Goal: Task Accomplishment & Management: Use online tool/utility

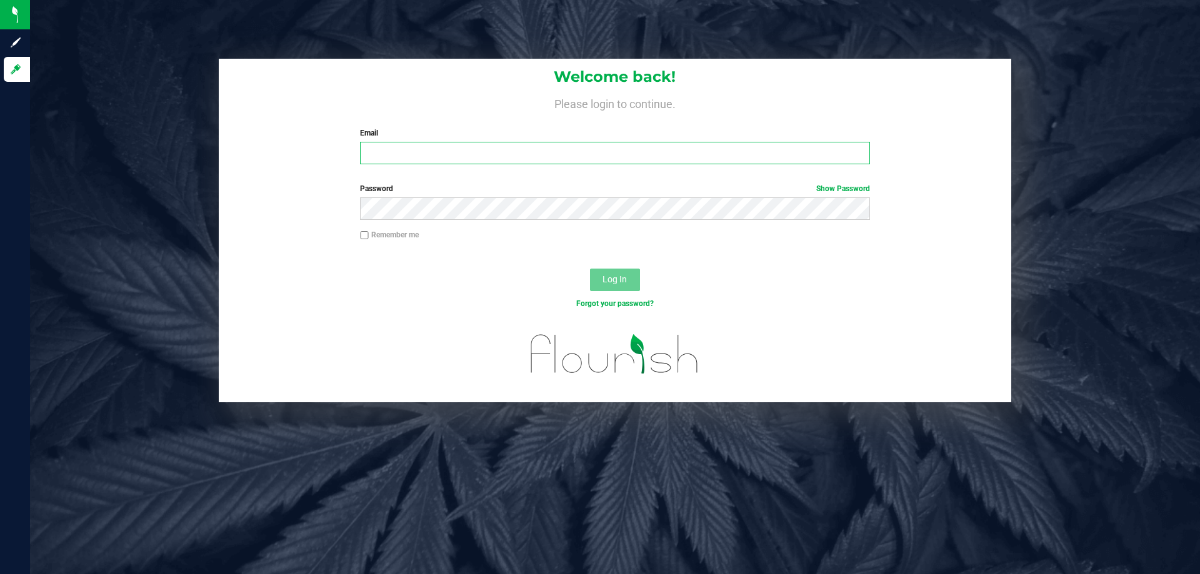
click at [393, 149] on input "Email" at bounding box center [614, 153] width 509 height 23
type input "[EMAIL_ADDRESS][DOMAIN_NAME]"
click at [590, 269] on button "Log In" at bounding box center [615, 280] width 50 height 23
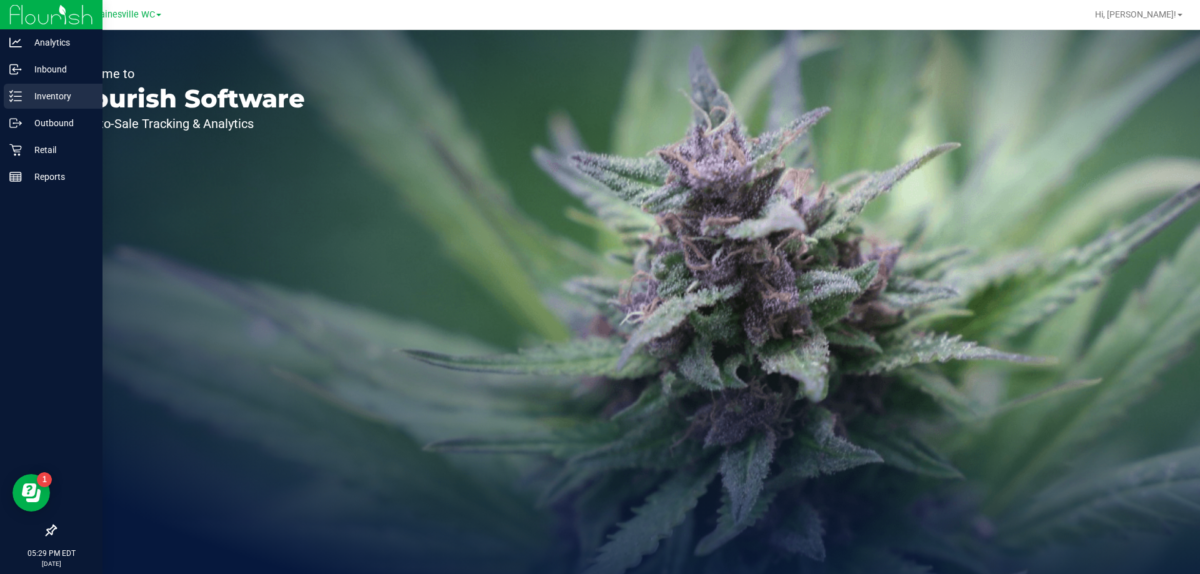
click at [51, 104] on div "Inventory" at bounding box center [53, 96] width 99 height 25
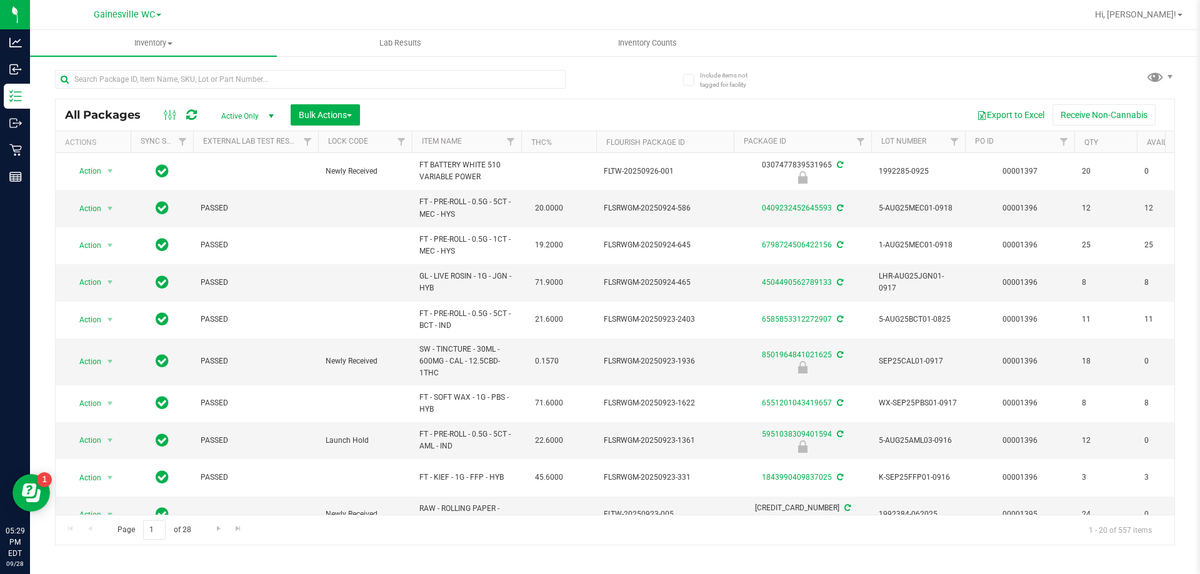
click at [437, 146] on th "Item Name" at bounding box center [466, 142] width 109 height 22
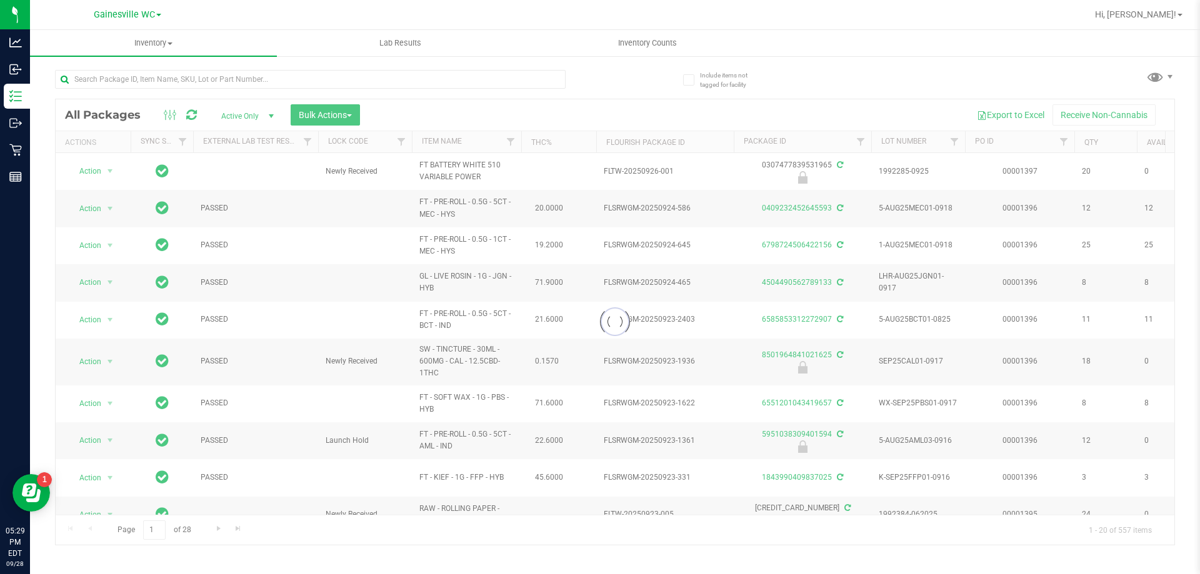
click at [438, 143] on div at bounding box center [615, 322] width 1119 height 446
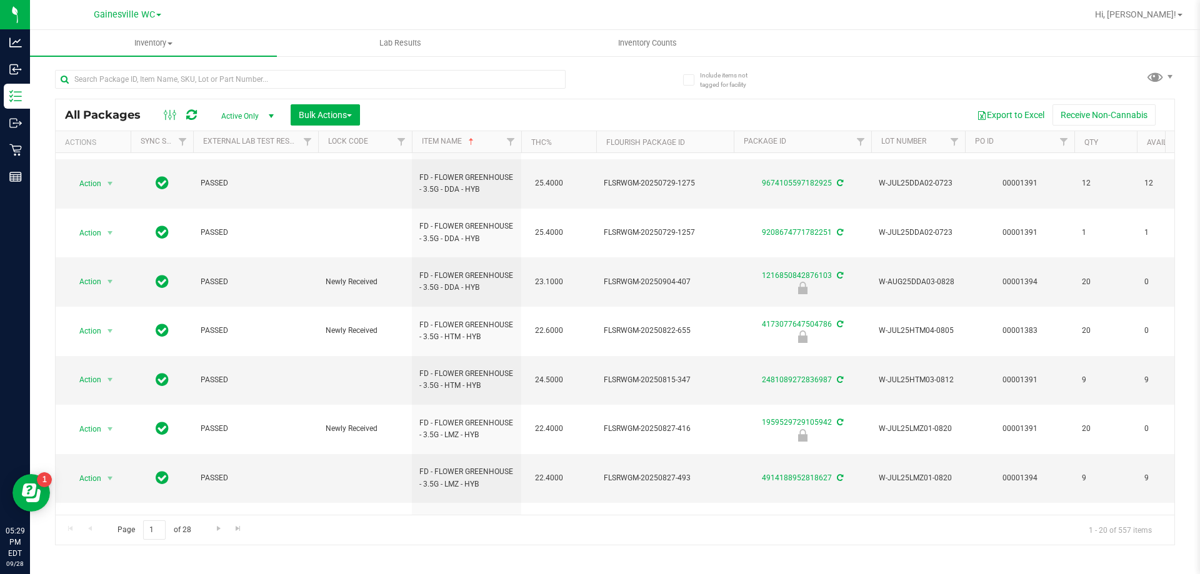
scroll to position [414, 0]
click at [647, 41] on span "Inventory Counts" at bounding box center [647, 43] width 93 height 11
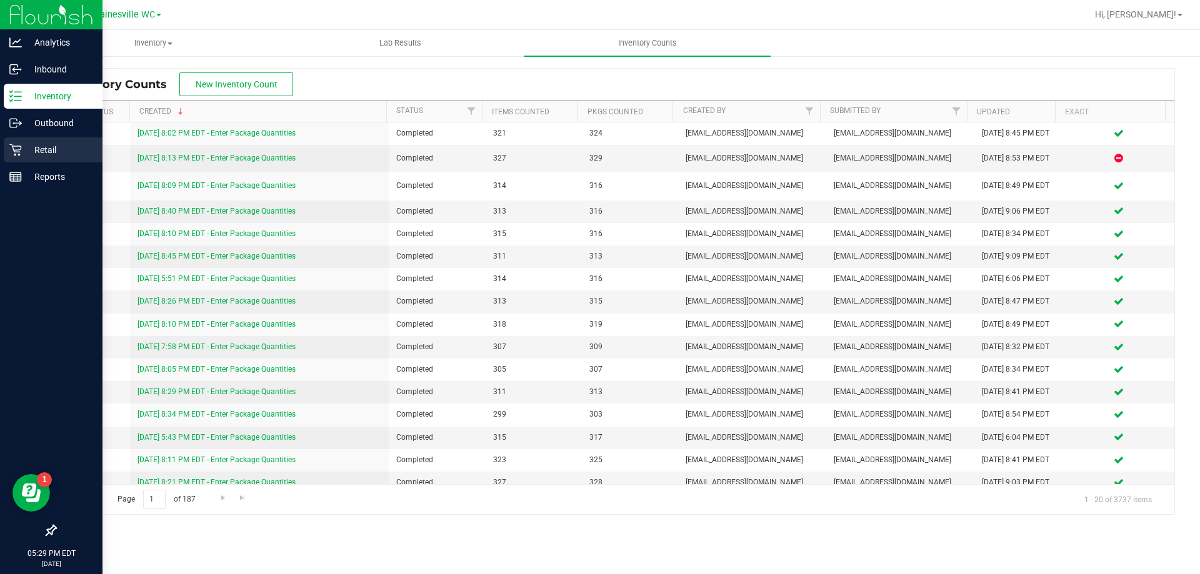
click at [31, 154] on p "Retail" at bounding box center [59, 150] width 75 height 15
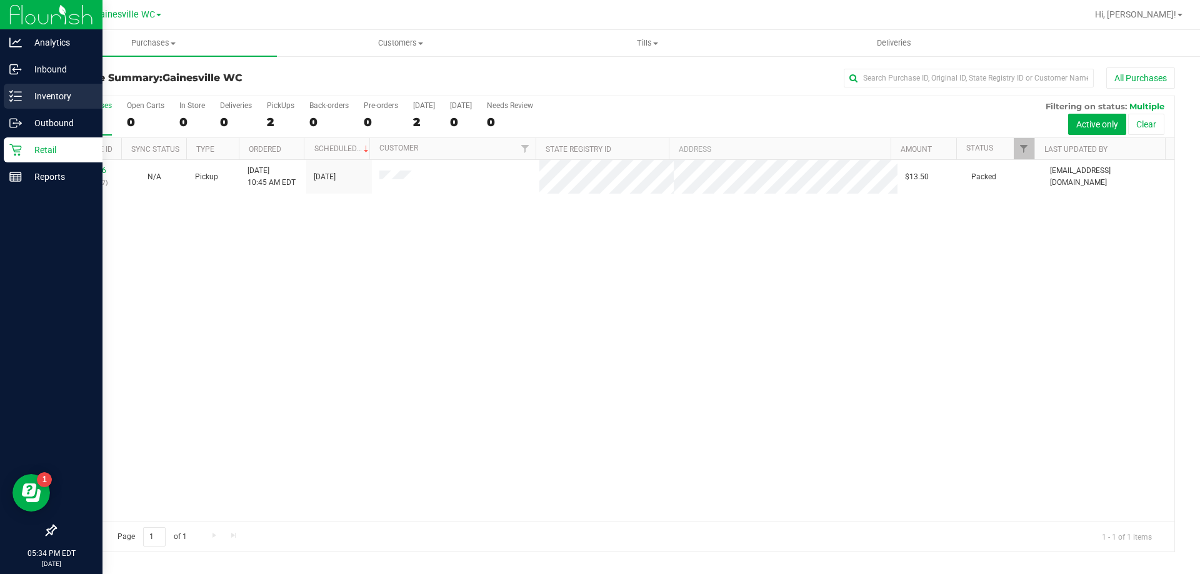
click at [36, 100] on p "Inventory" at bounding box center [59, 96] width 75 height 15
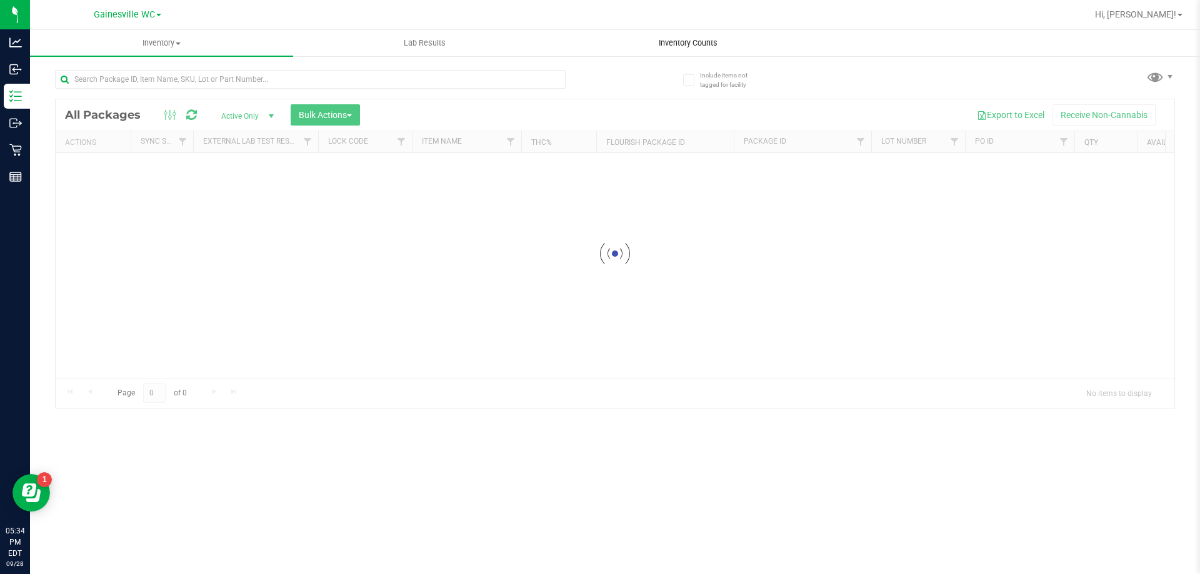
click at [716, 45] on span "Inventory Counts" at bounding box center [688, 43] width 93 height 11
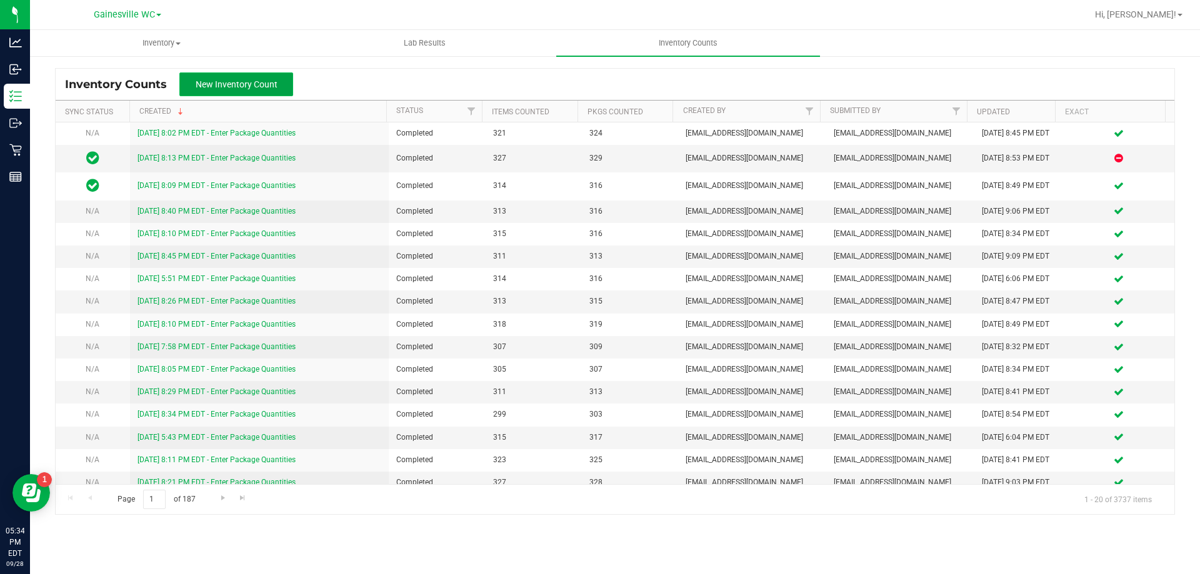
click at [216, 89] on span "New Inventory Count" at bounding box center [237, 84] width 82 height 10
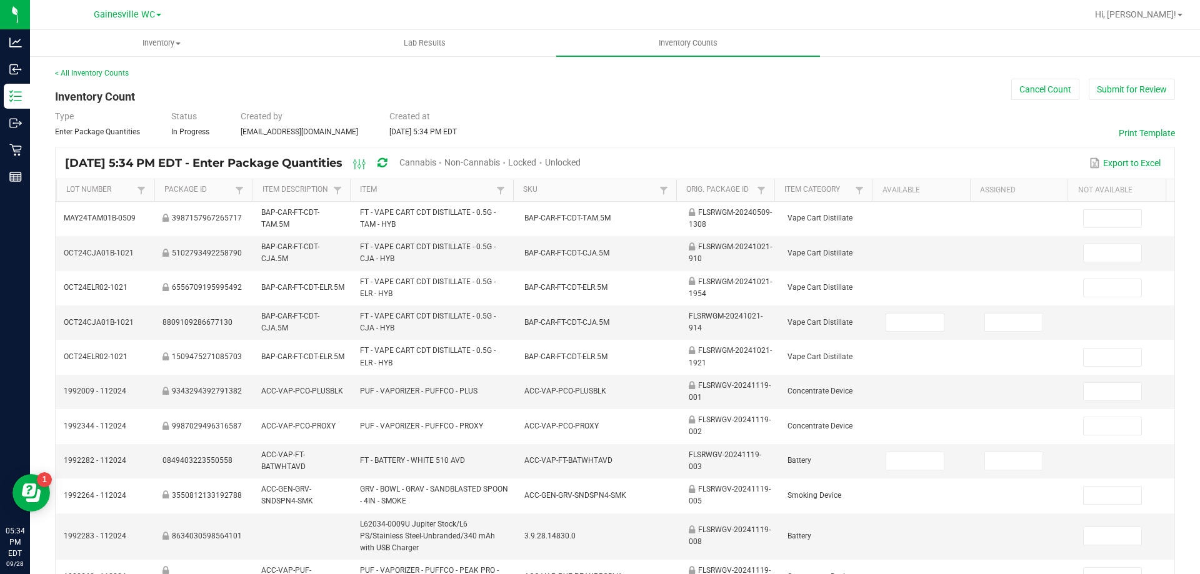
click at [581, 159] on span "Unlocked" at bounding box center [563, 163] width 36 height 10
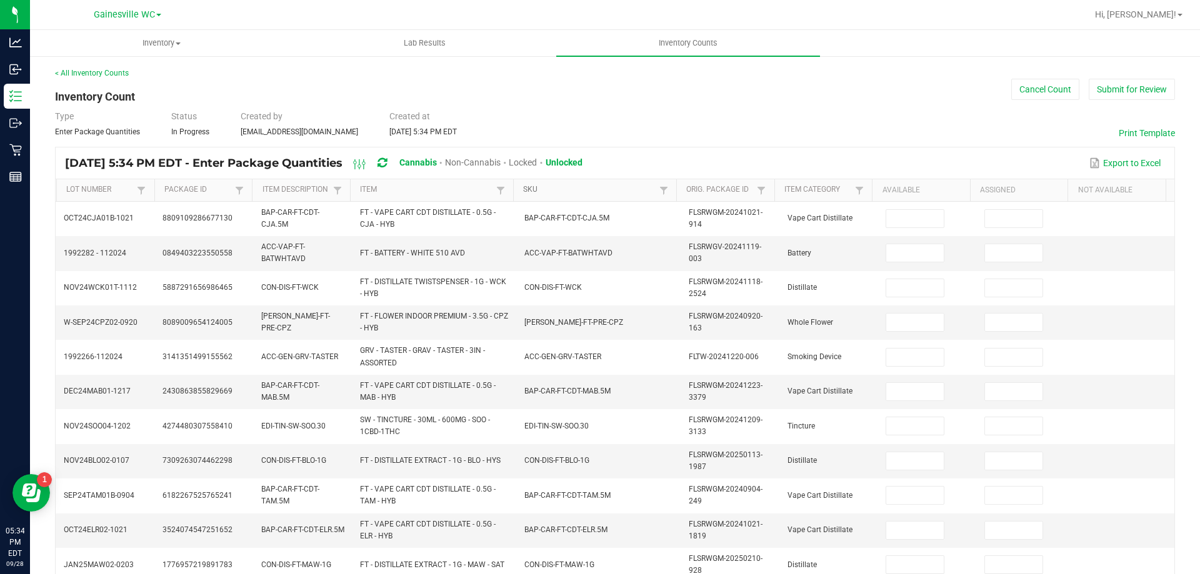
click at [527, 188] on link "SKU" at bounding box center [589, 190] width 133 height 10
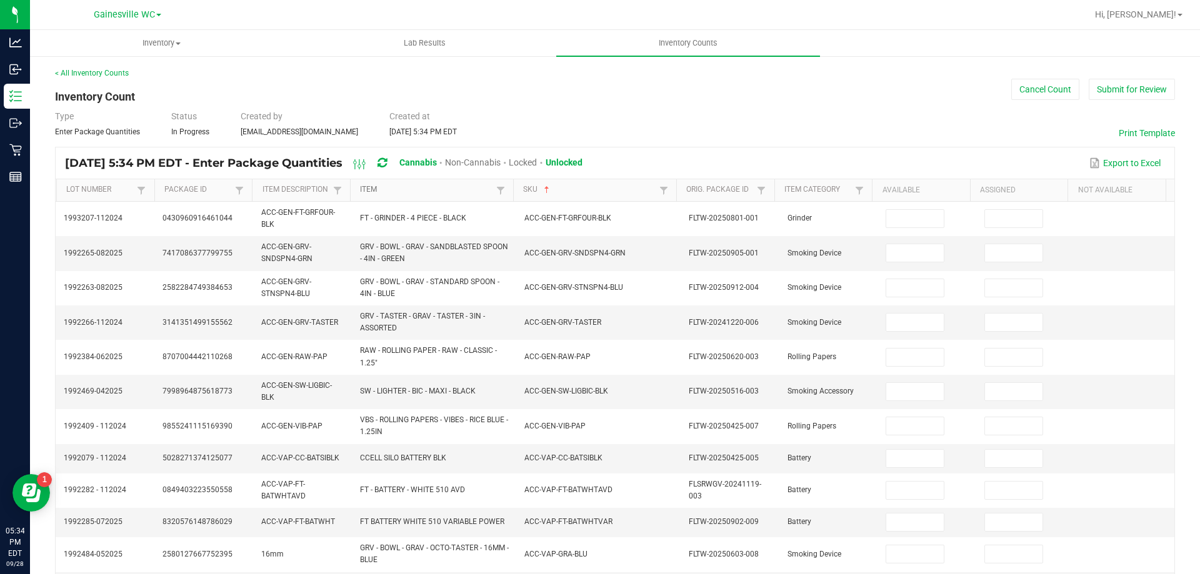
click at [367, 188] on link "Item" at bounding box center [426, 190] width 133 height 10
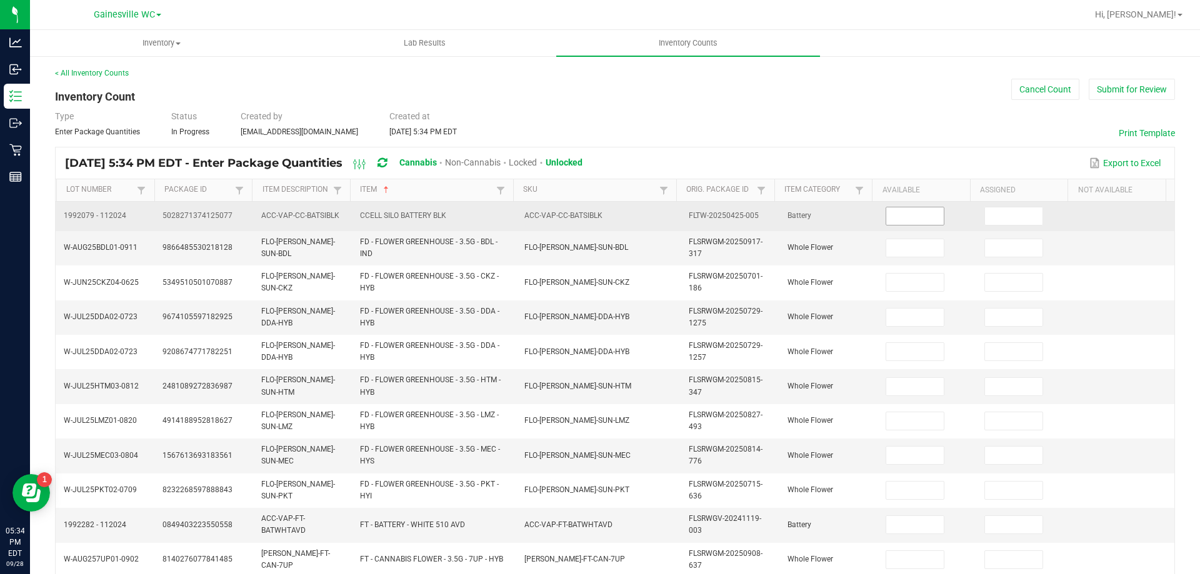
click at [888, 218] on input at bounding box center [915, 217] width 58 height 18
type input "6"
type input "11"
type input "14"
type input "13"
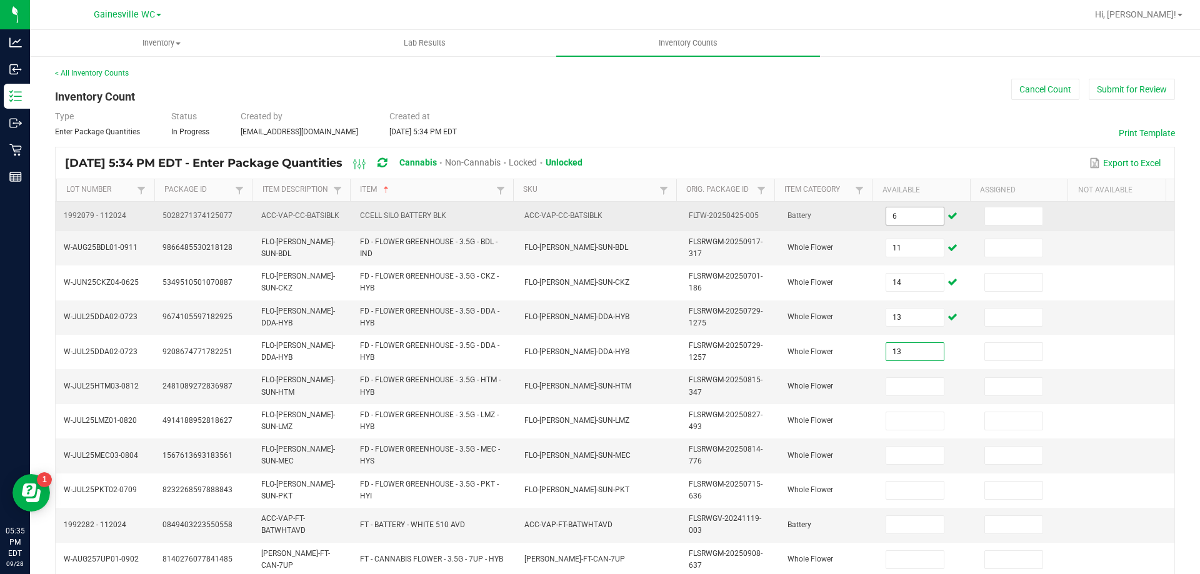
type input "13"
type input "9"
type input "5"
type input "4"
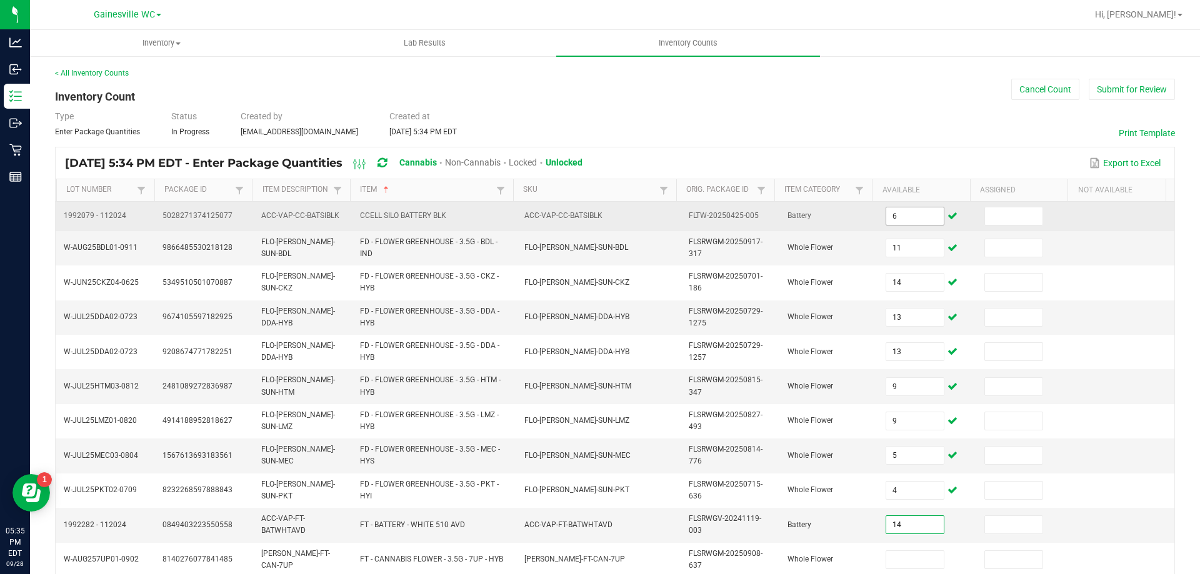
type input "14"
type input "4"
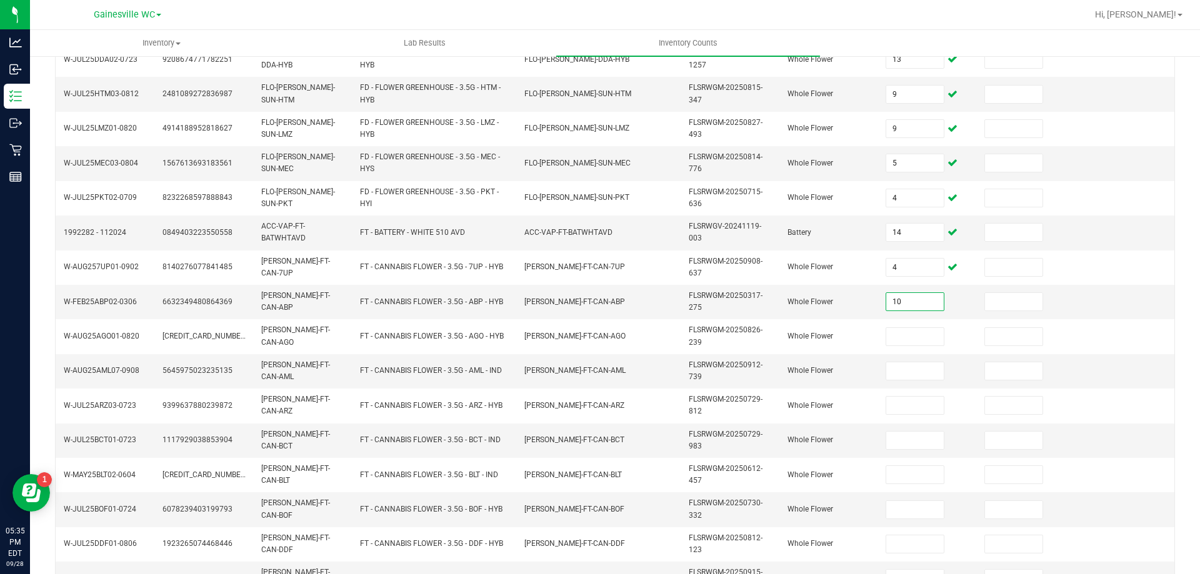
type input "10"
type input "19"
type input "5"
type input "8"
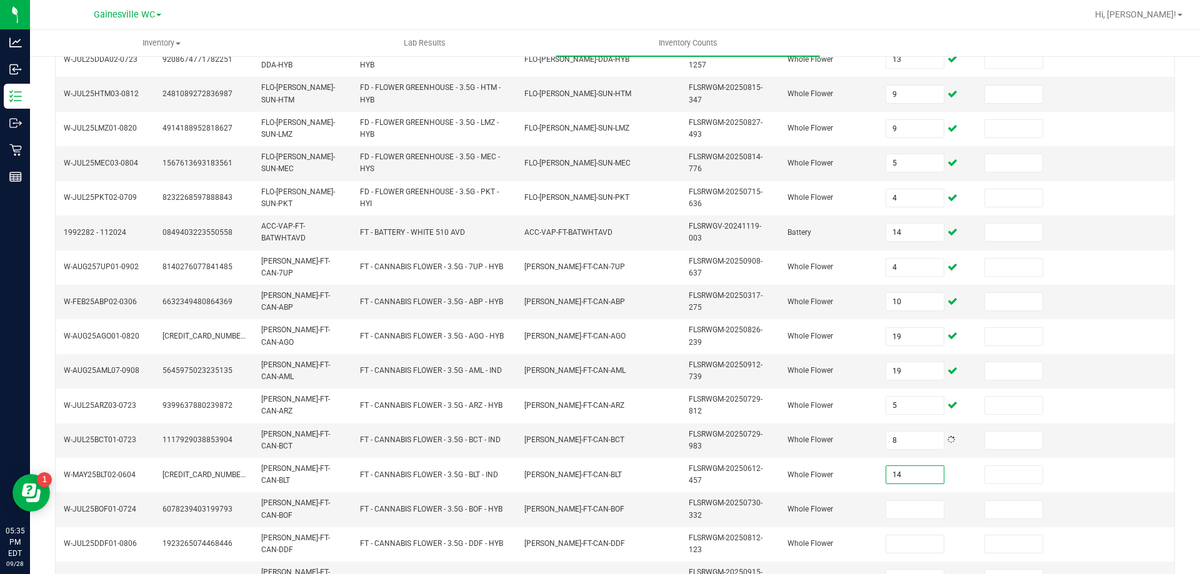
type input "14"
type input "4"
type input "19"
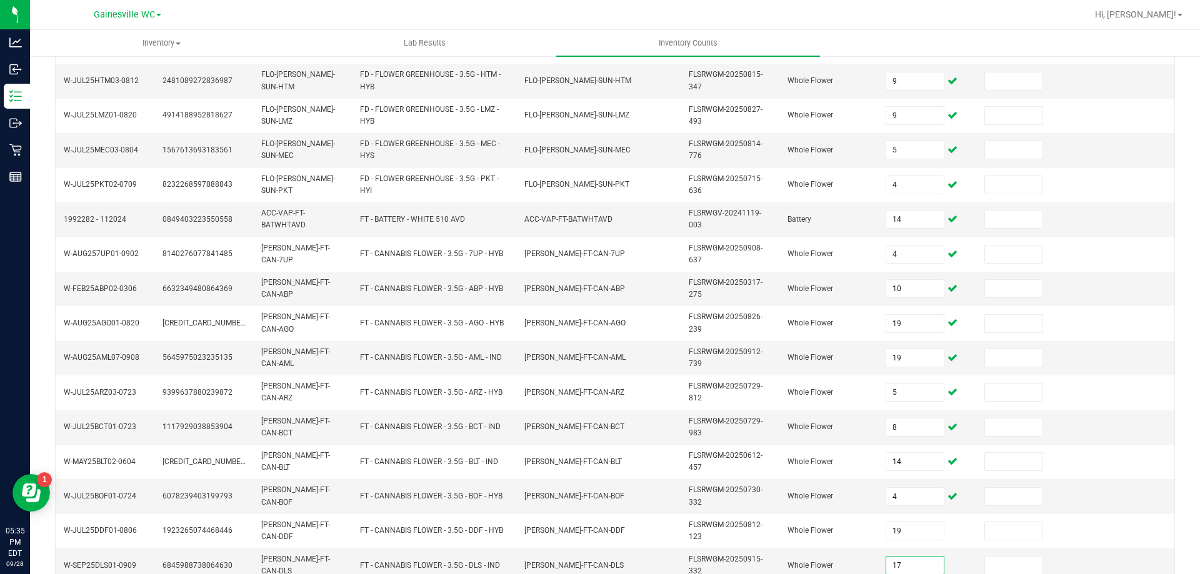
type input "17"
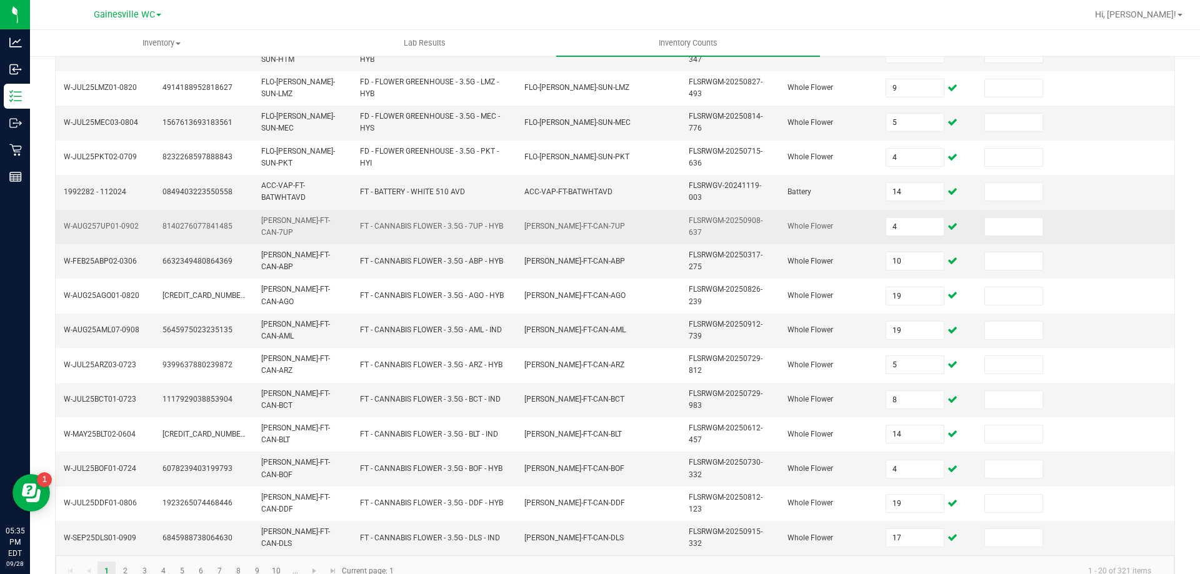
scroll to position [359, 0]
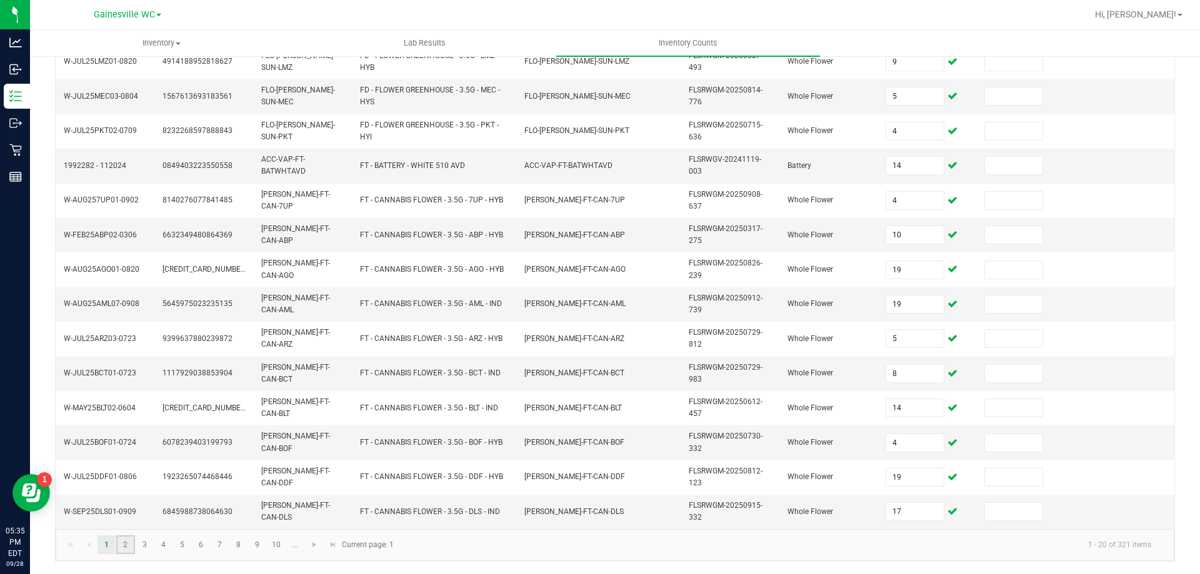
click at [128, 544] on link "2" at bounding box center [125, 545] width 18 height 19
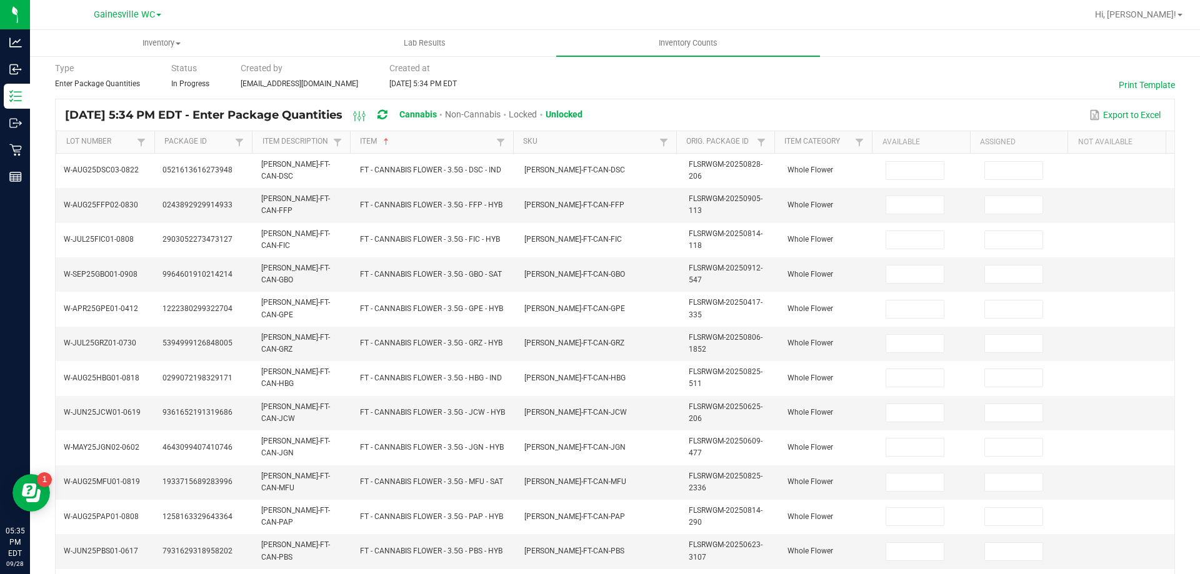
scroll to position [0, 0]
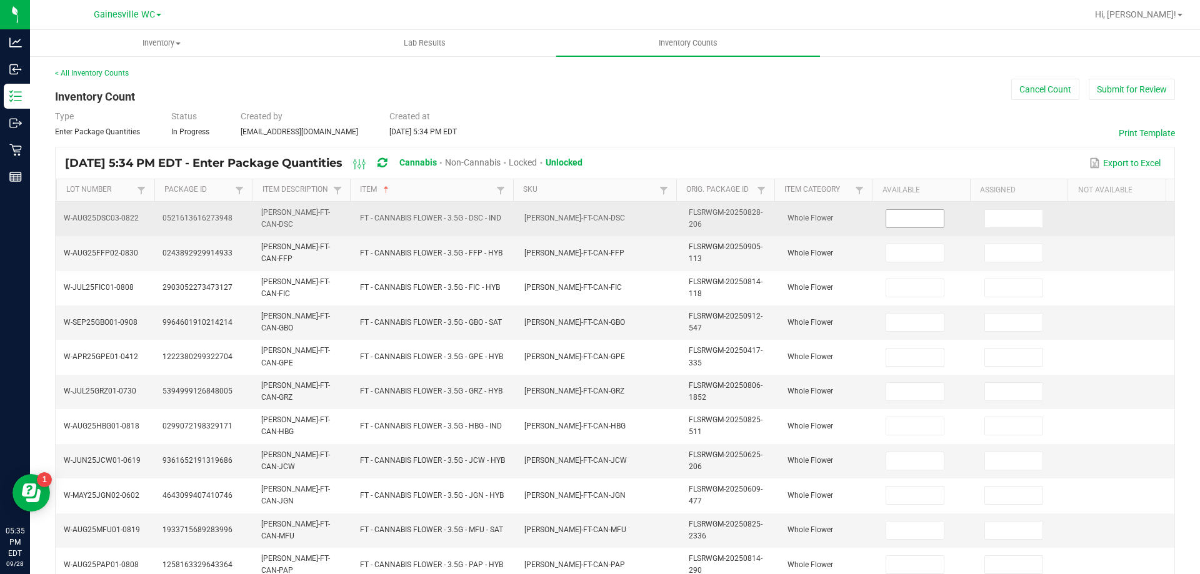
click at [906, 216] on input at bounding box center [915, 219] width 58 height 18
type input "6"
type input "16"
type input "2"
type input "17"
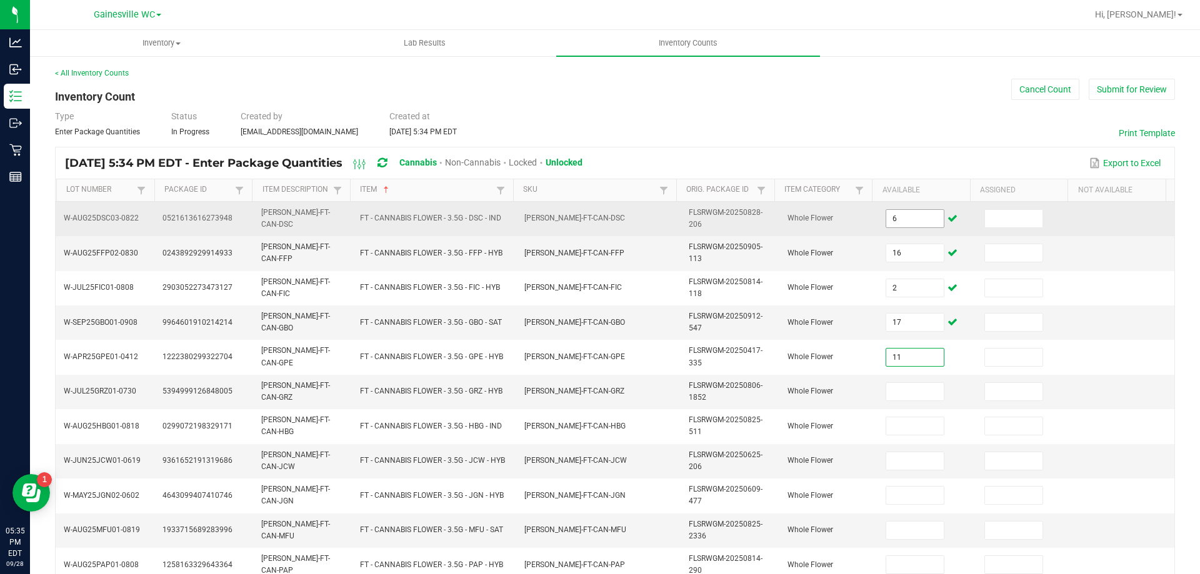
type input "11"
type input "16"
type input "8"
type input "3"
type input "2"
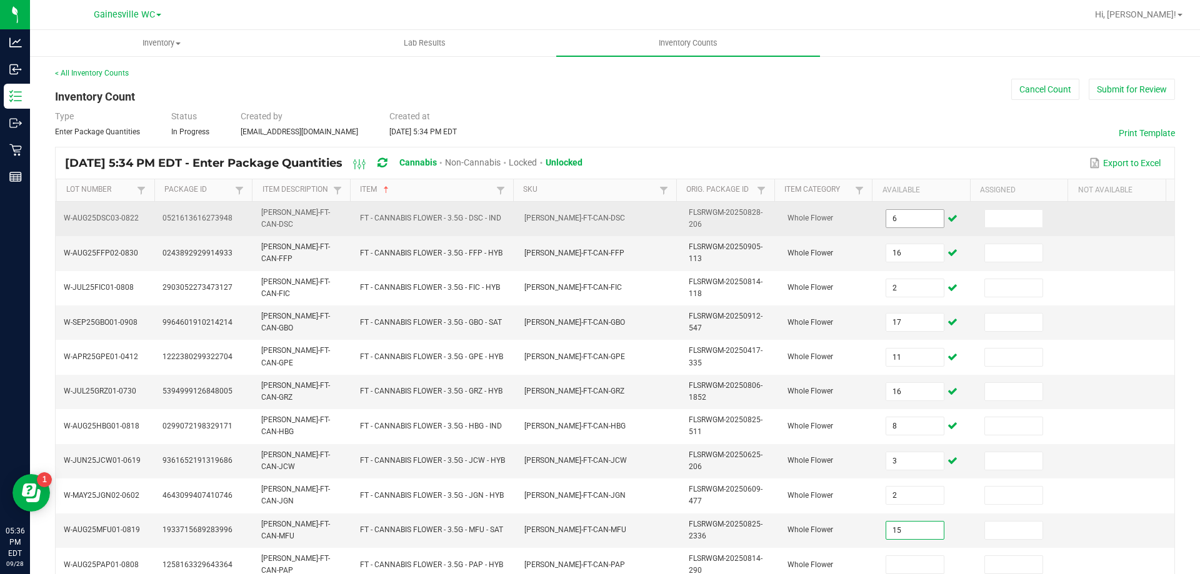
type input "15"
type input "8"
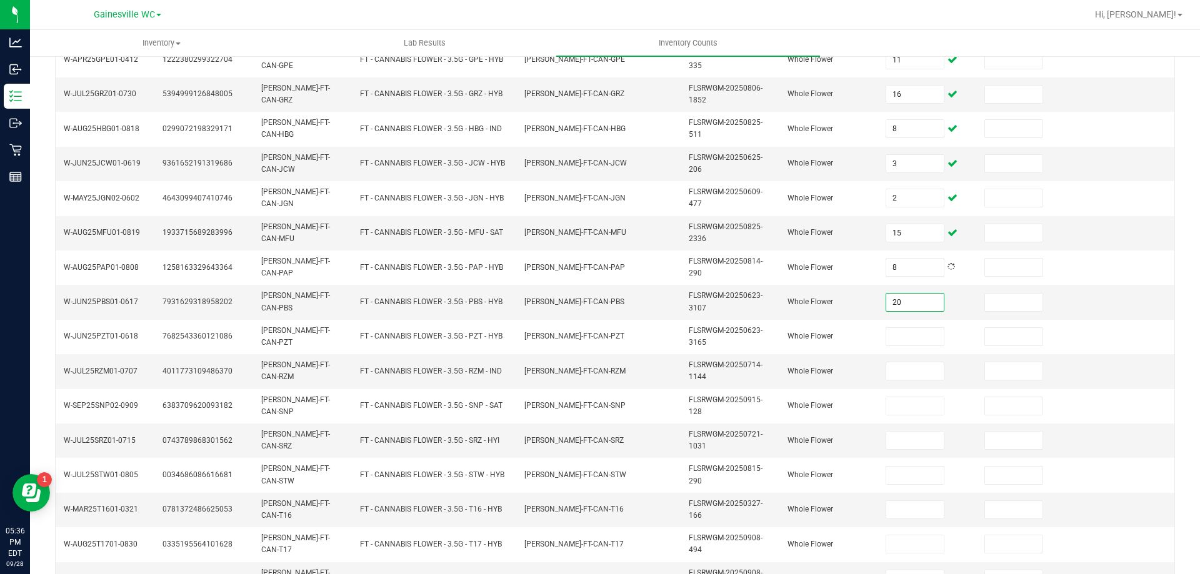
type input "20"
type input "1"
type input "8"
type input "11"
type input "1"
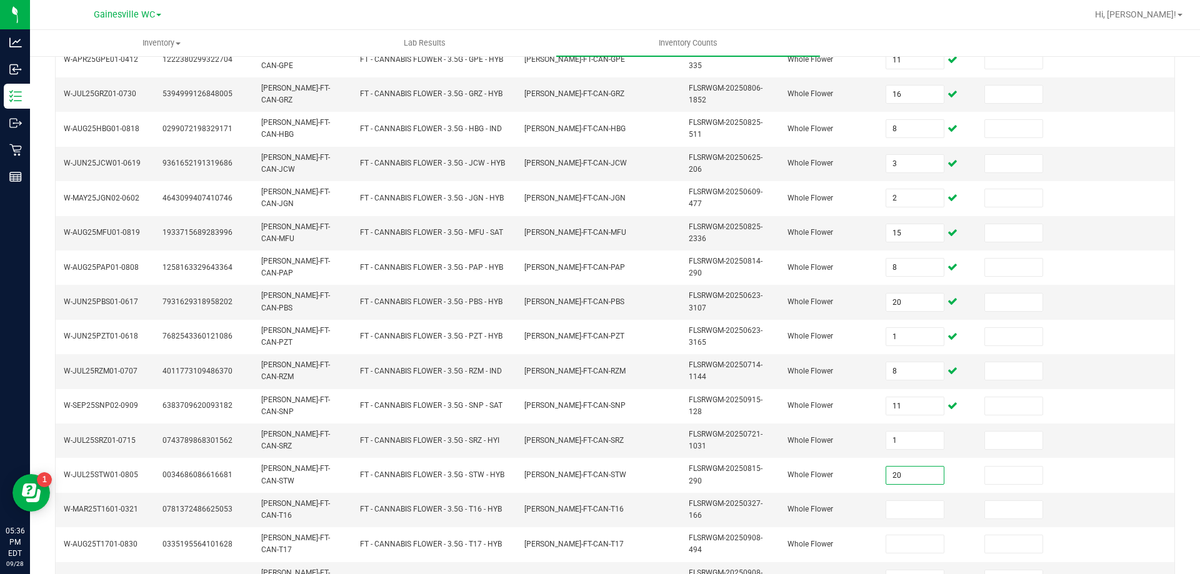
type input "20"
type input "7"
type input "15"
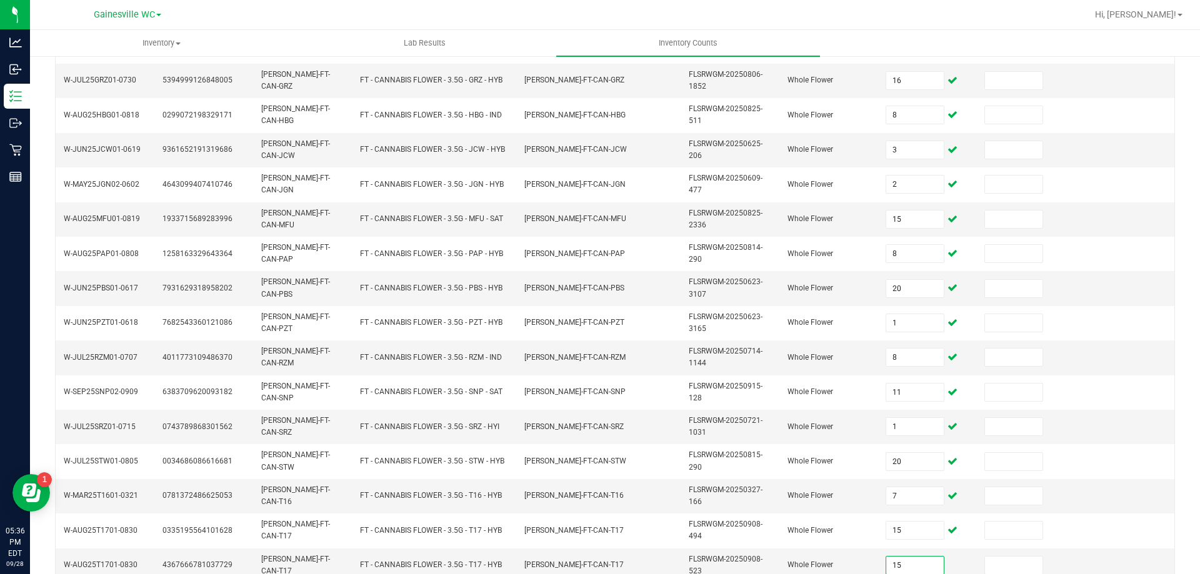
type input "15"
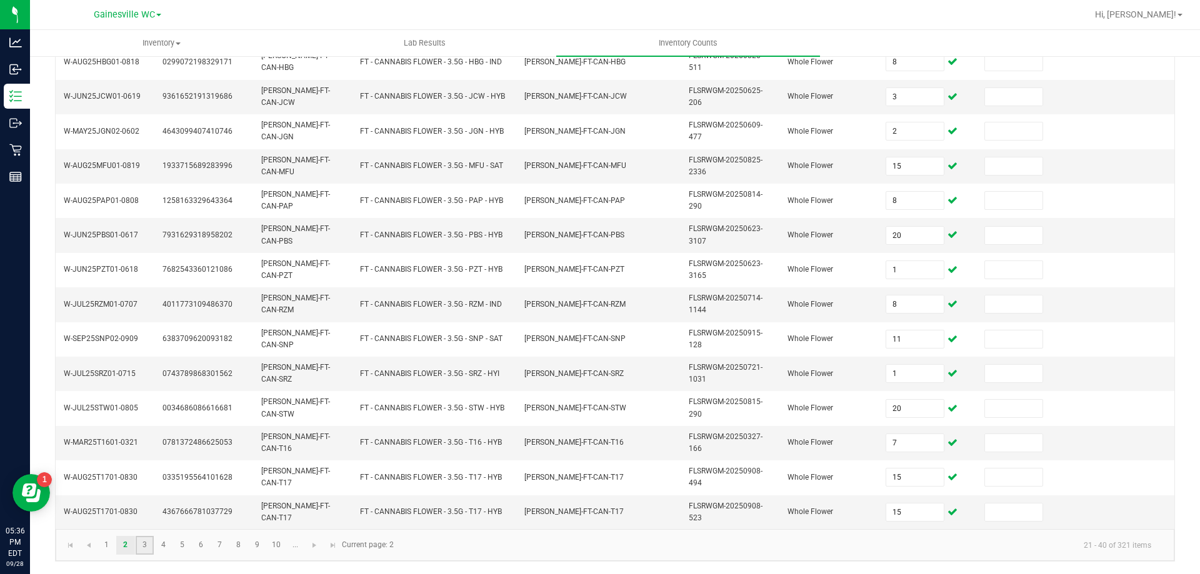
click at [146, 549] on link "3" at bounding box center [145, 545] width 18 height 19
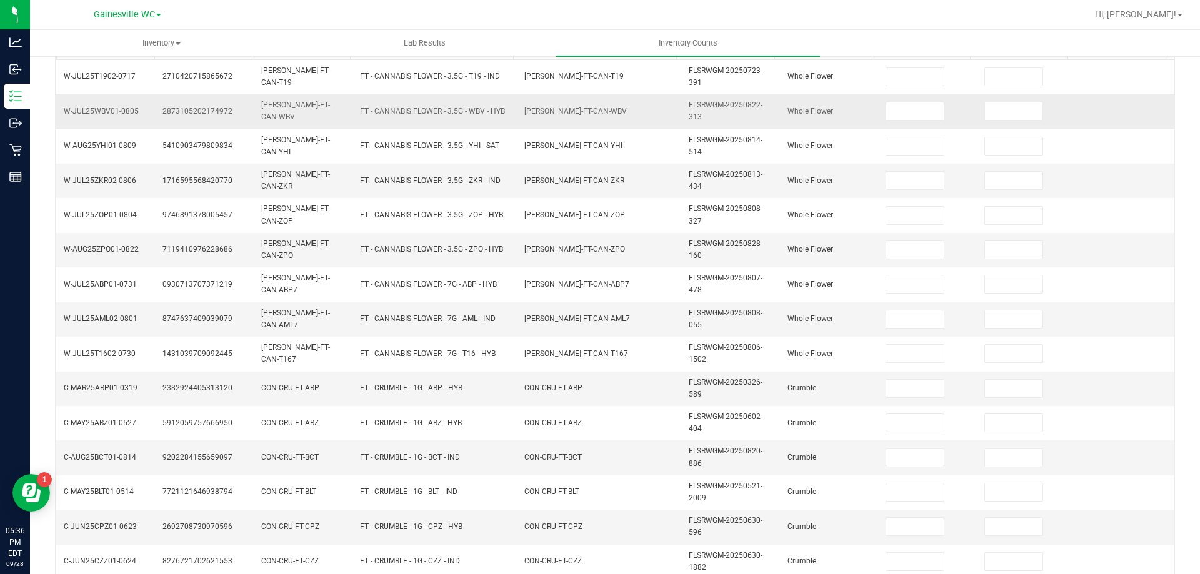
scroll to position [52, 0]
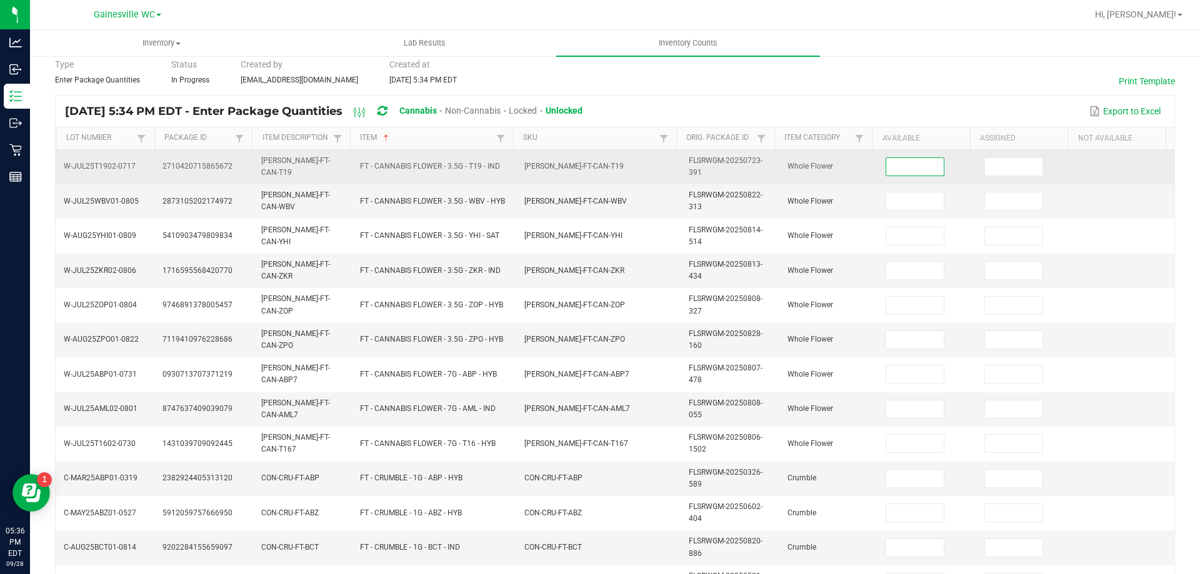
click at [903, 170] on input at bounding box center [915, 167] width 58 height 18
type input "9"
type input "5"
type input "3"
type input "1"
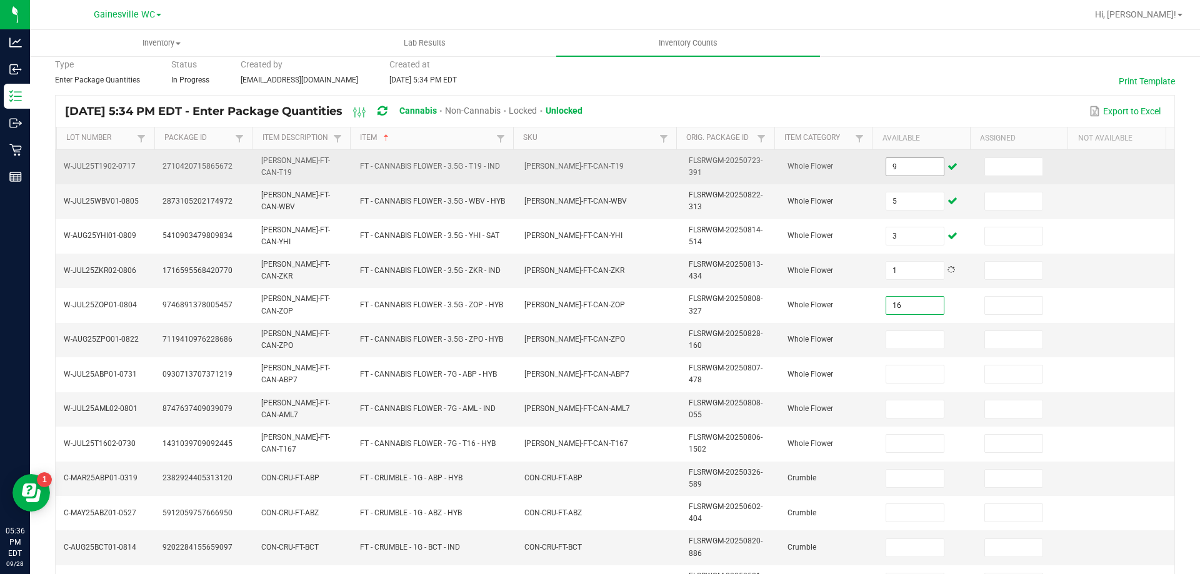
type input "16"
type input "21"
type input "15"
type input "4"
type input "16"
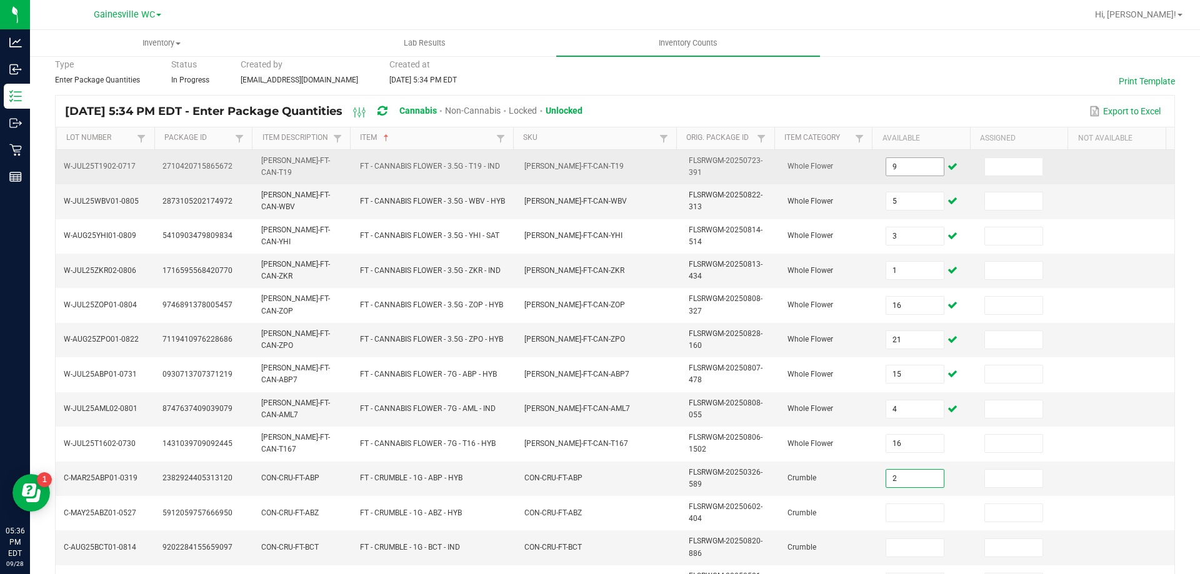
type input "2"
type input "4"
type input "3"
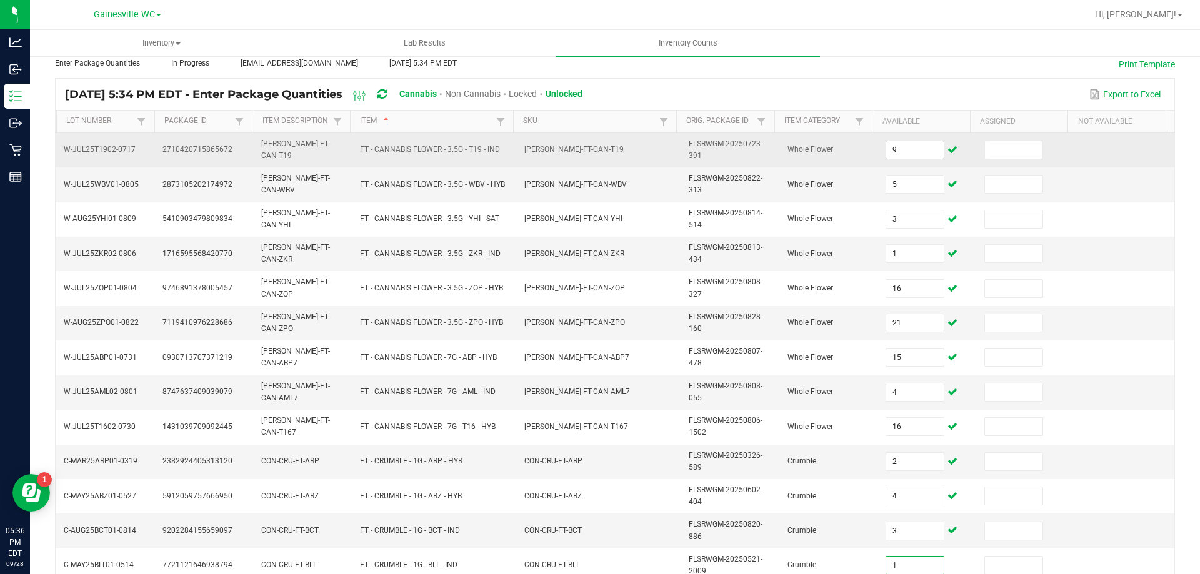
type input "1"
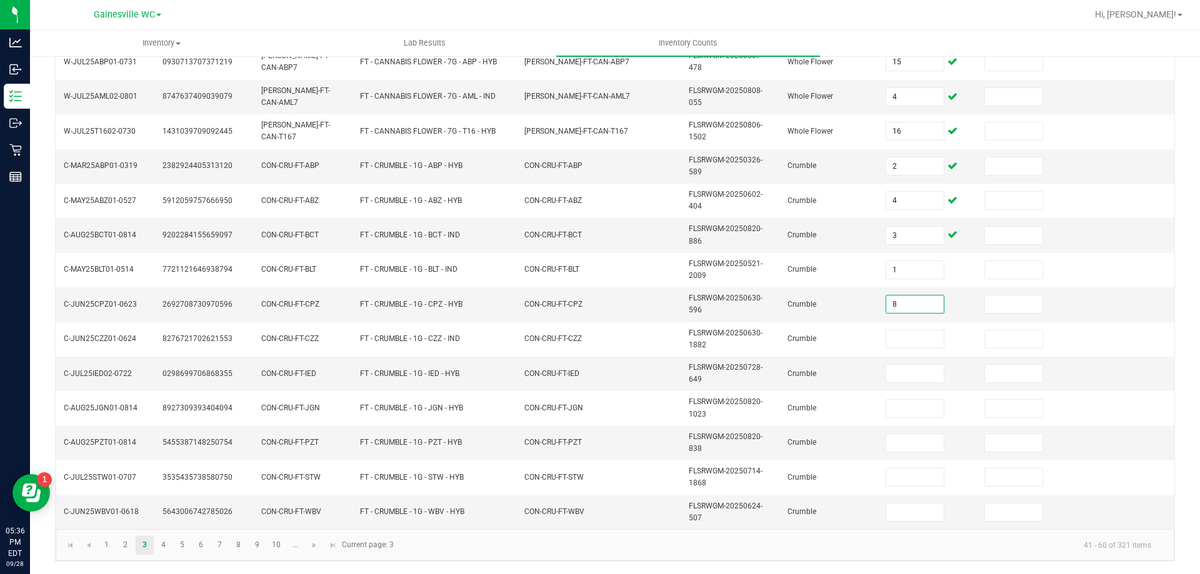
type input "8"
type input "3"
type input "5"
type input "1"
type input "3"
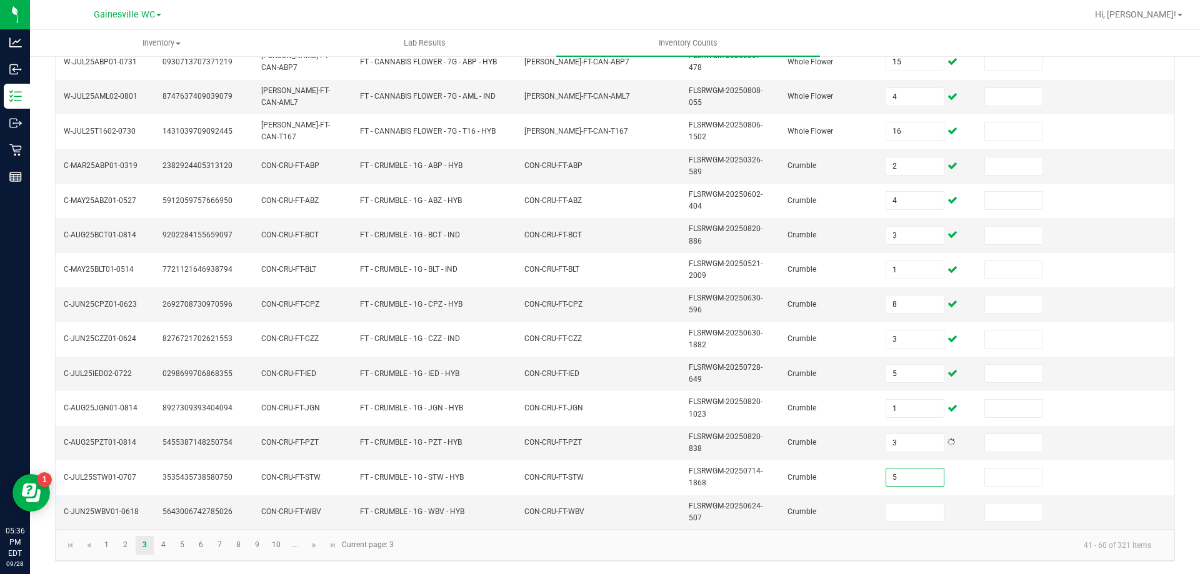
type input "5"
type input "3"
click at [159, 545] on link "4" at bounding box center [163, 545] width 18 height 19
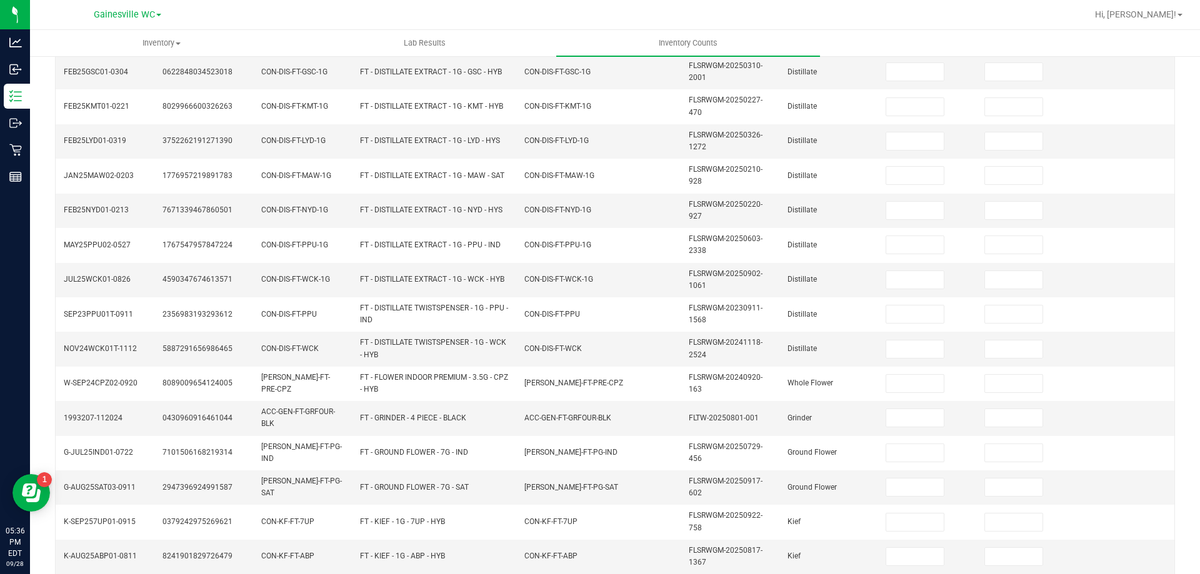
scroll to position [52, 0]
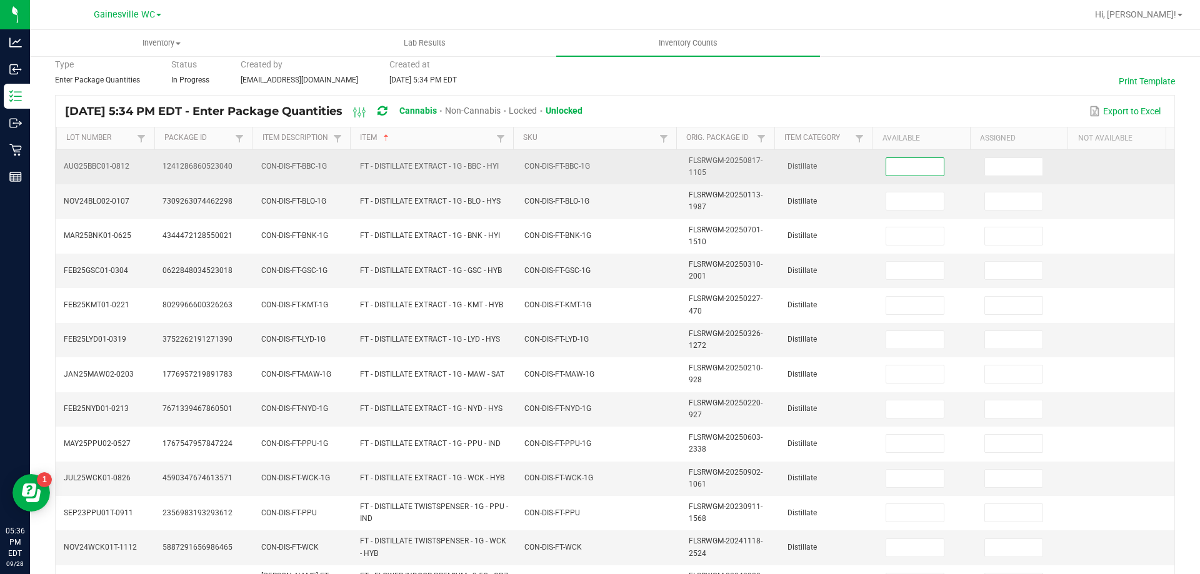
click at [908, 164] on input at bounding box center [915, 167] width 58 height 18
type input "8"
type input "6"
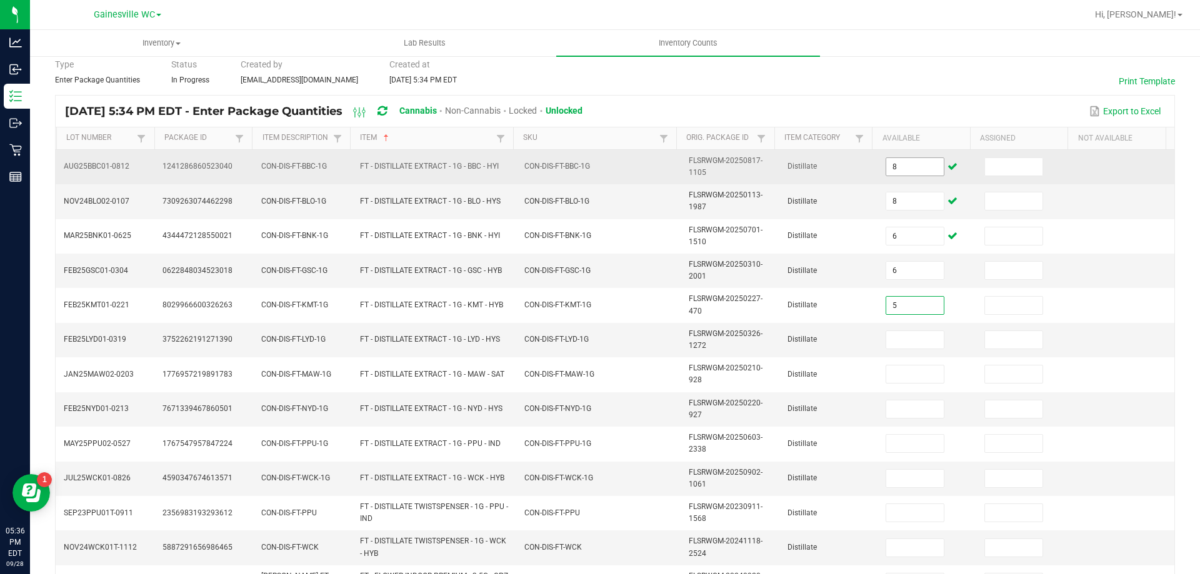
type input "5"
type input "11"
type input "5"
type input "4"
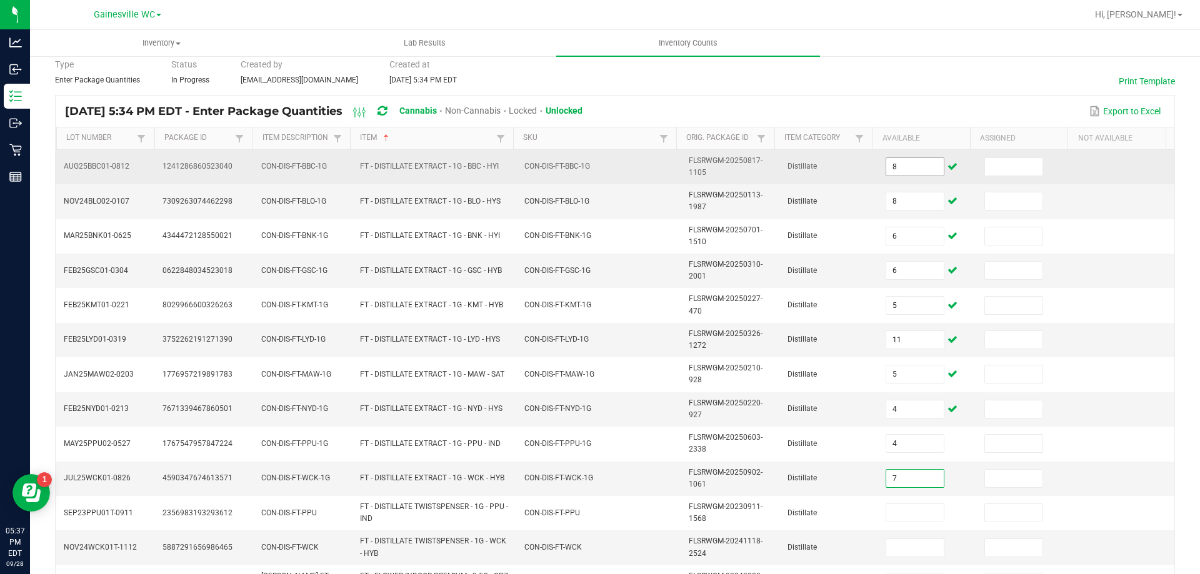
type input "7"
type input "9"
type input "12"
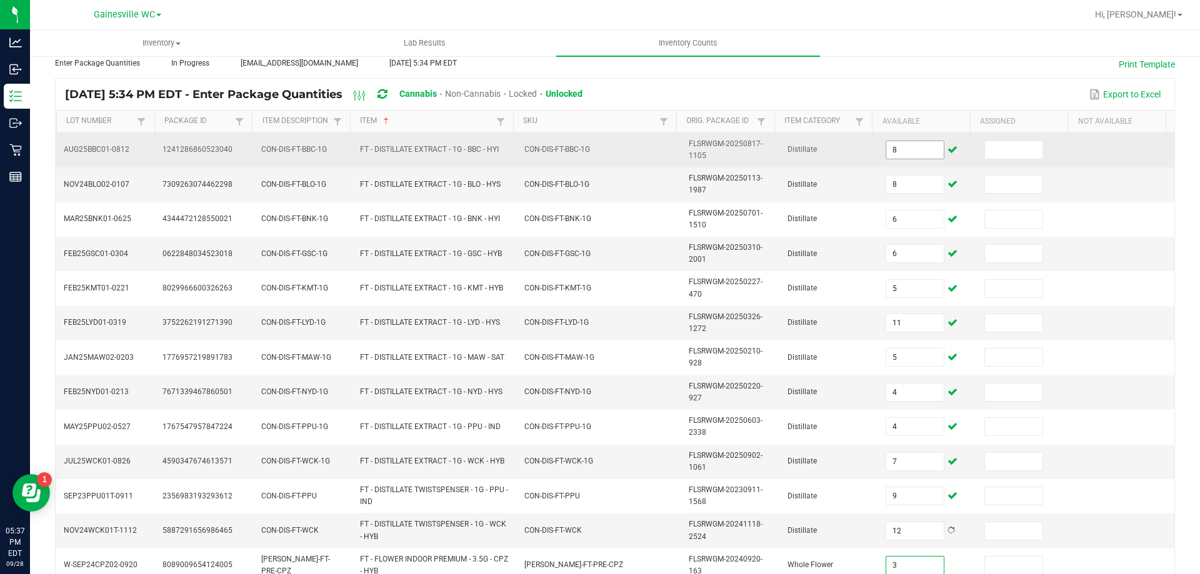
type input "3"
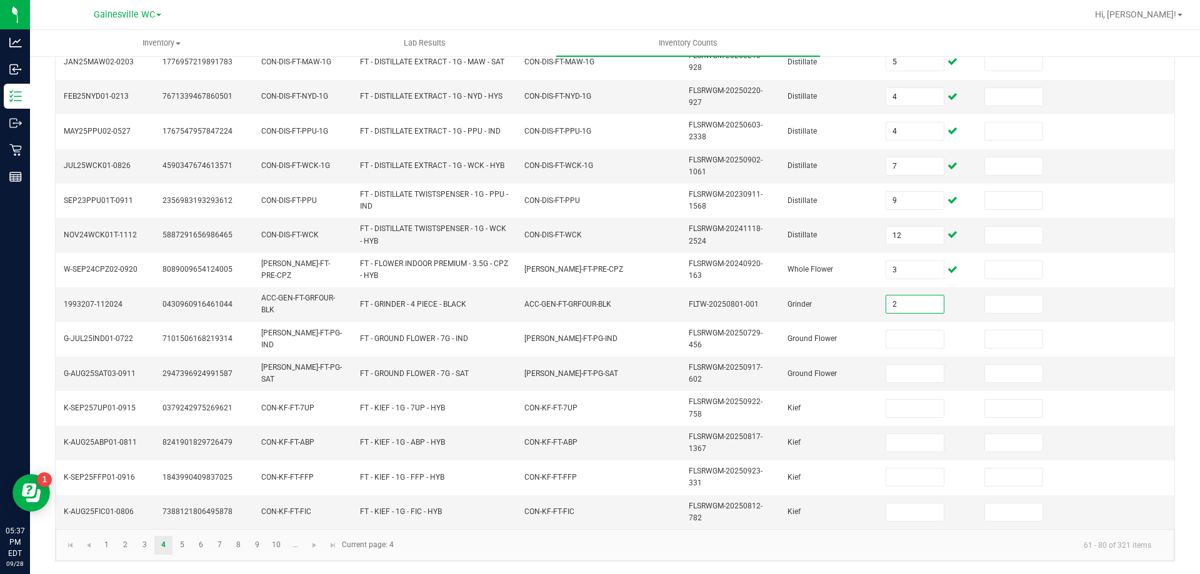
type input "2"
type input "14"
type input "7"
type input "8"
type input "2"
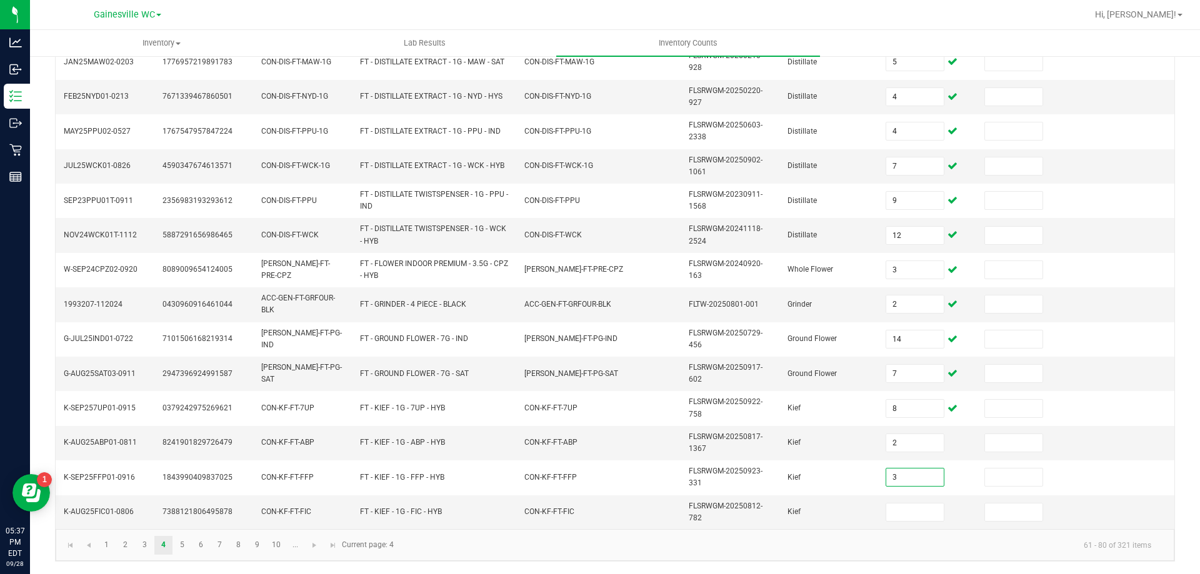
type input "3"
type input "6"
click at [179, 544] on link "5" at bounding box center [182, 545] width 18 height 19
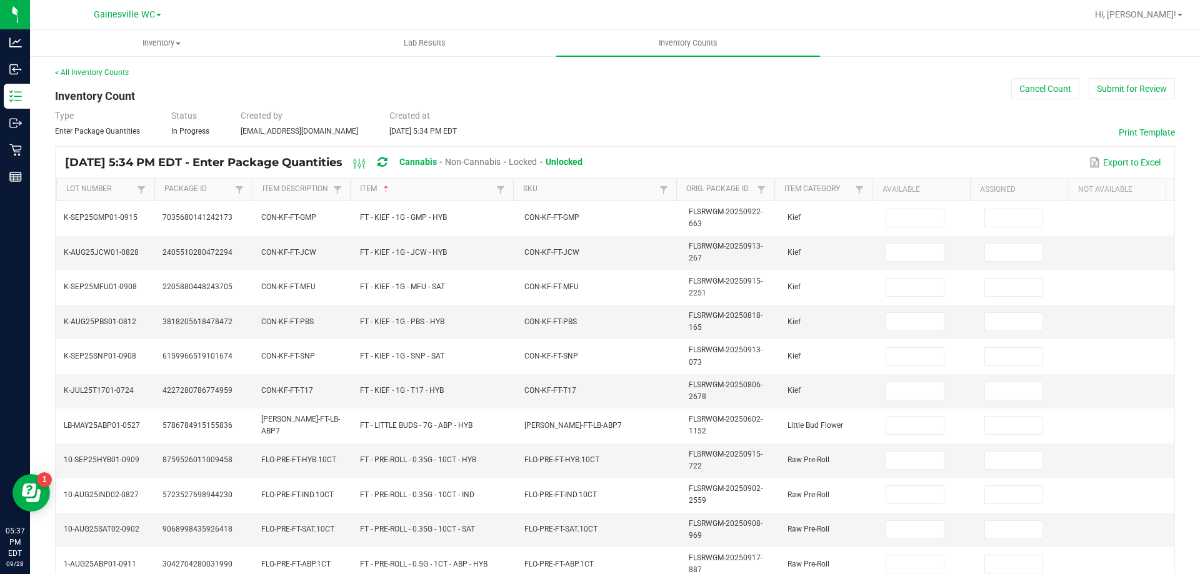
scroll to position [0, 0]
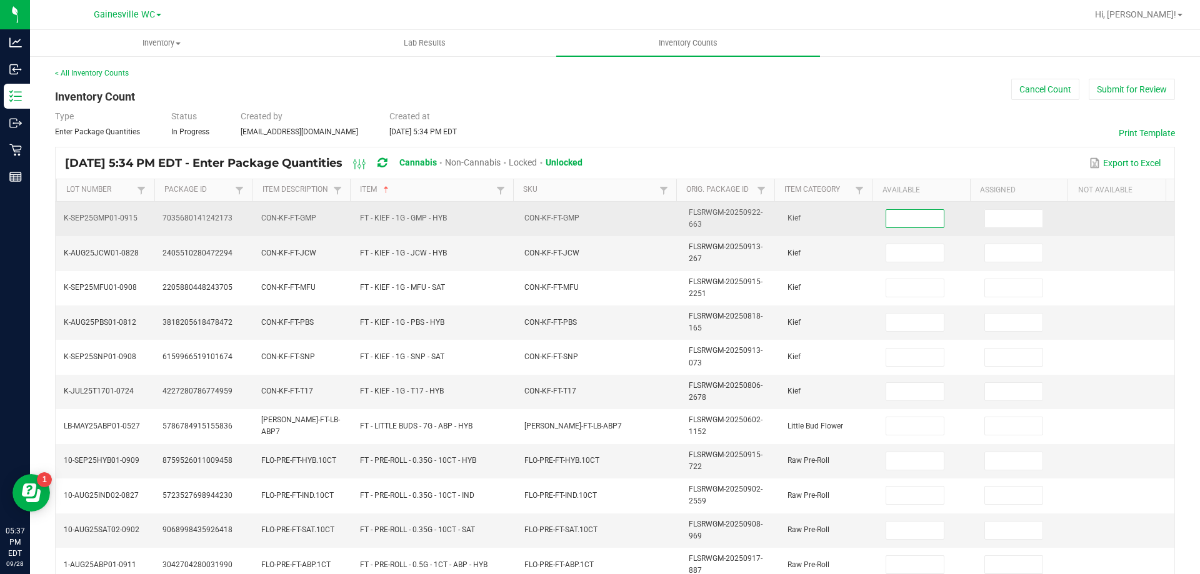
click at [892, 217] on input at bounding box center [915, 219] width 58 height 18
type input "5"
type input "6"
type input "3"
type input "1"
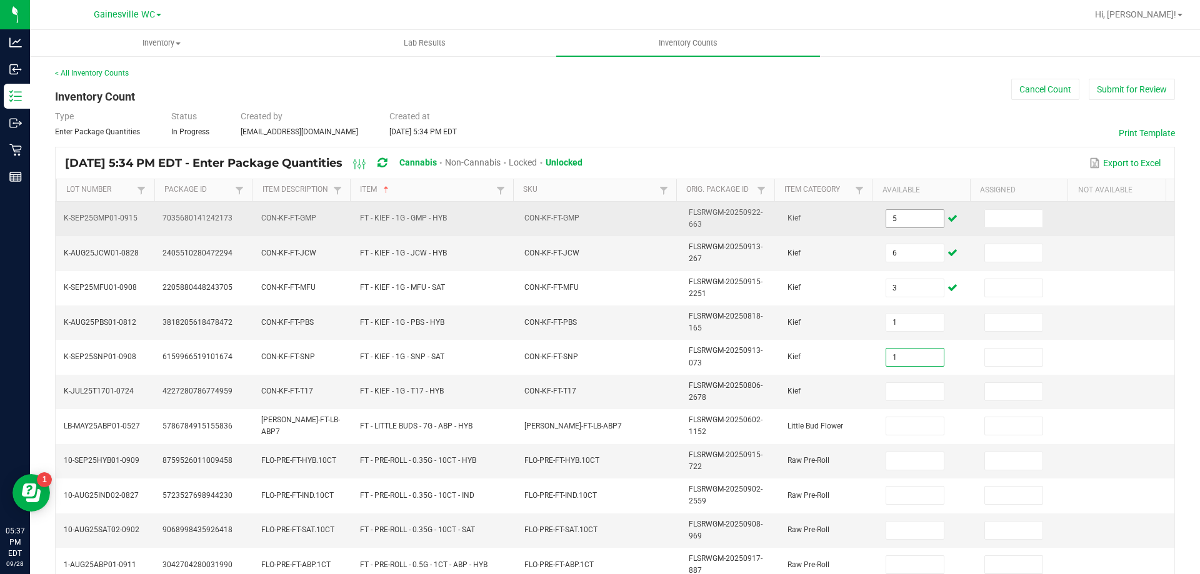
type input "1"
type input "8"
type input "2"
type input "18"
type input "11"
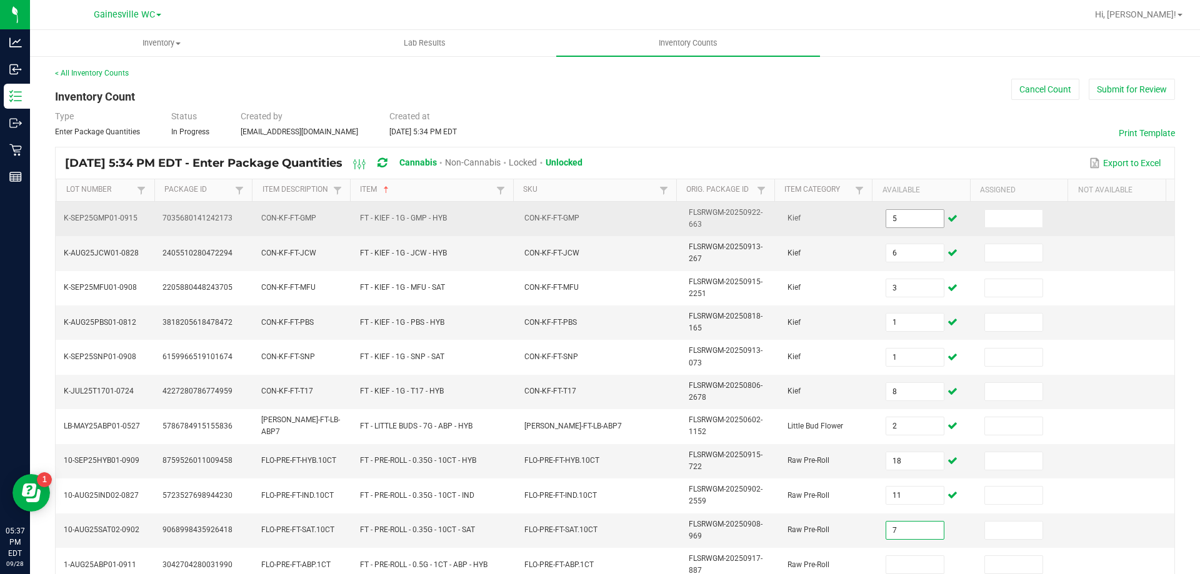
type input "7"
type input "17"
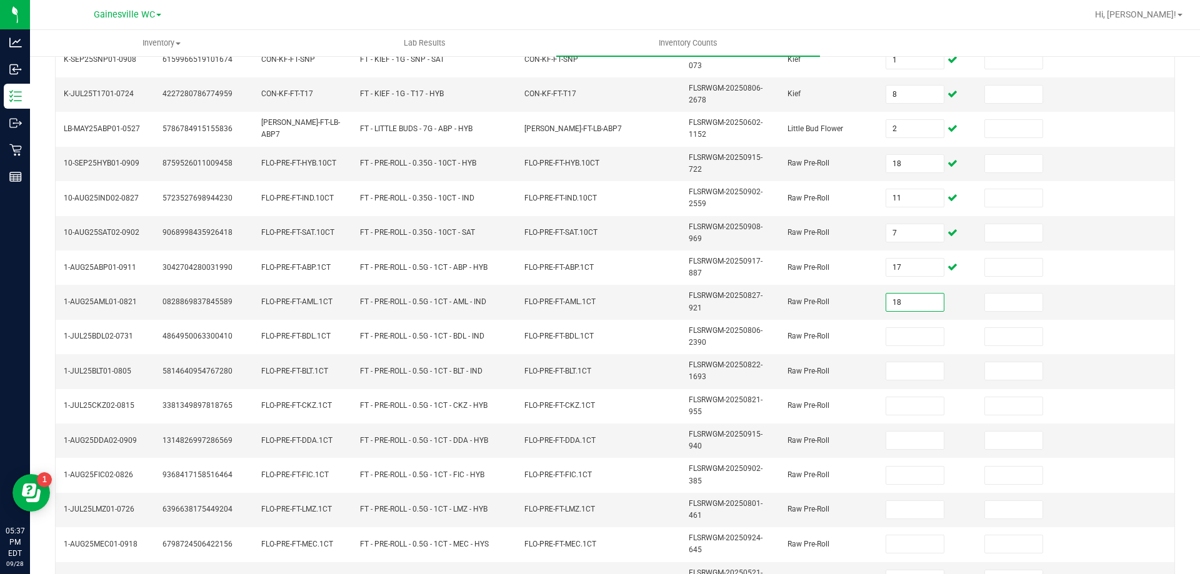
type input "18"
type input "2"
type input "19"
type input "20"
type input "23"
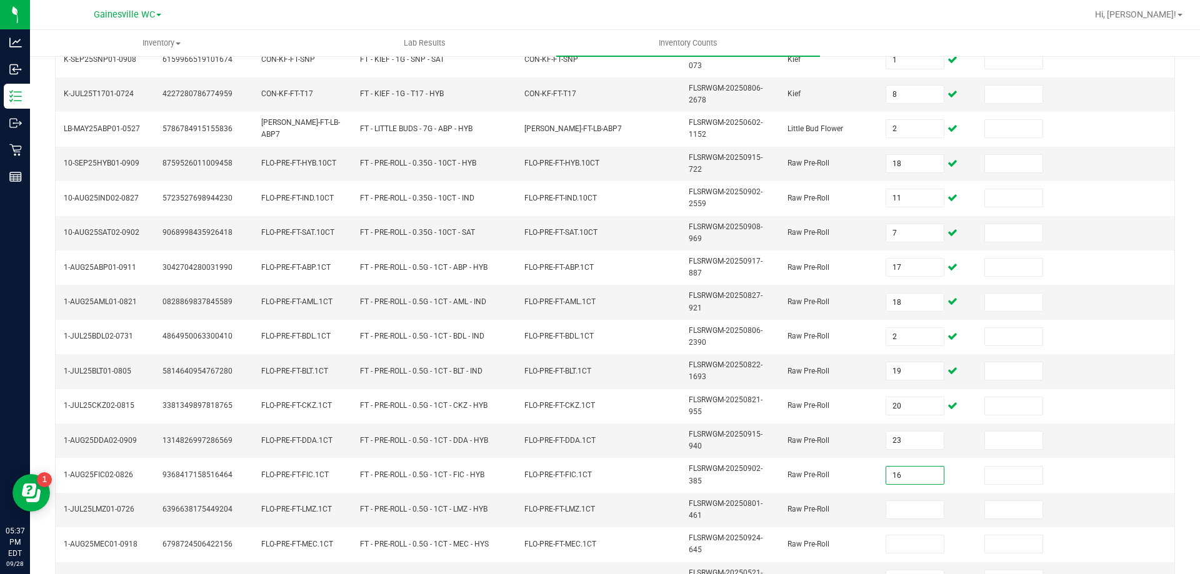
type input "16"
type input "7"
type input "25"
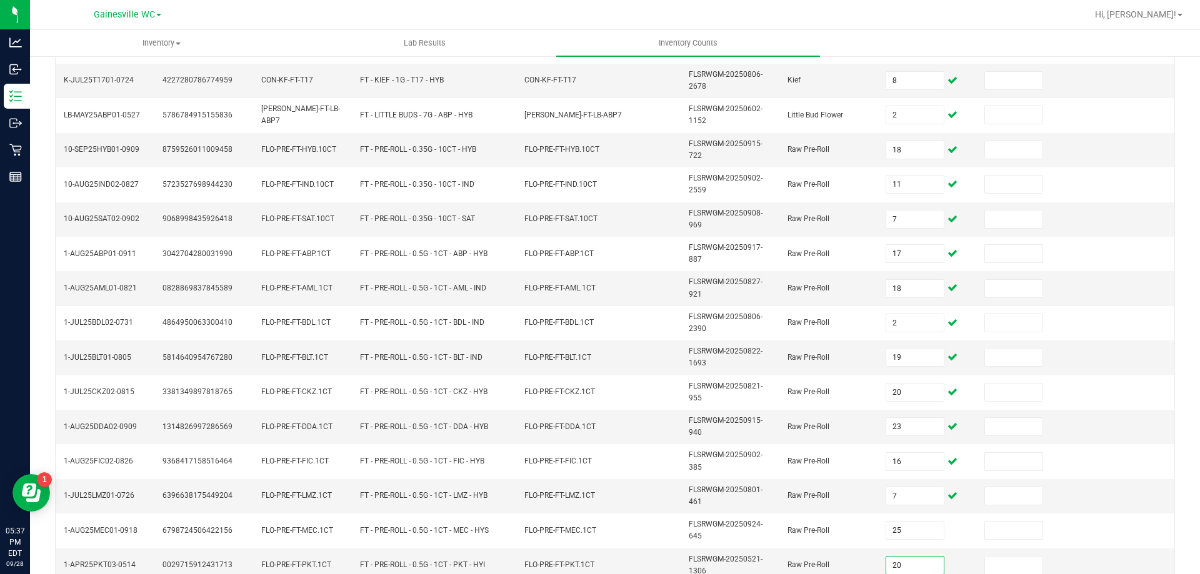
type input "20"
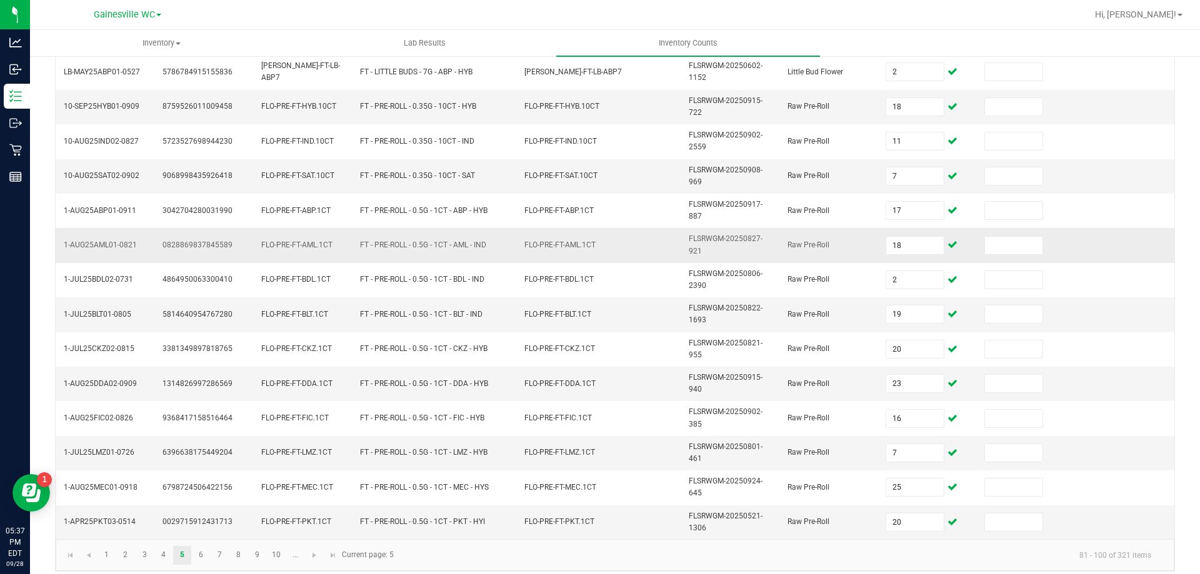
scroll to position [364, 0]
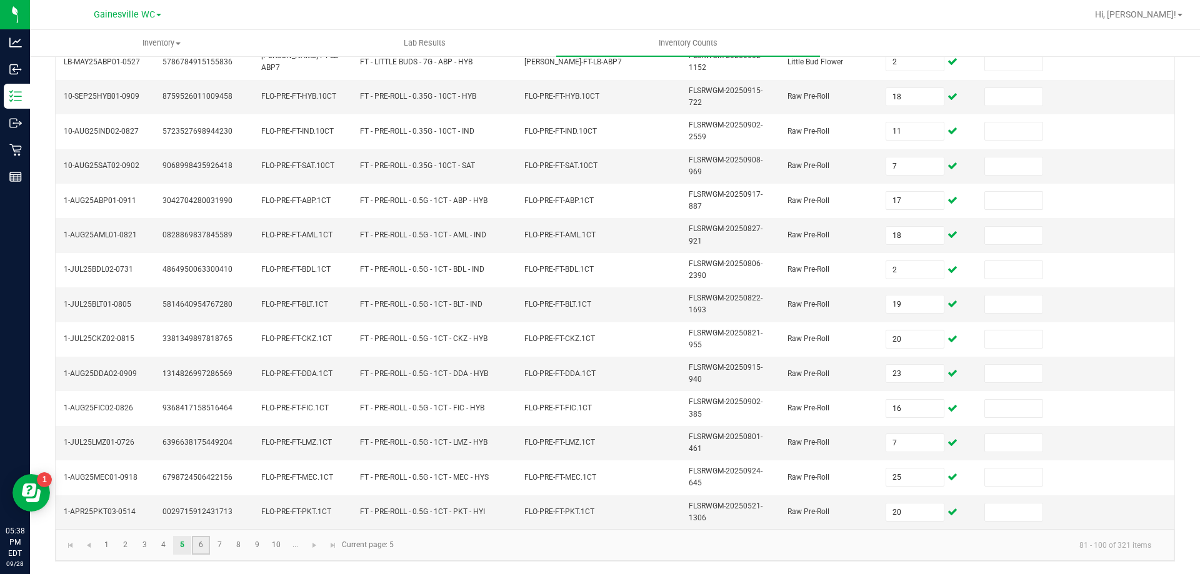
click at [202, 549] on link "6" at bounding box center [201, 545] width 18 height 19
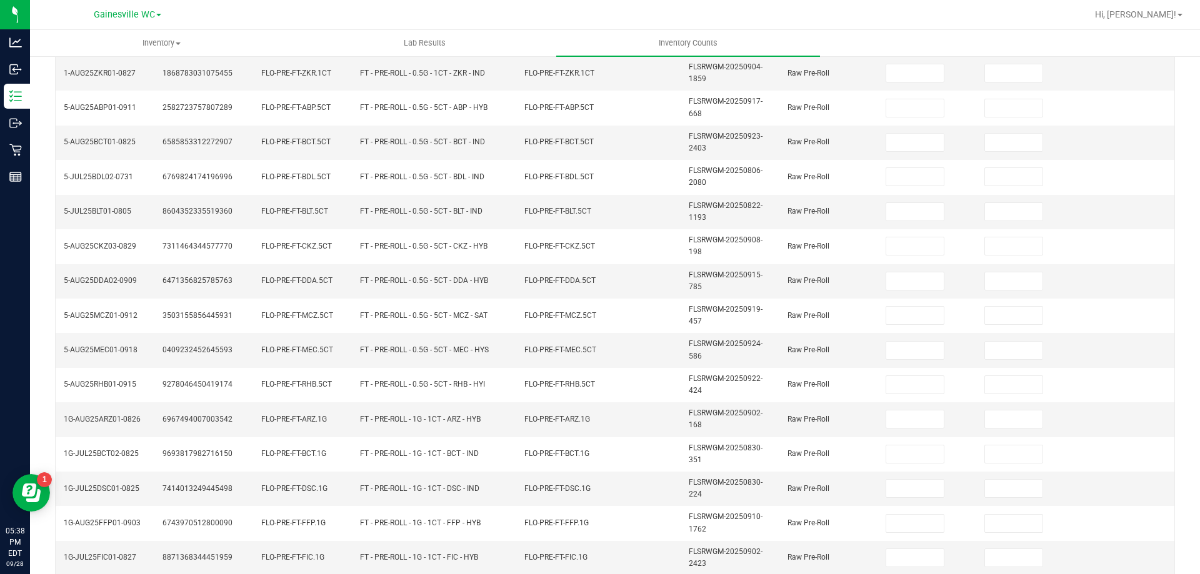
scroll to position [52, 0]
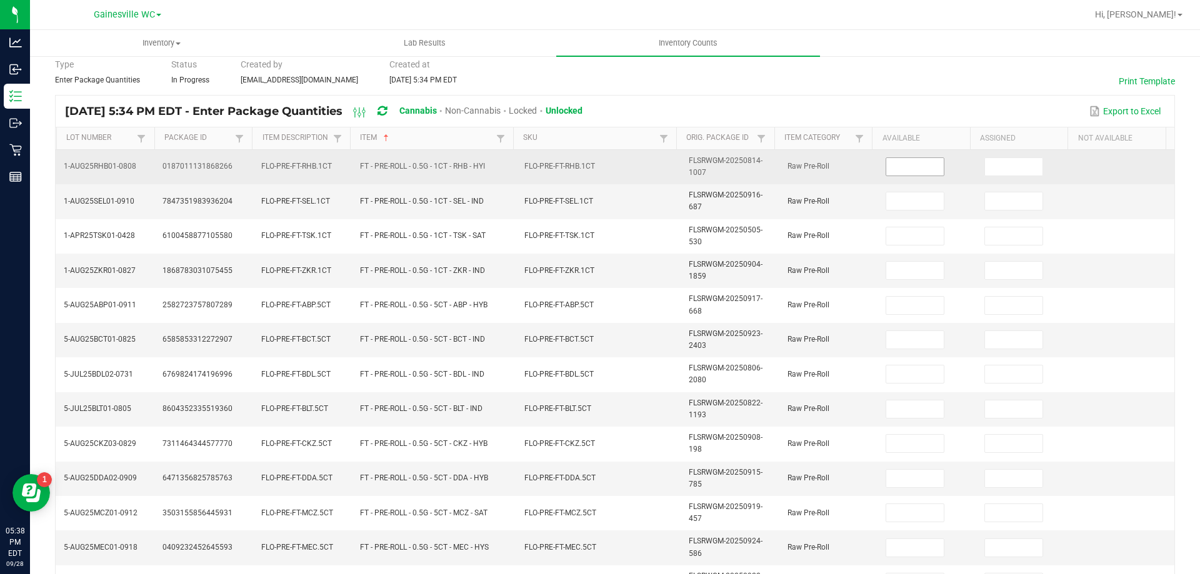
click at [901, 164] on input at bounding box center [915, 167] width 58 height 18
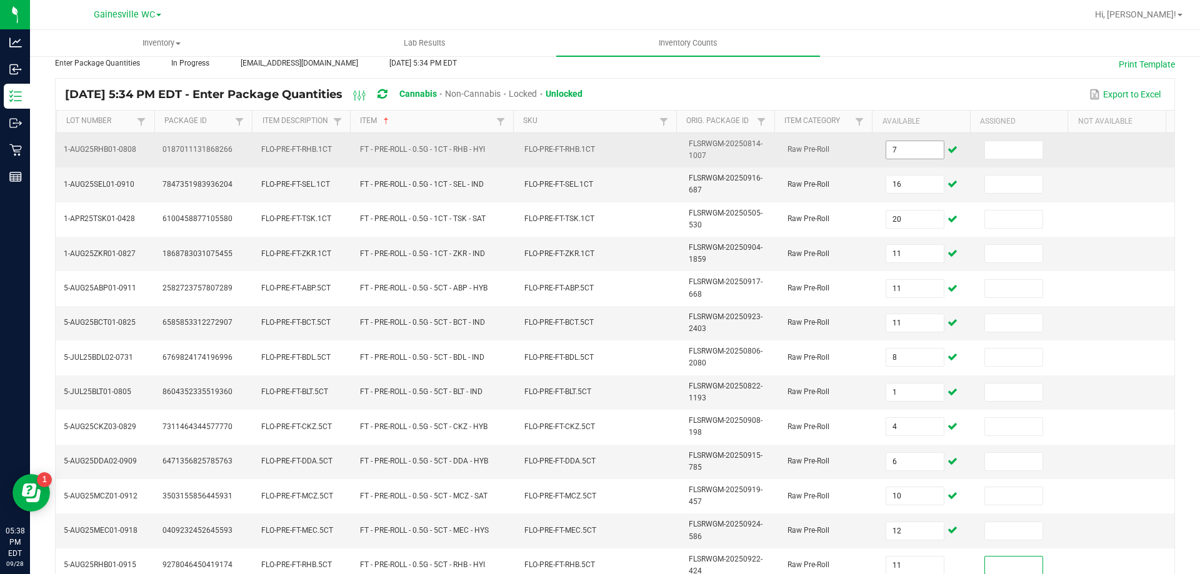
scroll to position [364, 0]
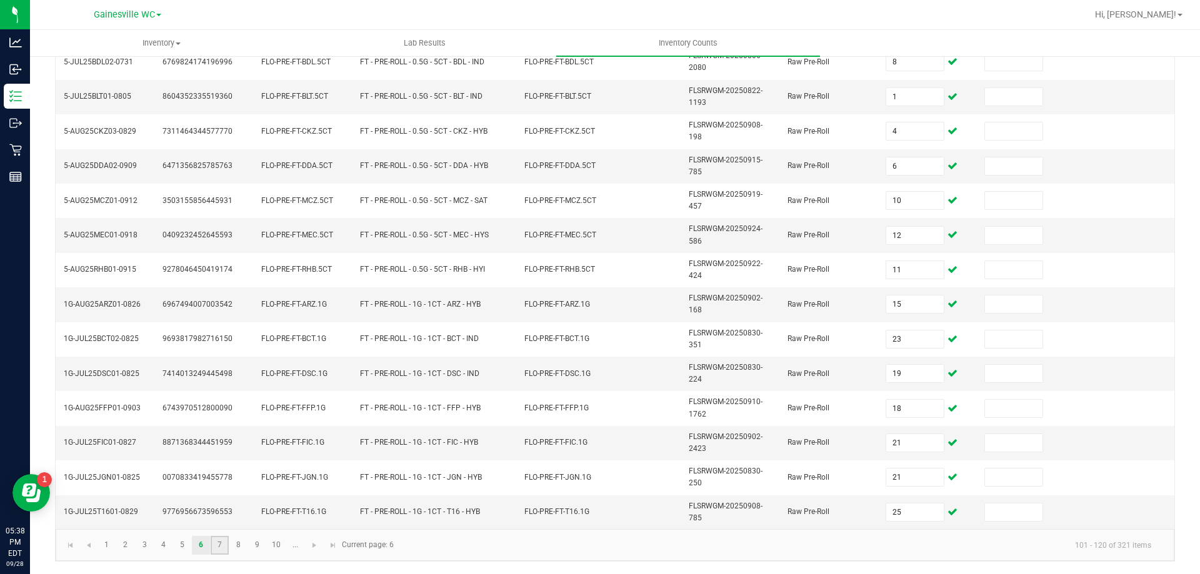
click at [221, 547] on link "7" at bounding box center [220, 545] width 18 height 19
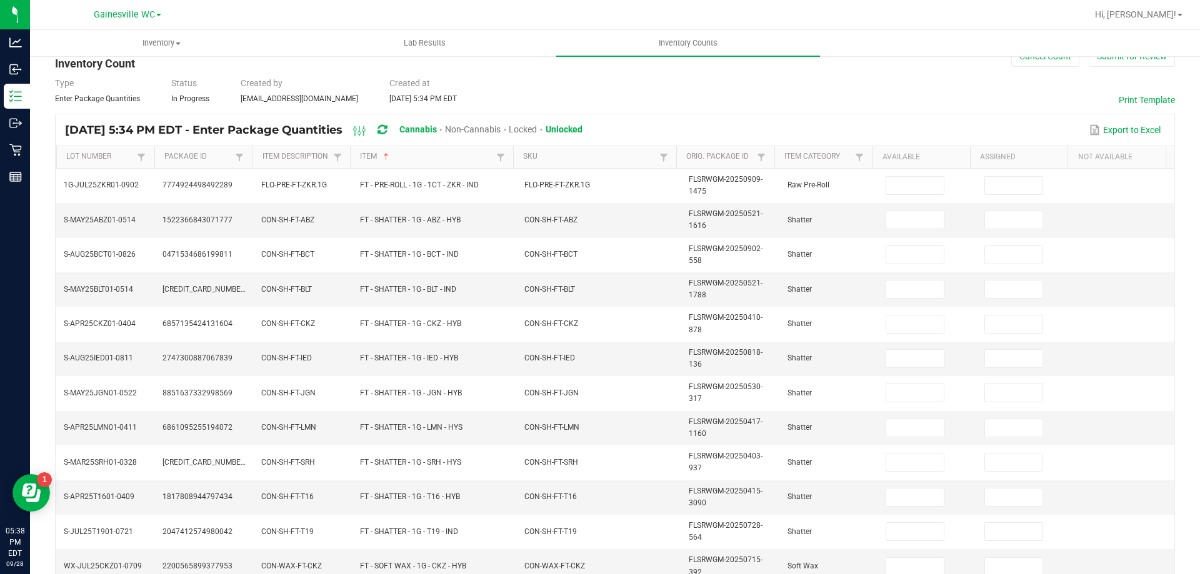
scroll to position [0, 0]
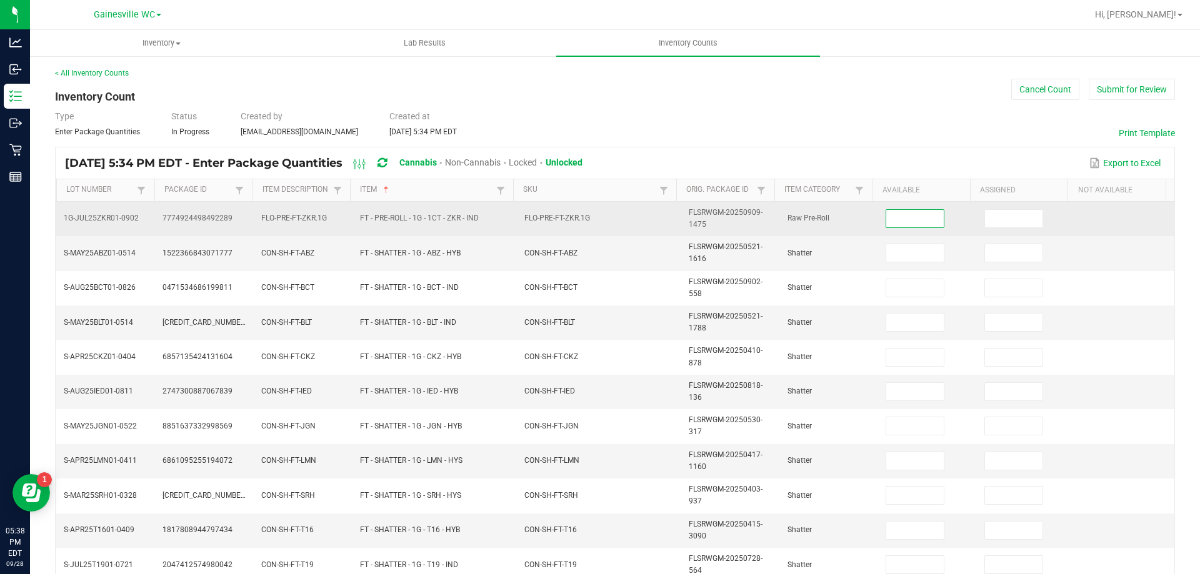
click at [907, 218] on input at bounding box center [915, 219] width 58 height 18
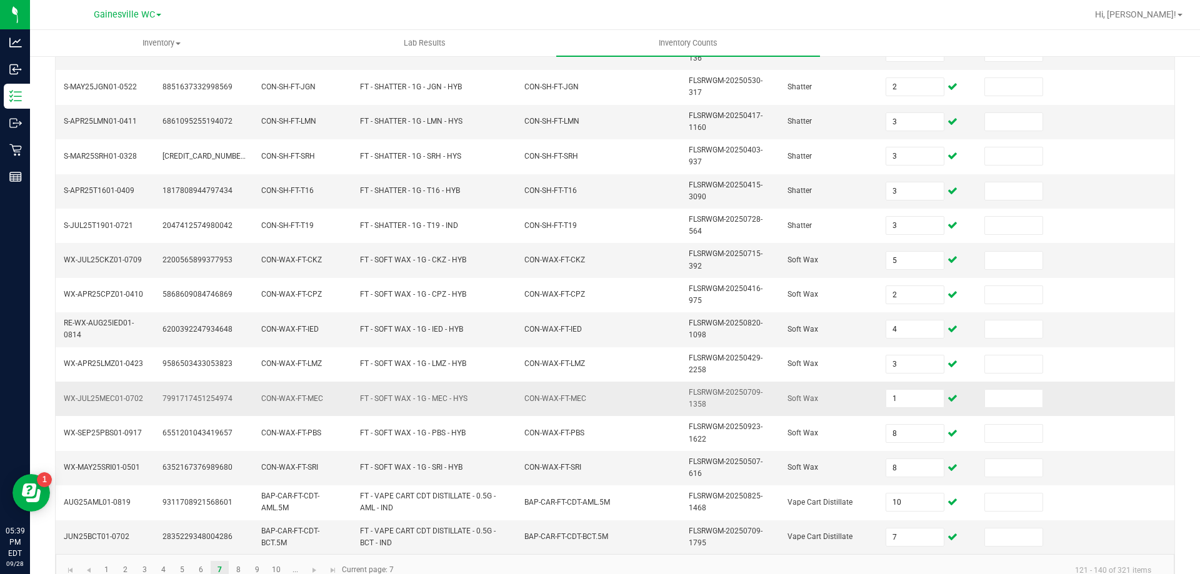
scroll to position [364, 0]
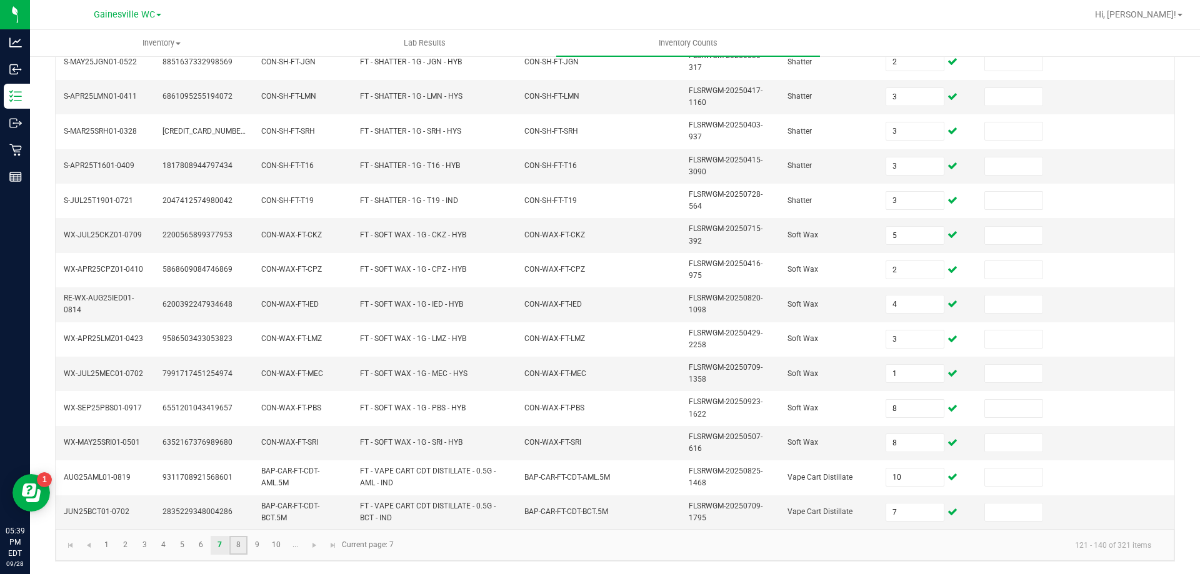
click at [236, 544] on link "8" at bounding box center [238, 545] width 18 height 19
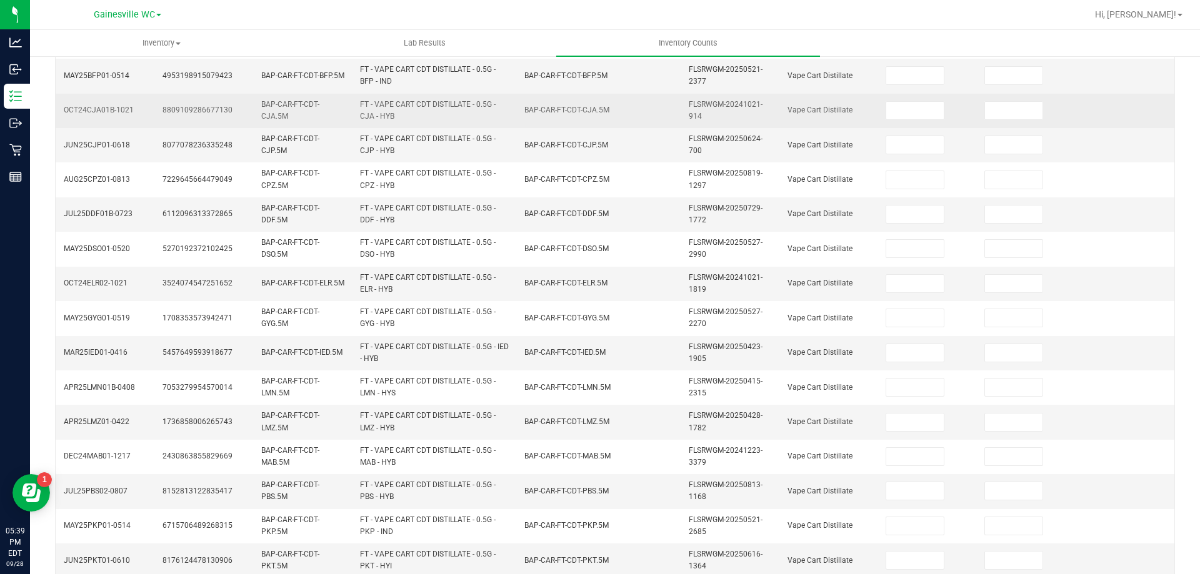
scroll to position [52, 0]
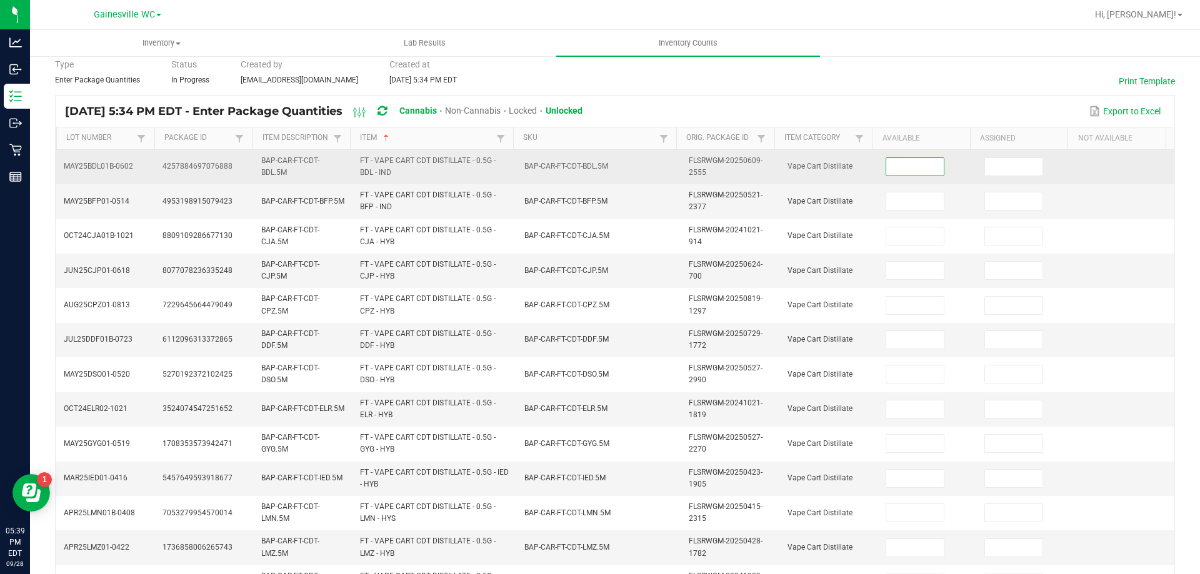
click at [906, 166] on input at bounding box center [915, 167] width 58 height 18
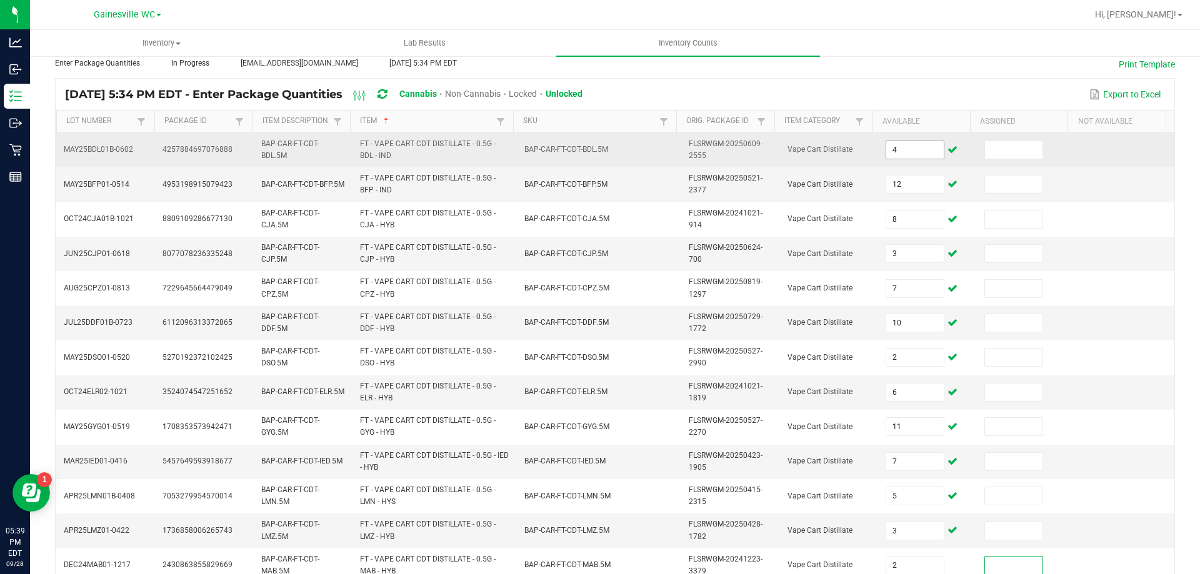
scroll to position [364, 0]
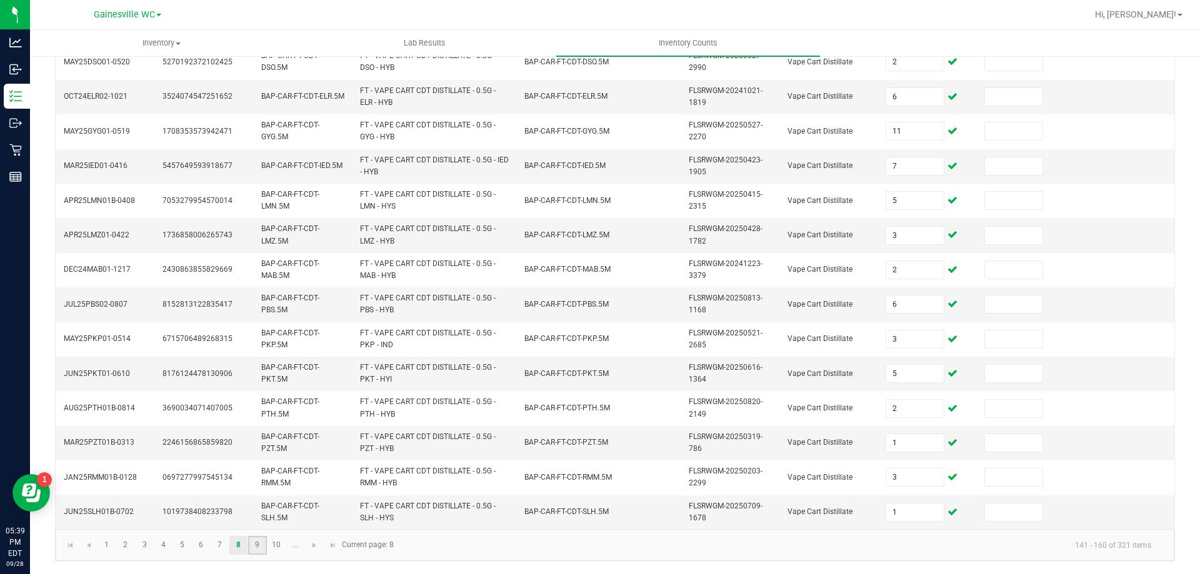
click at [259, 544] on link "9" at bounding box center [257, 545] width 18 height 19
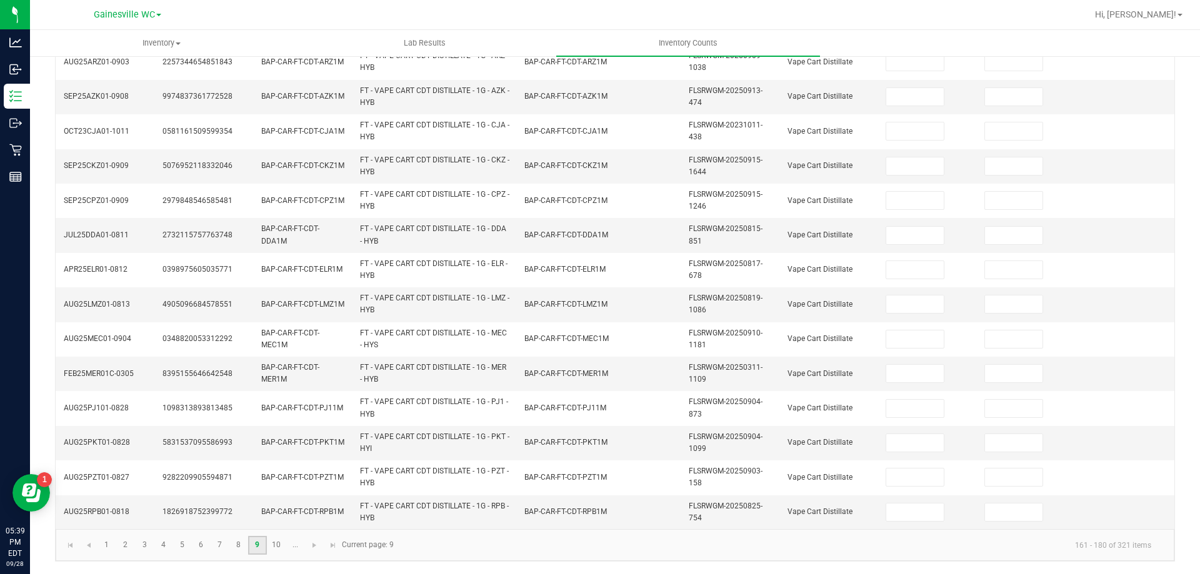
scroll to position [0, 0]
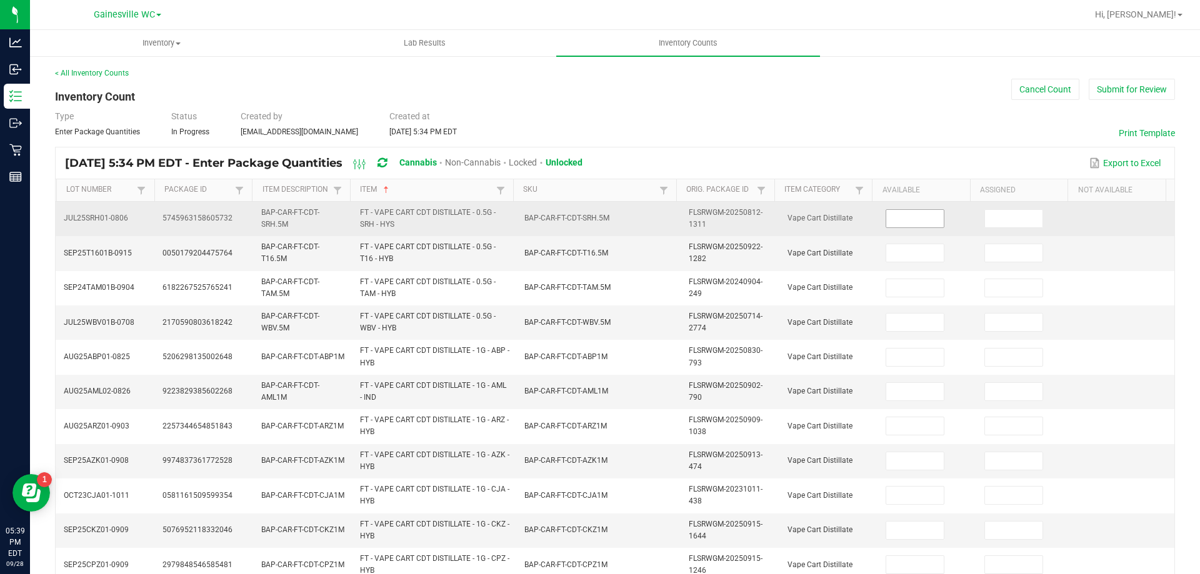
click at [898, 226] on input at bounding box center [915, 219] width 58 height 18
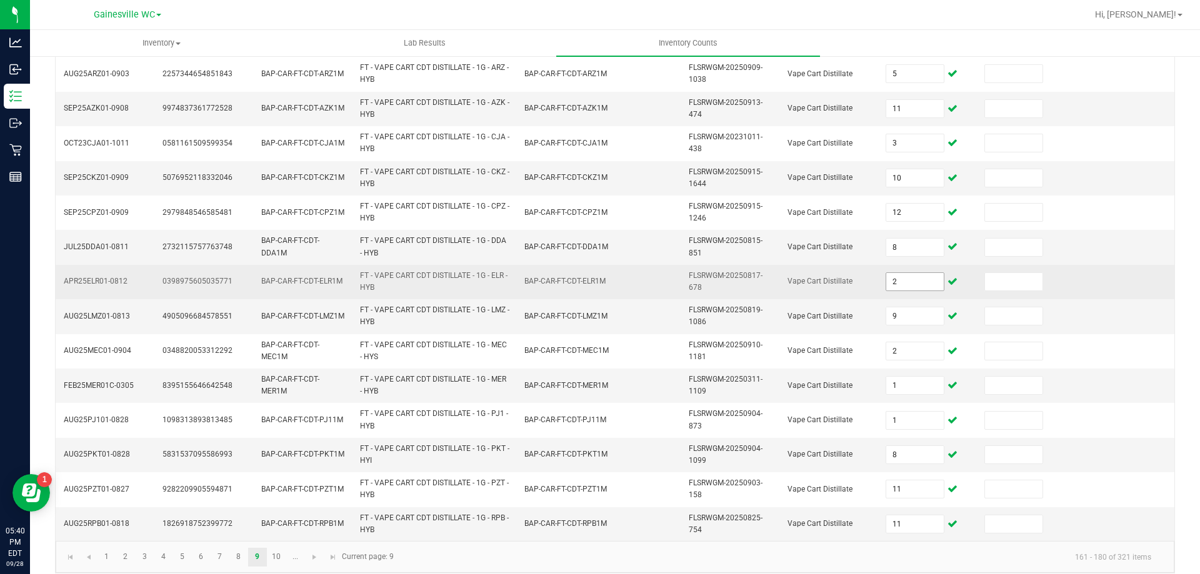
scroll to position [364, 0]
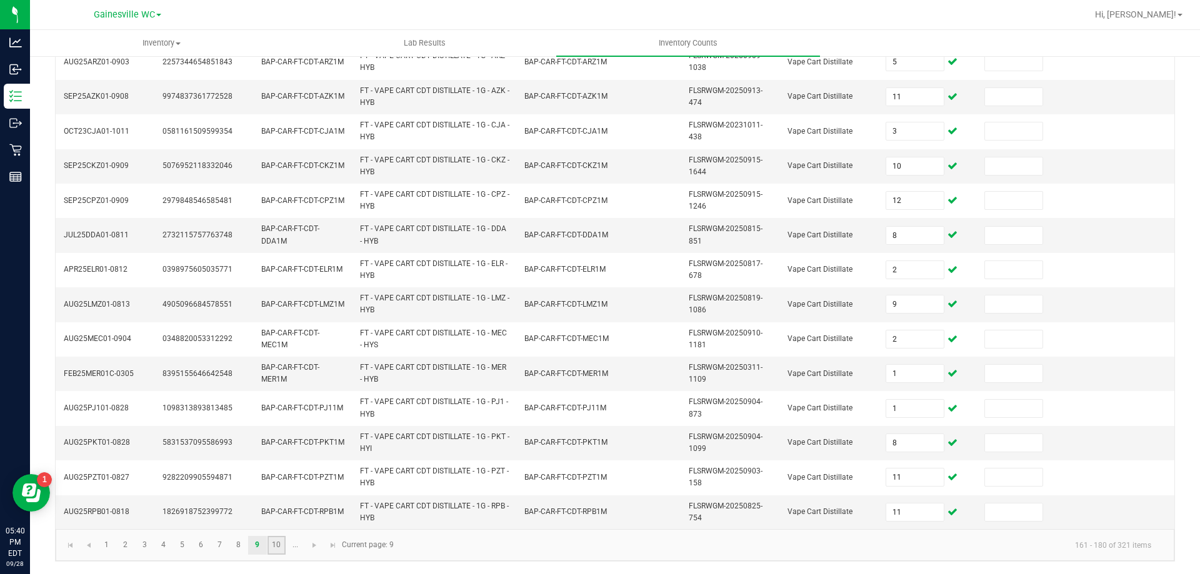
click at [276, 547] on link "10" at bounding box center [277, 545] width 18 height 19
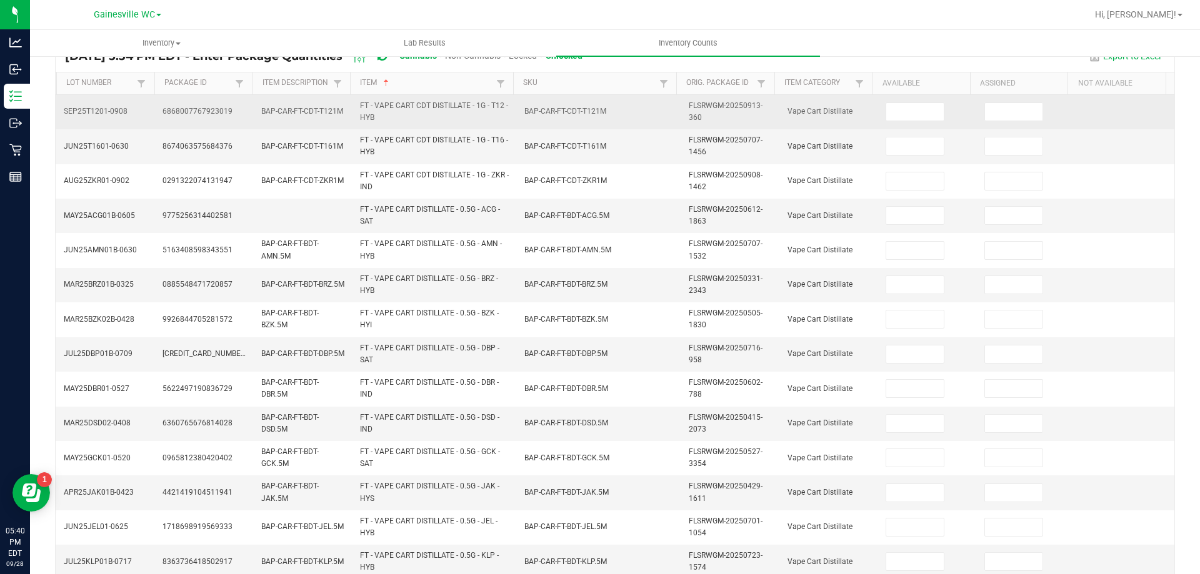
scroll to position [52, 0]
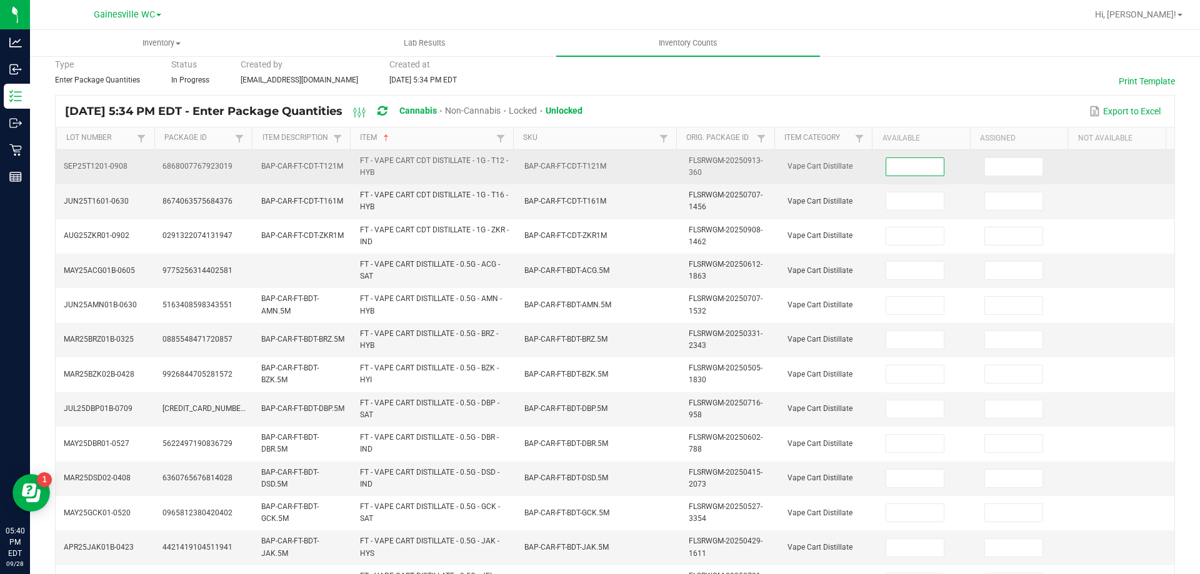
click at [908, 171] on input at bounding box center [915, 167] width 58 height 18
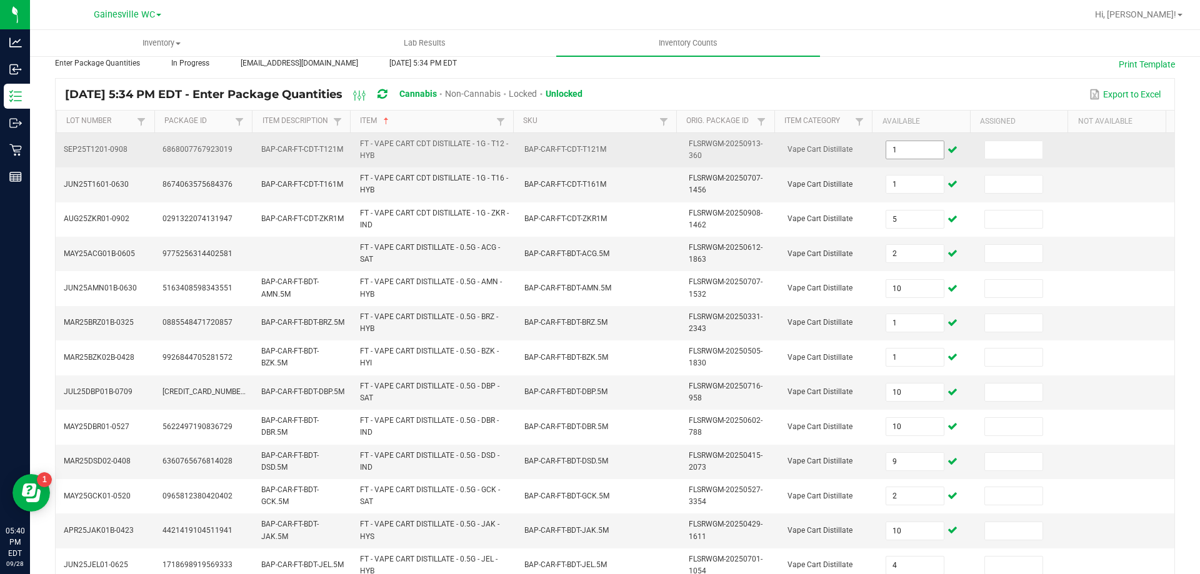
scroll to position [364, 0]
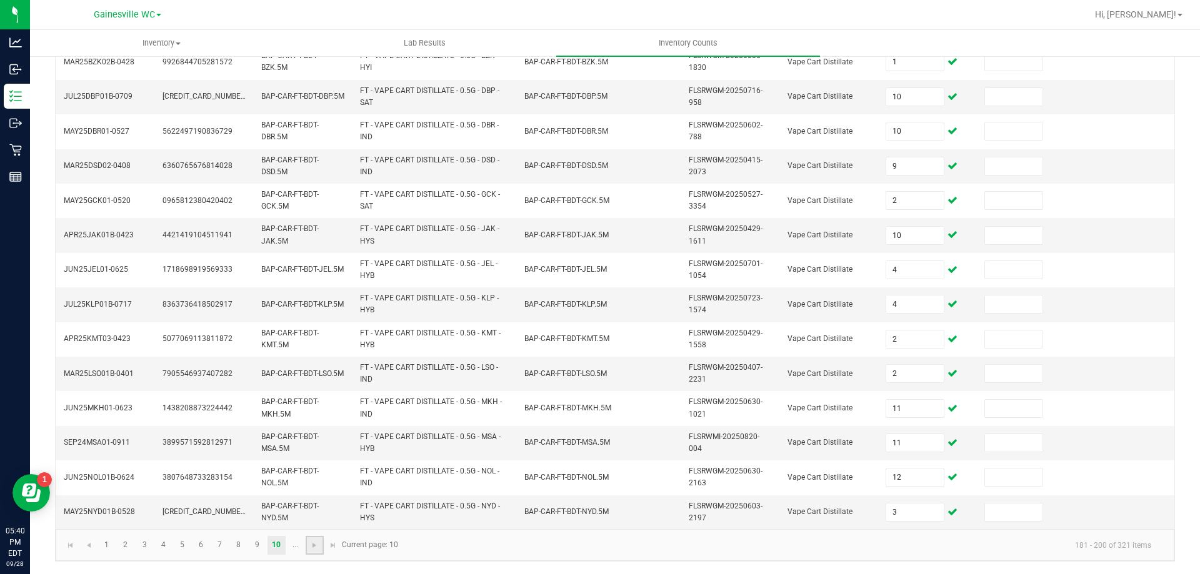
click at [320, 547] on link at bounding box center [315, 545] width 18 height 19
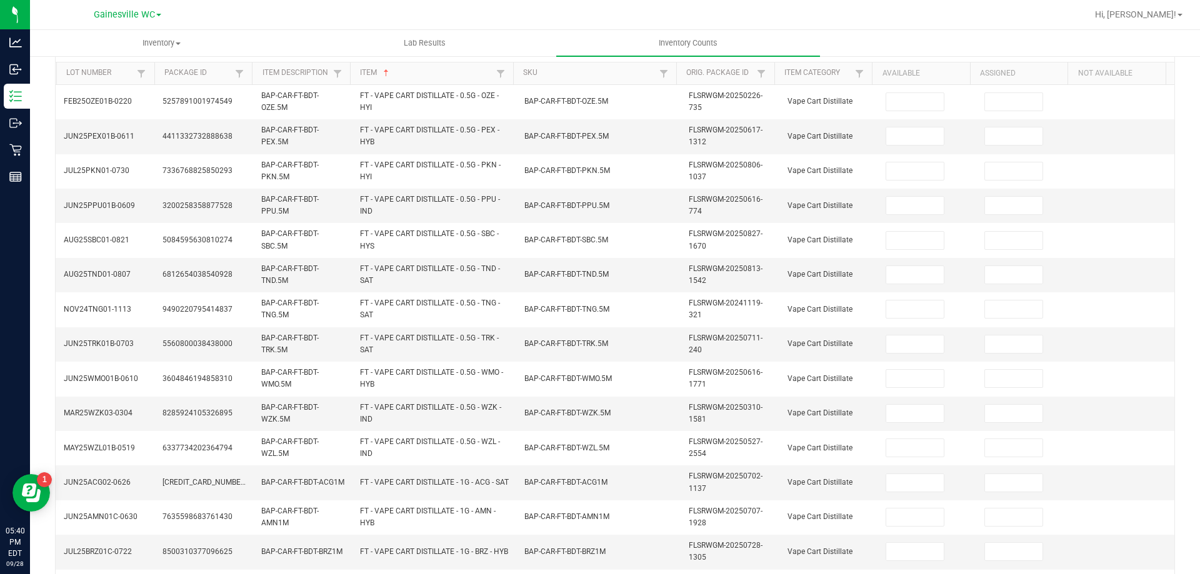
scroll to position [0, 0]
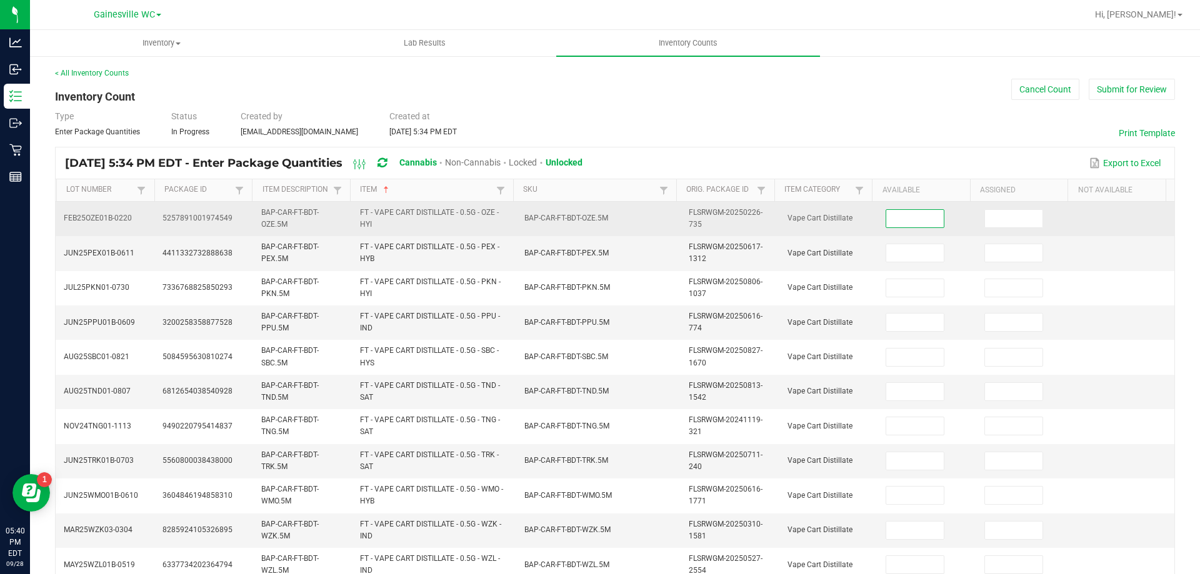
click at [888, 222] on input at bounding box center [915, 219] width 58 height 18
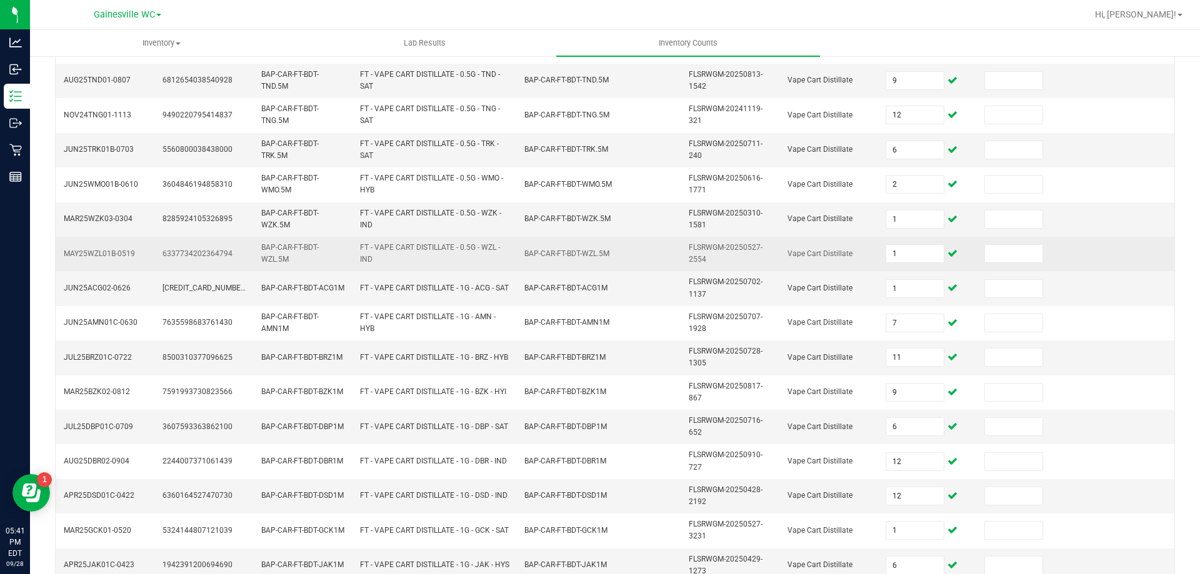
scroll to position [364, 0]
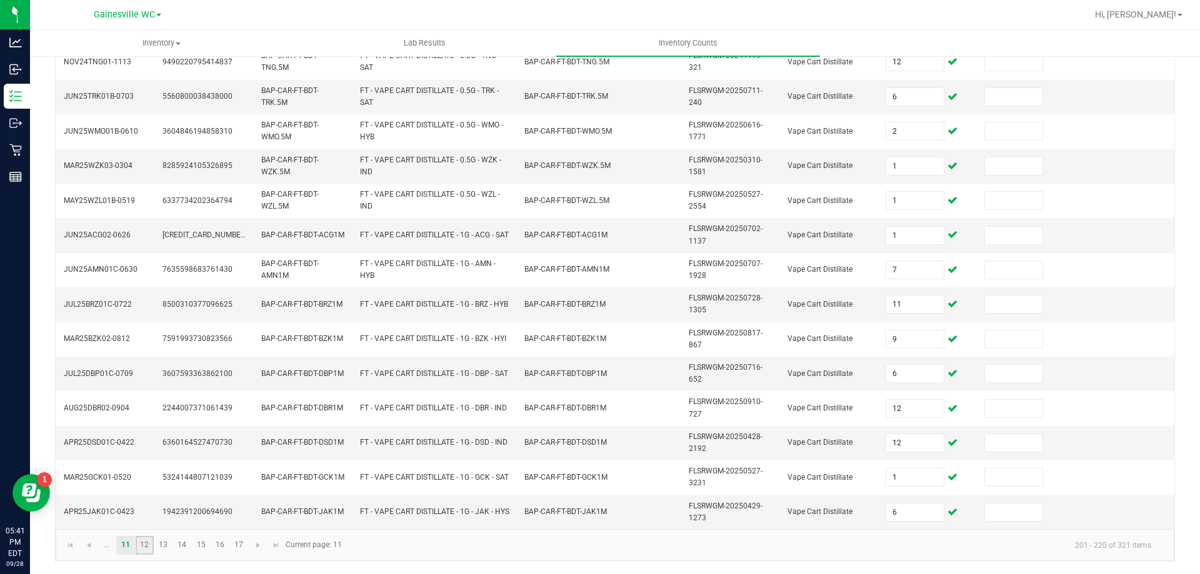
click at [148, 547] on link "12" at bounding box center [145, 545] width 18 height 19
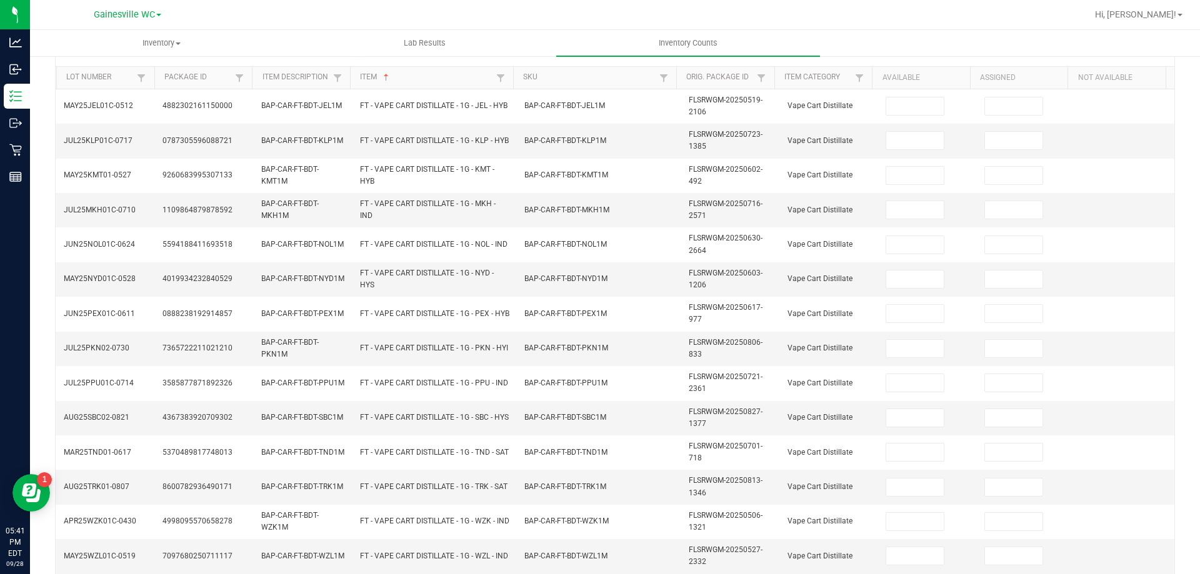
scroll to position [47, 0]
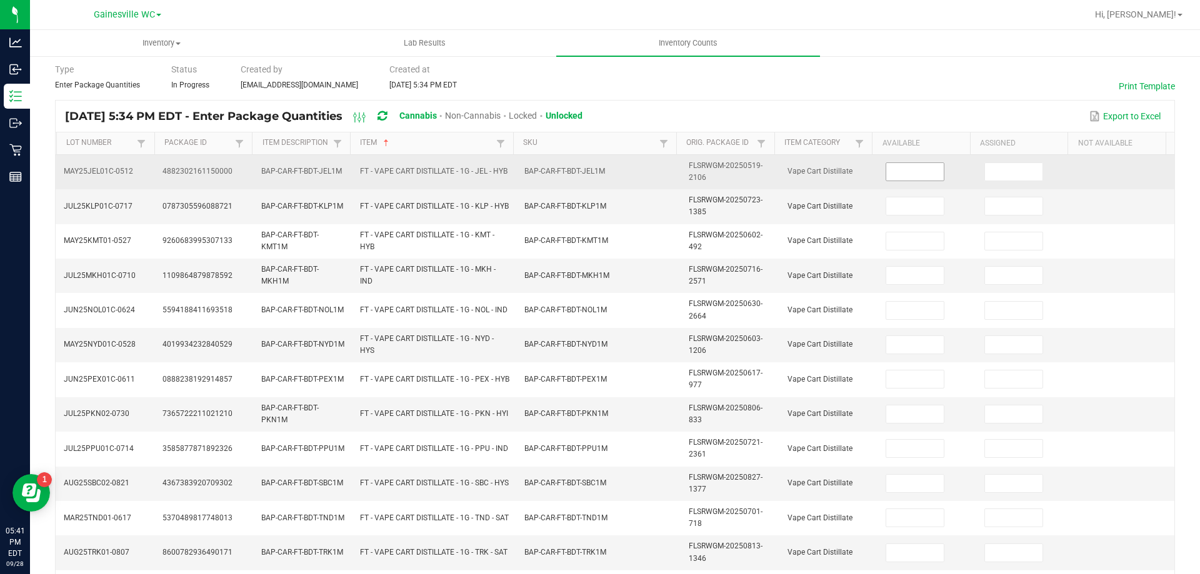
click at [886, 171] on input at bounding box center [915, 172] width 58 height 18
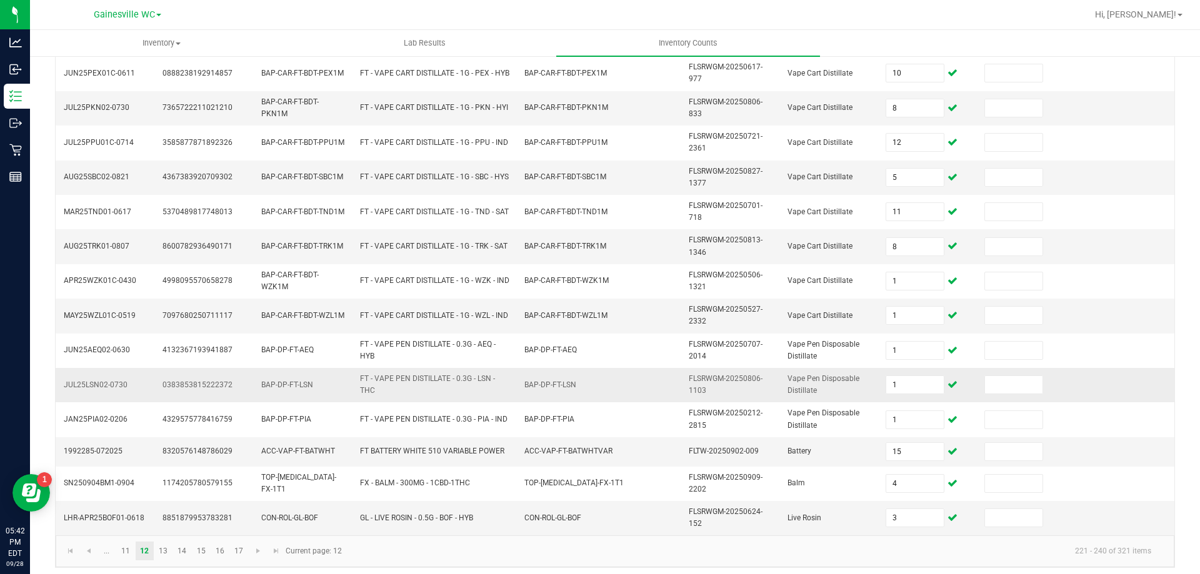
scroll to position [359, 0]
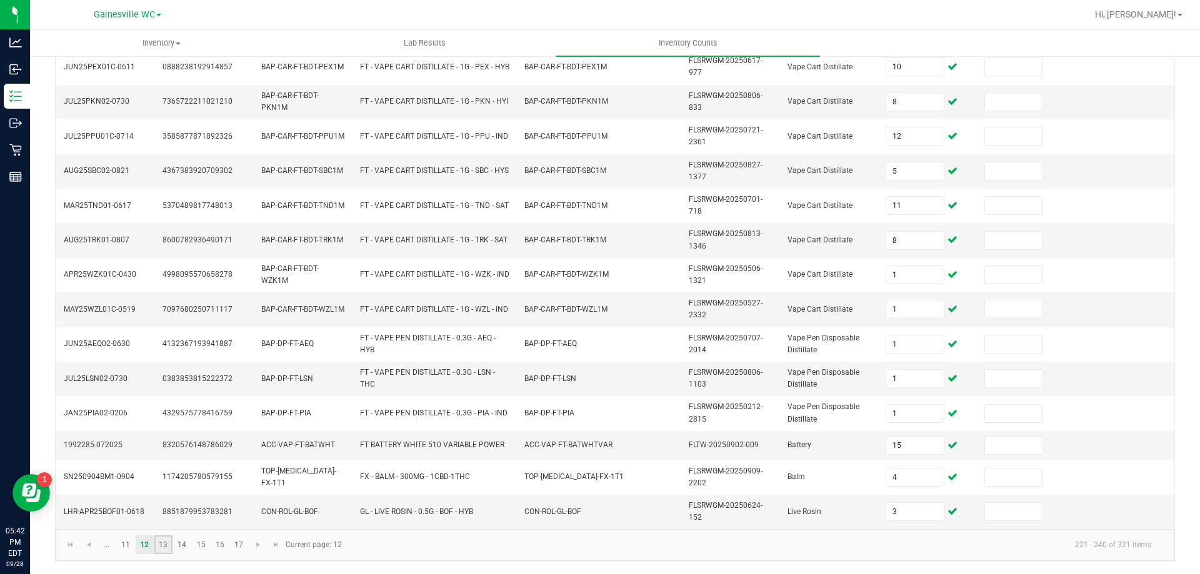
click at [161, 546] on link "13" at bounding box center [163, 545] width 18 height 19
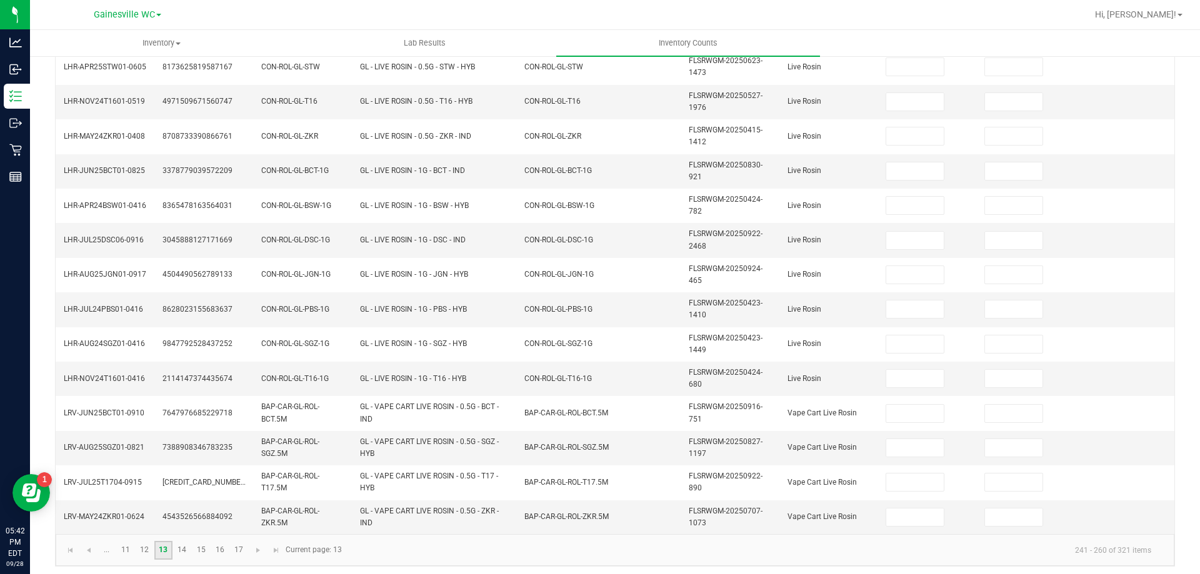
scroll to position [0, 0]
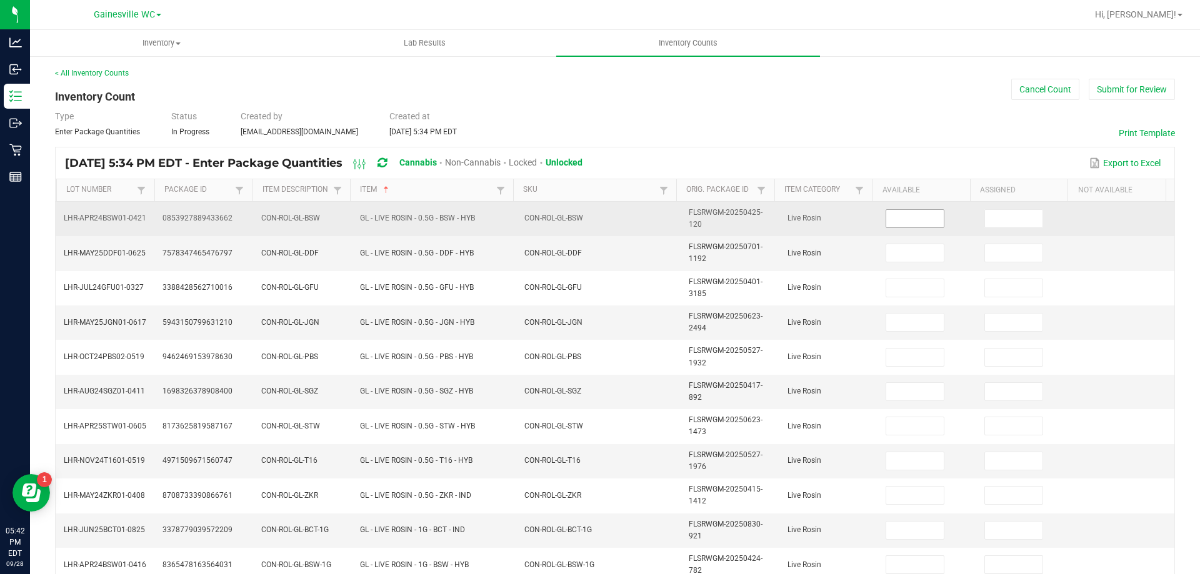
click at [906, 214] on input at bounding box center [915, 219] width 58 height 18
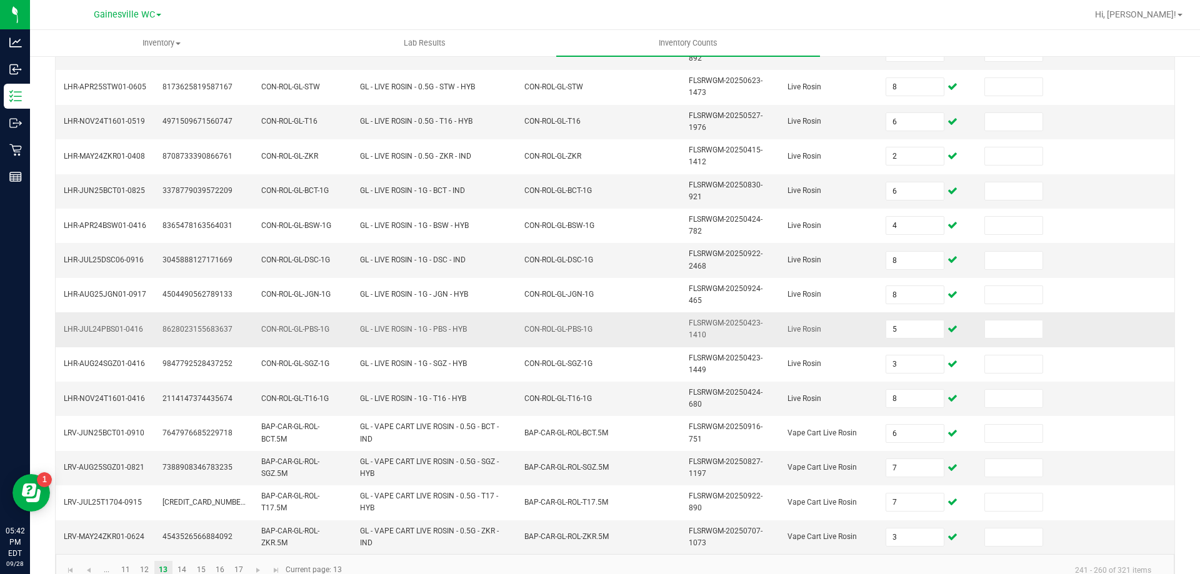
scroll to position [364, 0]
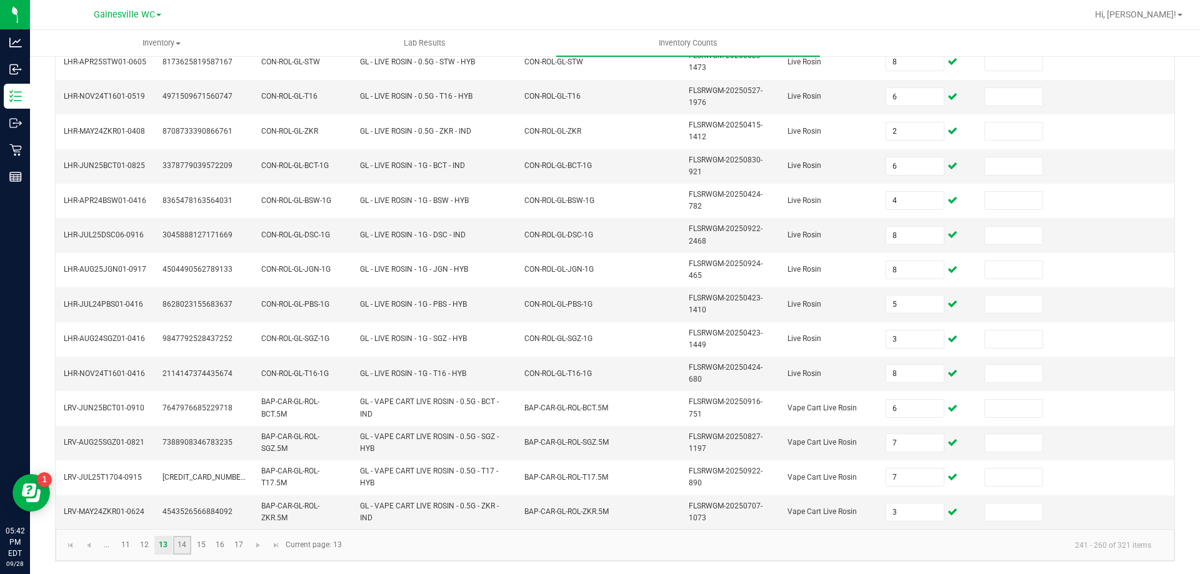
drag, startPoint x: 181, startPoint y: 549, endPoint x: 188, endPoint y: 544, distance: 8.1
click at [181, 549] on link "14" at bounding box center [182, 545] width 18 height 19
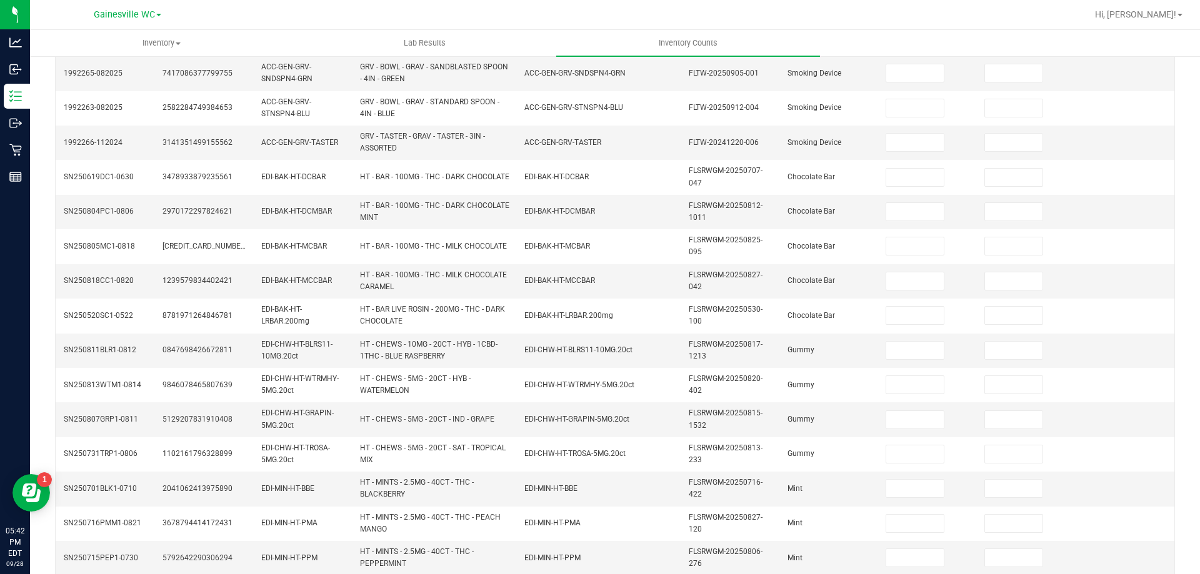
scroll to position [52, 0]
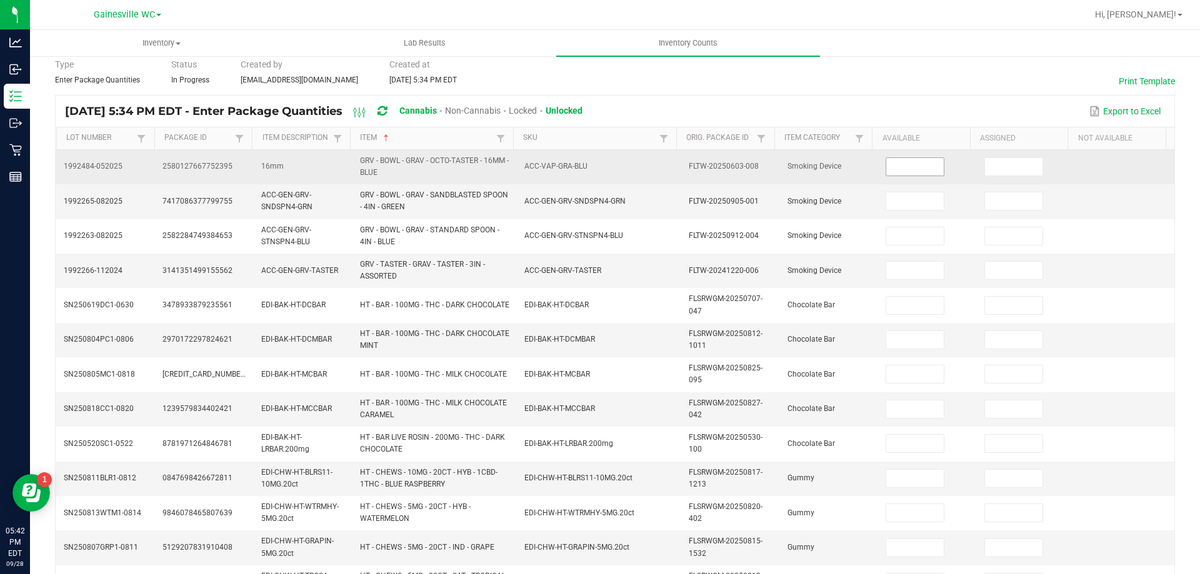
click at [901, 164] on input at bounding box center [915, 167] width 58 height 18
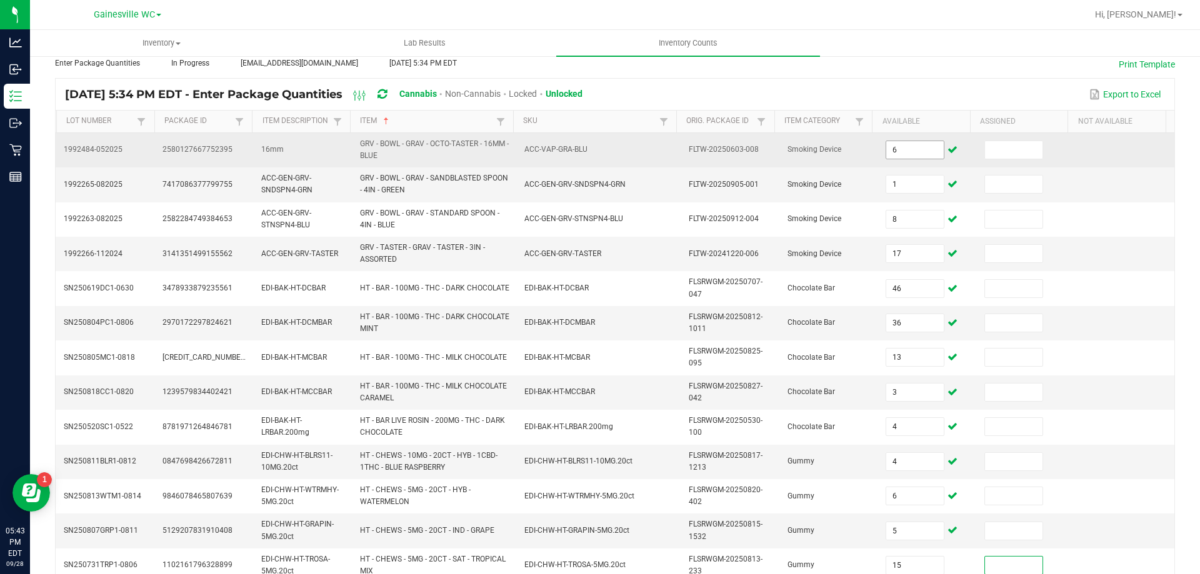
scroll to position [364, 0]
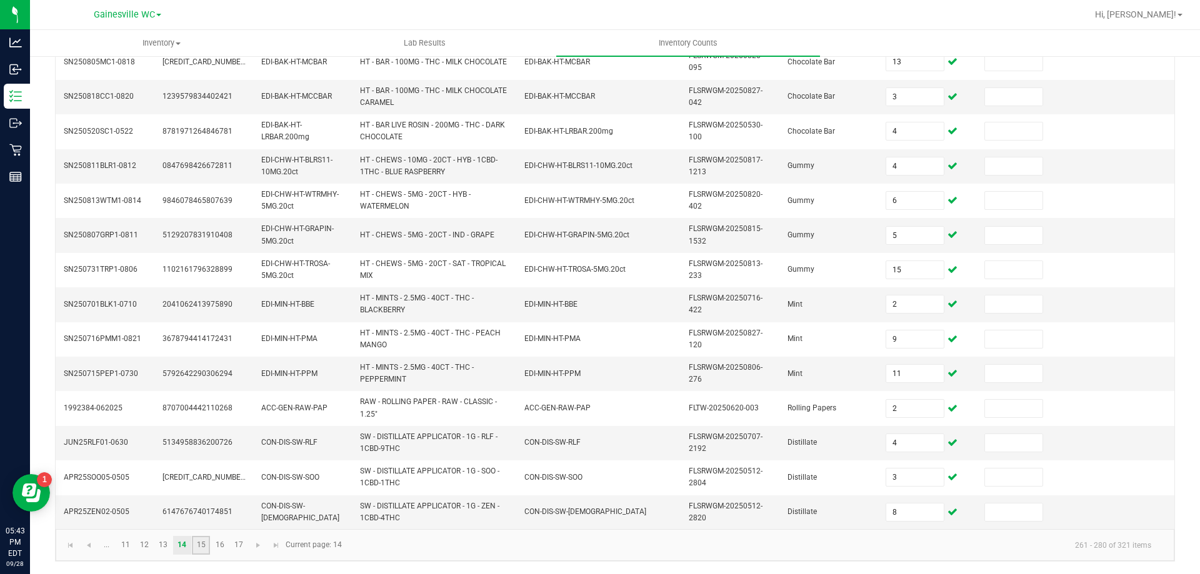
click at [203, 547] on link "15" at bounding box center [201, 545] width 18 height 19
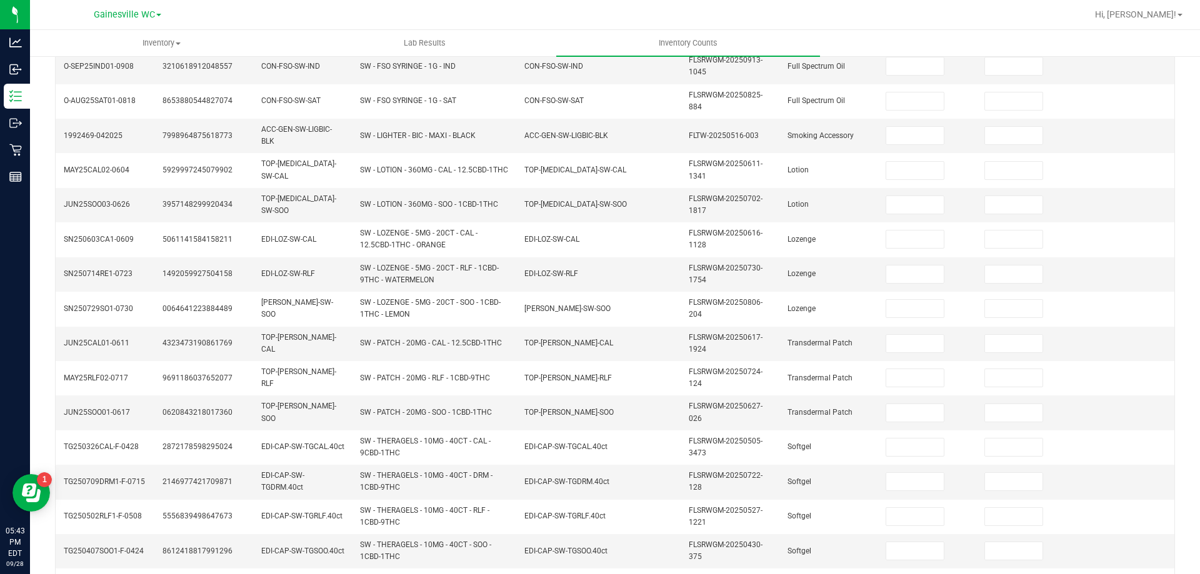
scroll to position [52, 0]
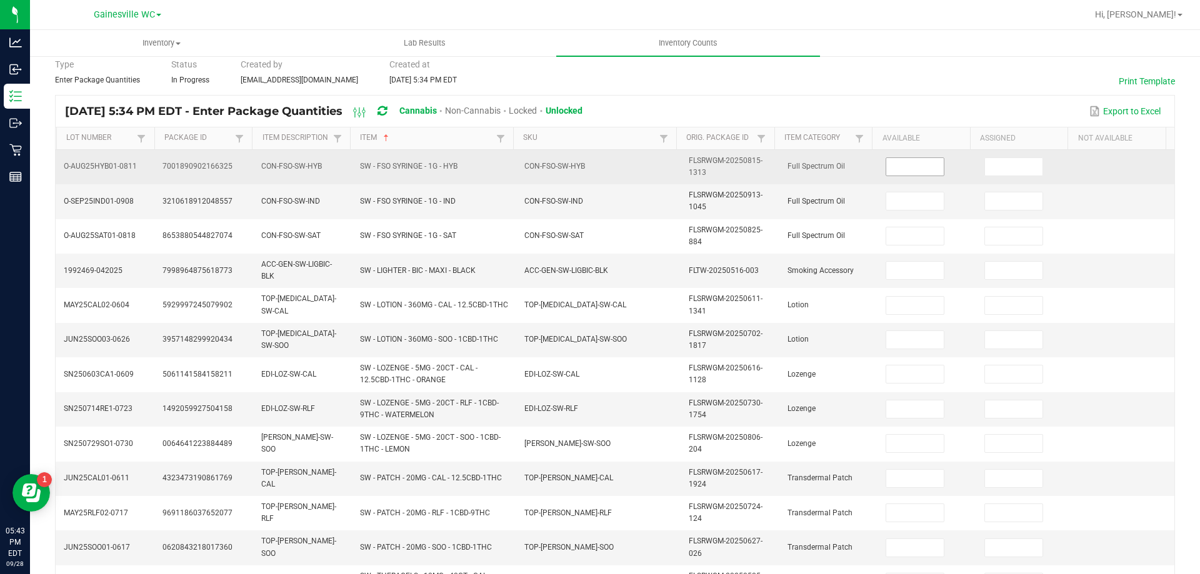
click at [899, 166] on input at bounding box center [915, 167] width 58 height 18
click at [916, 158] on input "8" at bounding box center [915, 167] width 58 height 18
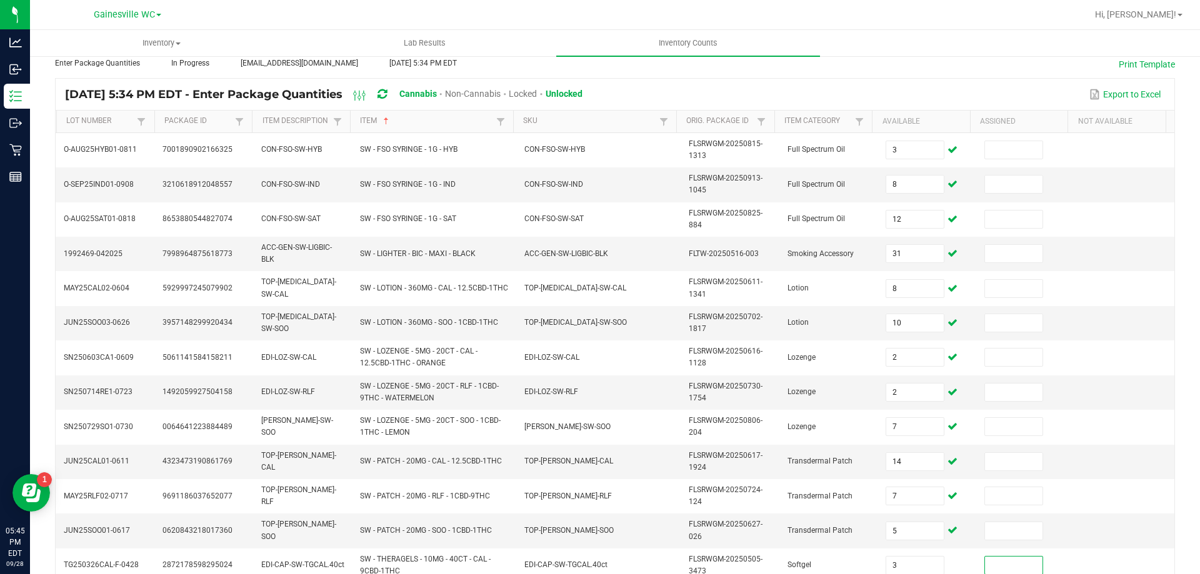
scroll to position [364, 0]
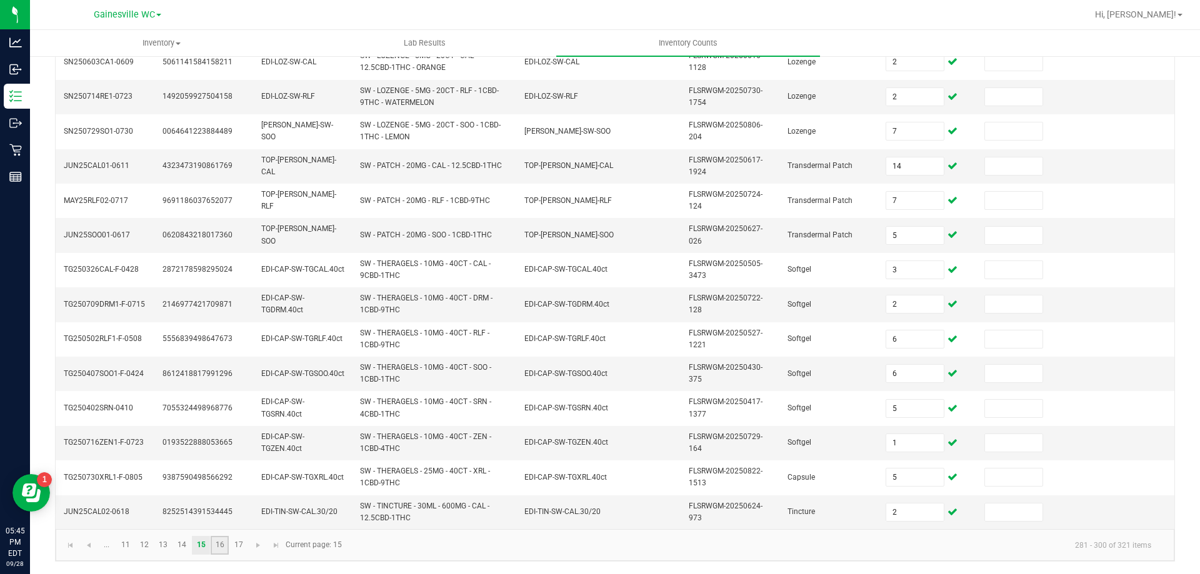
click at [216, 547] on link "16" at bounding box center [220, 545] width 18 height 19
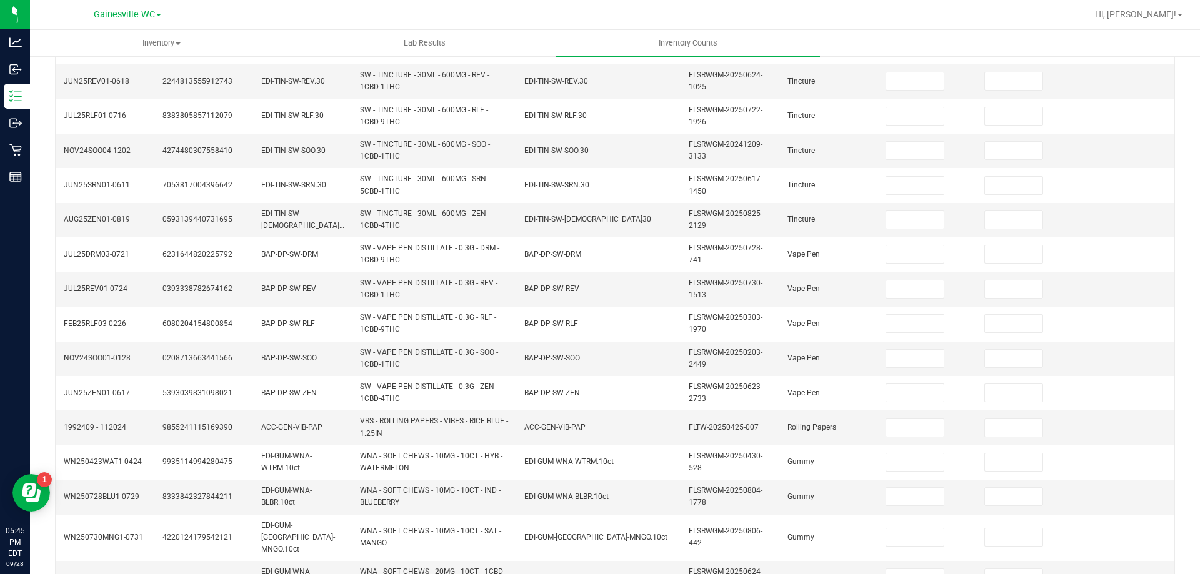
scroll to position [0, 0]
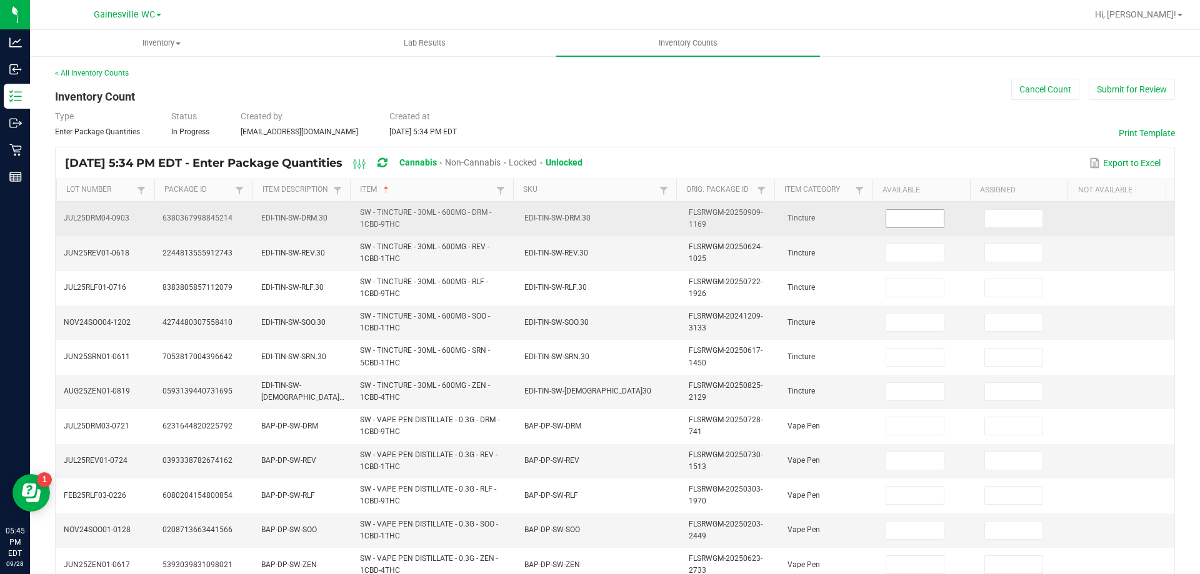
click at [888, 218] on input at bounding box center [915, 219] width 58 height 18
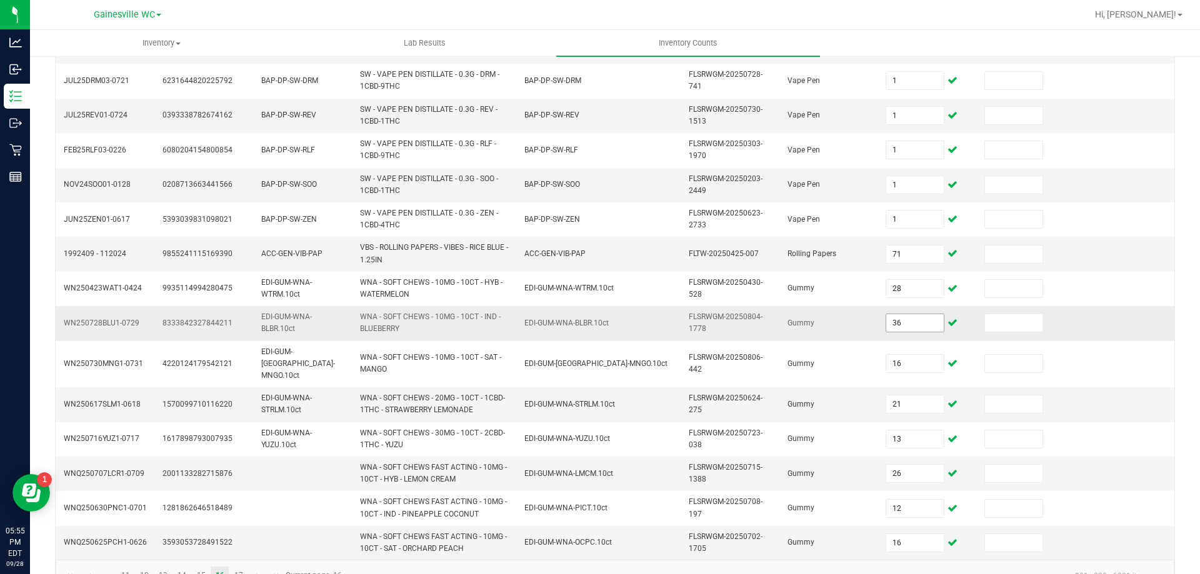
scroll to position [364, 0]
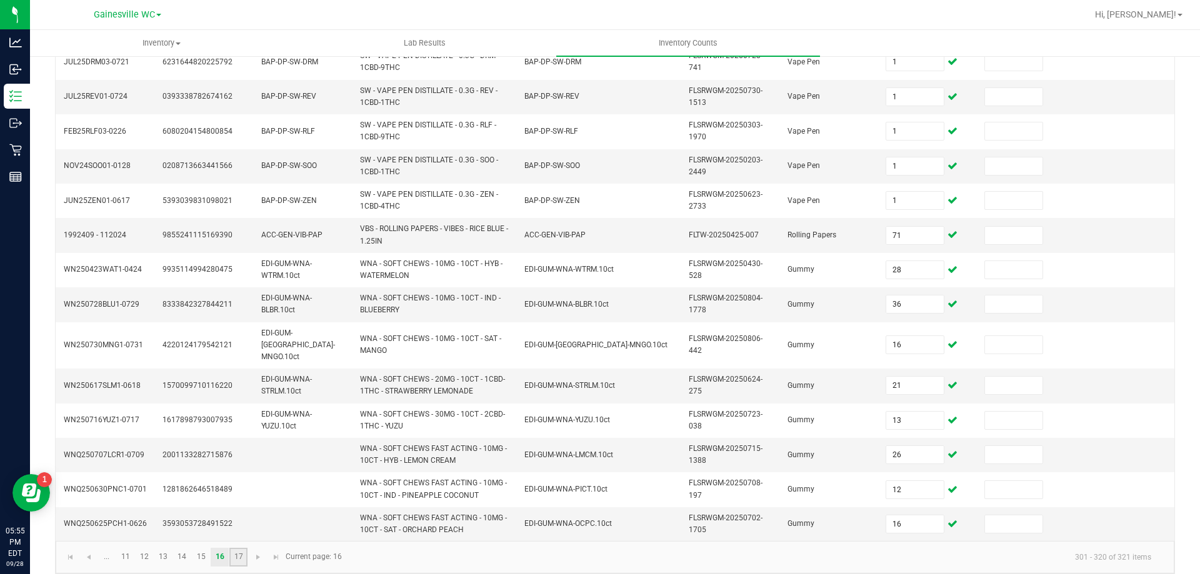
click at [238, 548] on link "17" at bounding box center [238, 557] width 18 height 19
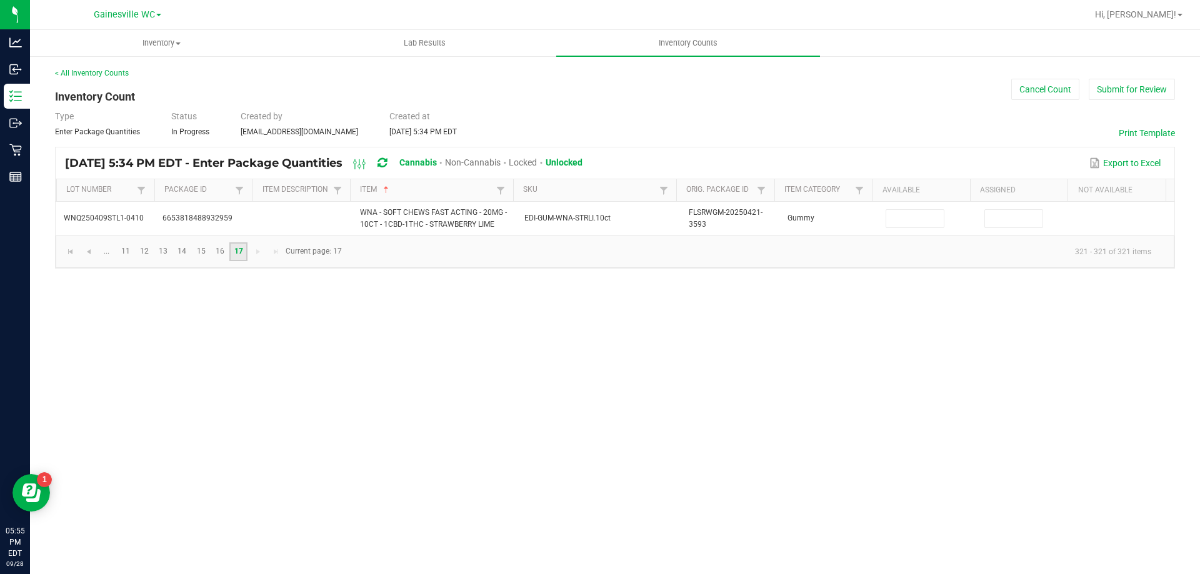
scroll to position [0, 0]
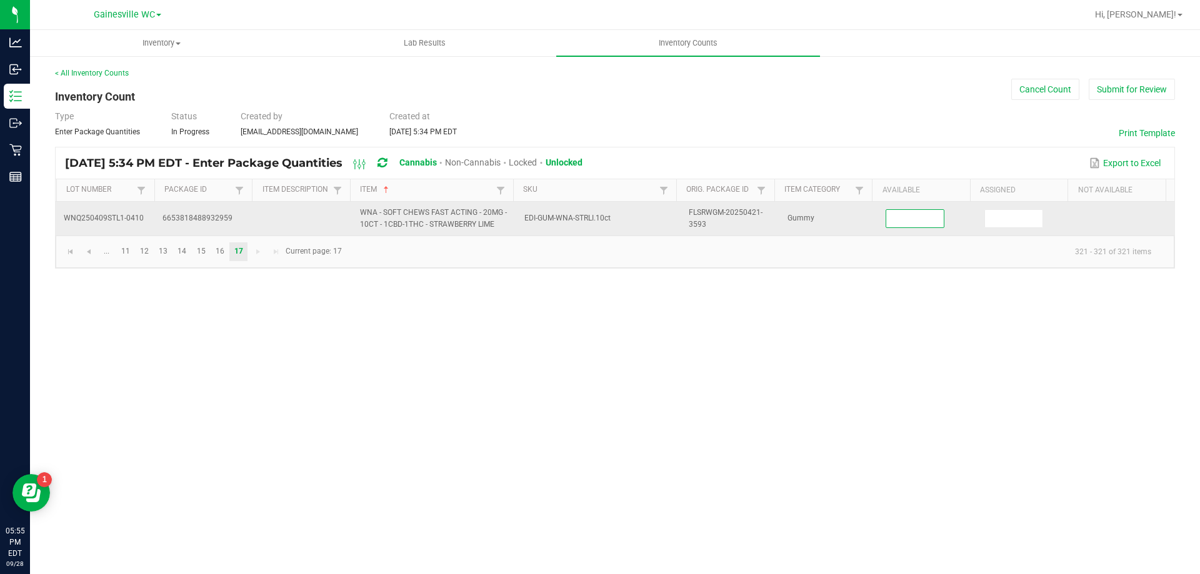
click at [896, 219] on input at bounding box center [915, 219] width 58 height 18
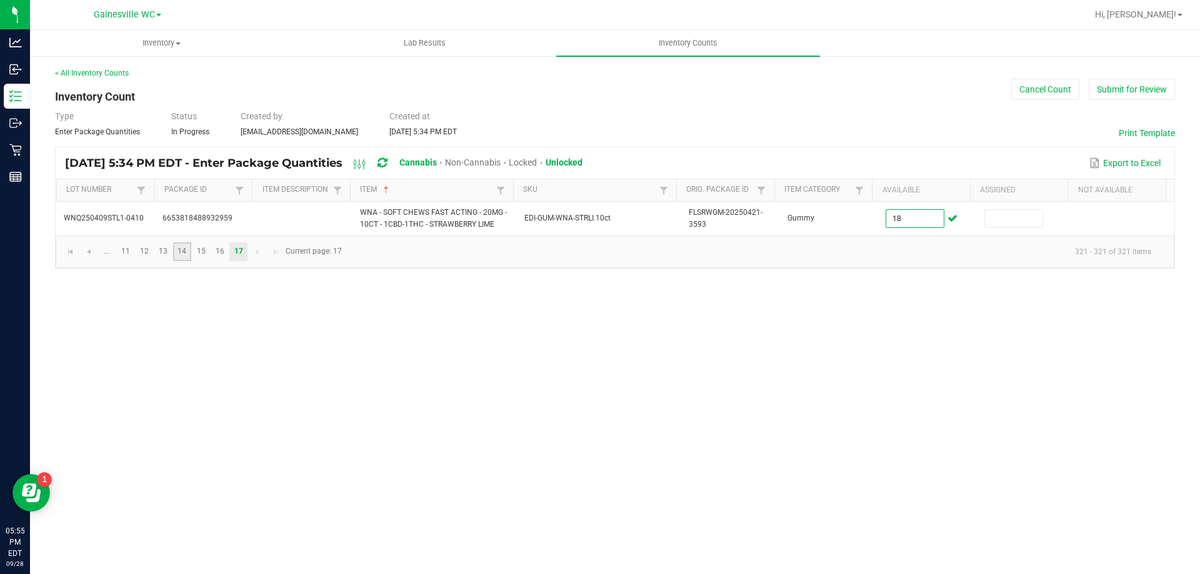
click at [183, 253] on link "14" at bounding box center [182, 252] width 18 height 19
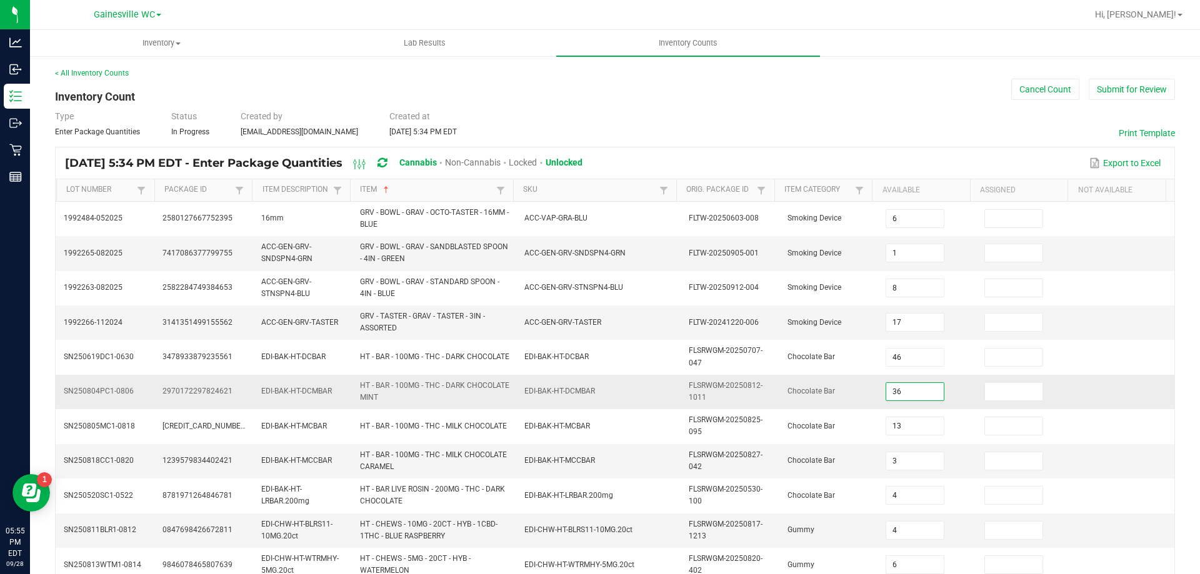
click at [902, 392] on input "36" at bounding box center [915, 392] width 58 height 18
click at [900, 464] on input "3" at bounding box center [915, 462] width 58 height 18
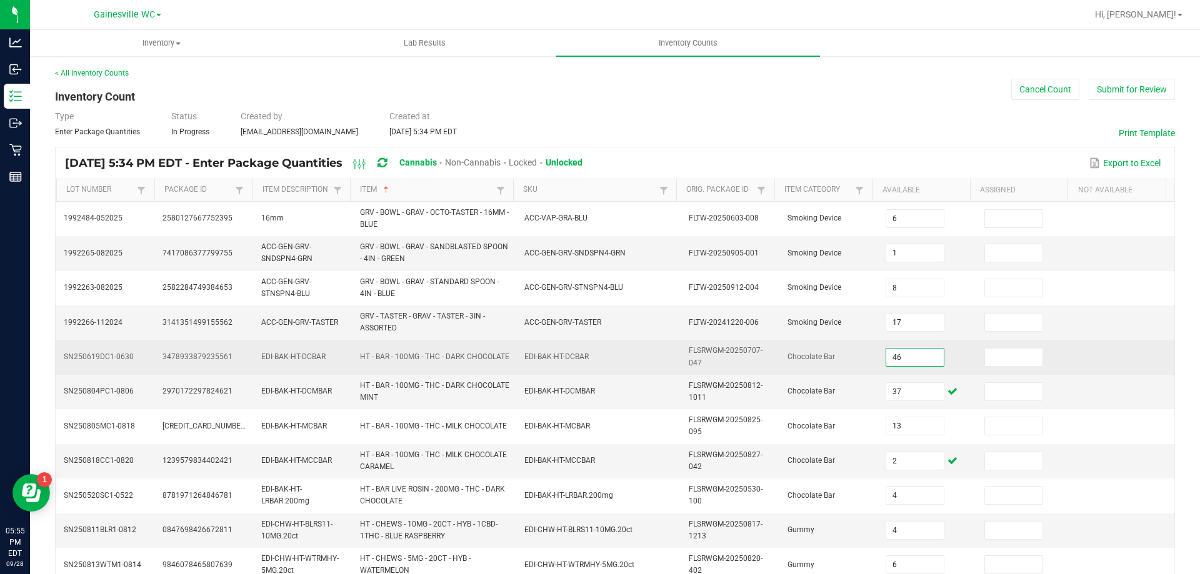
click at [901, 358] on input "46" at bounding box center [915, 358] width 58 height 18
click at [850, 362] on td "Chocolate Bar" at bounding box center [829, 357] width 99 height 34
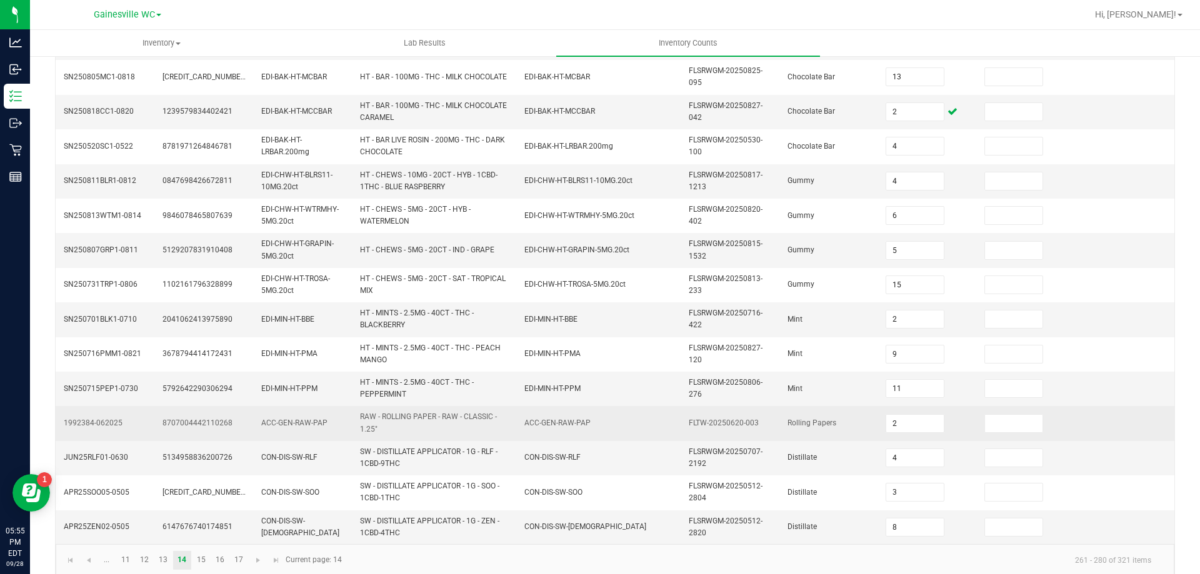
scroll to position [364, 0]
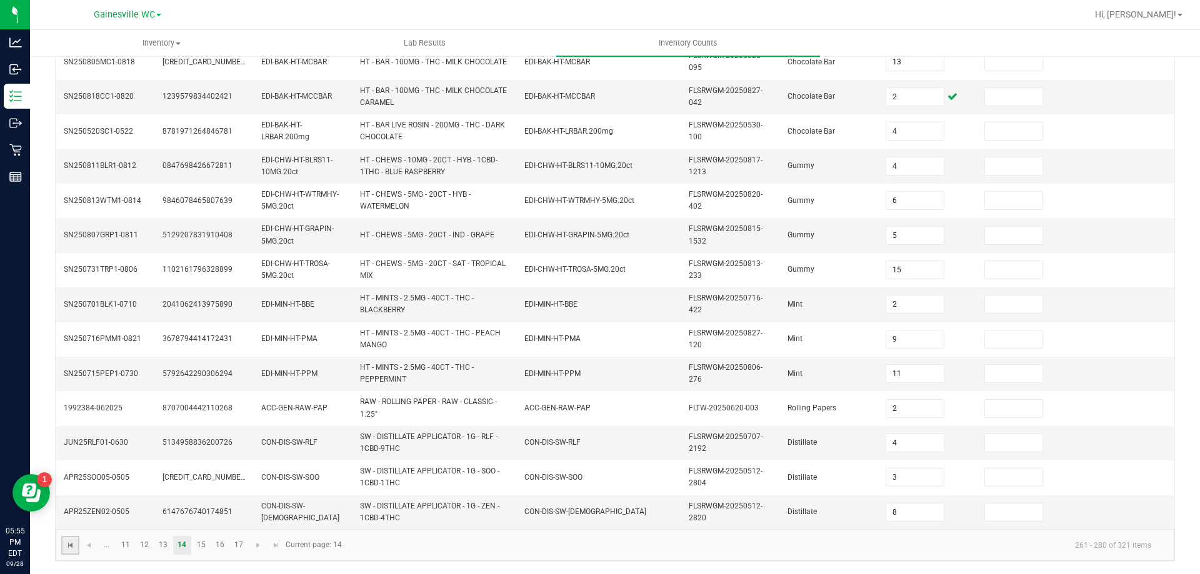
click at [66, 550] on span "Go to the first page" at bounding box center [71, 546] width 10 height 10
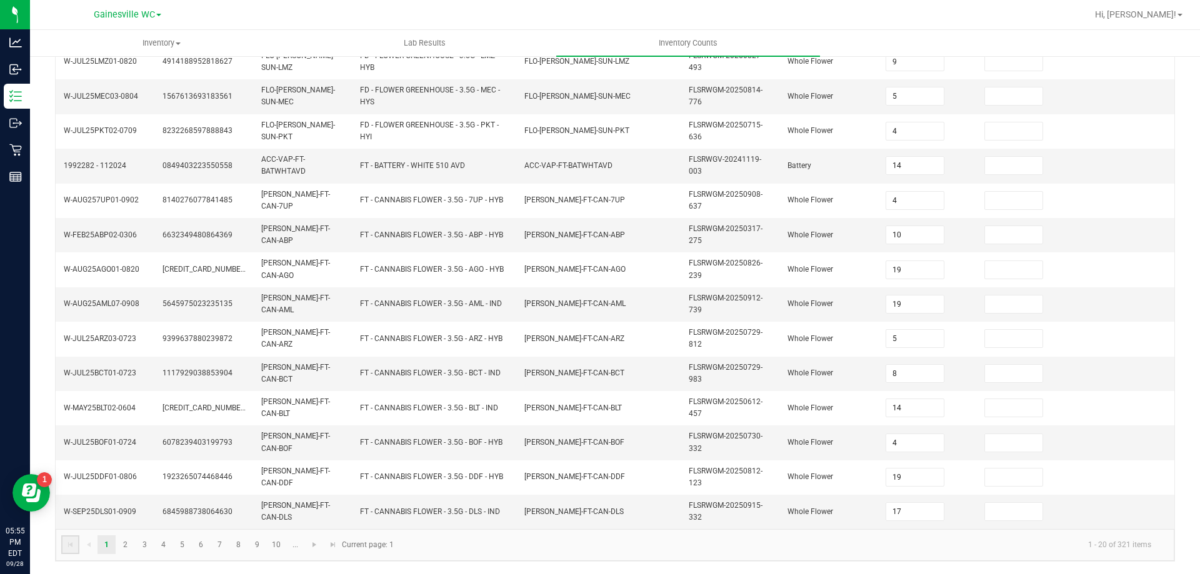
scroll to position [359, 0]
click at [125, 546] on link "2" at bounding box center [125, 545] width 18 height 19
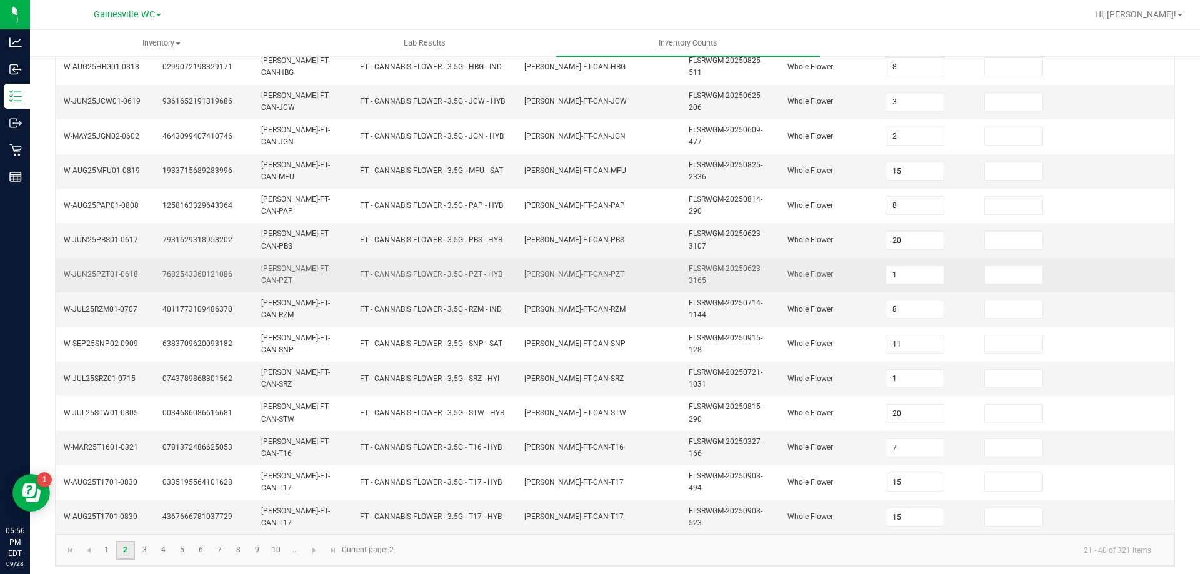
scroll to position [364, 0]
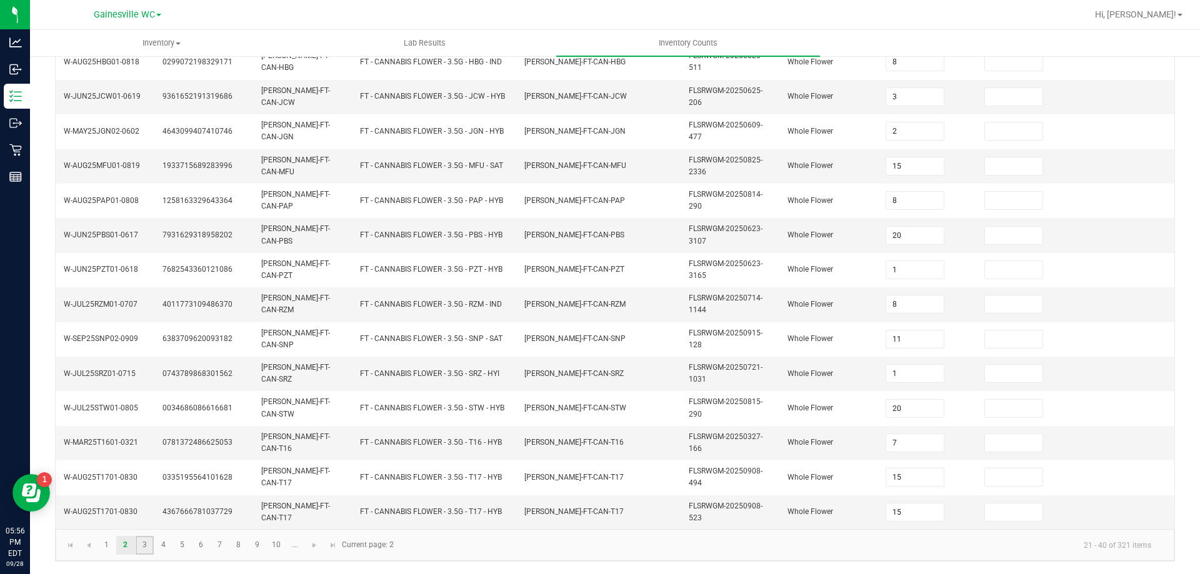
click at [145, 548] on link "3" at bounding box center [145, 545] width 18 height 19
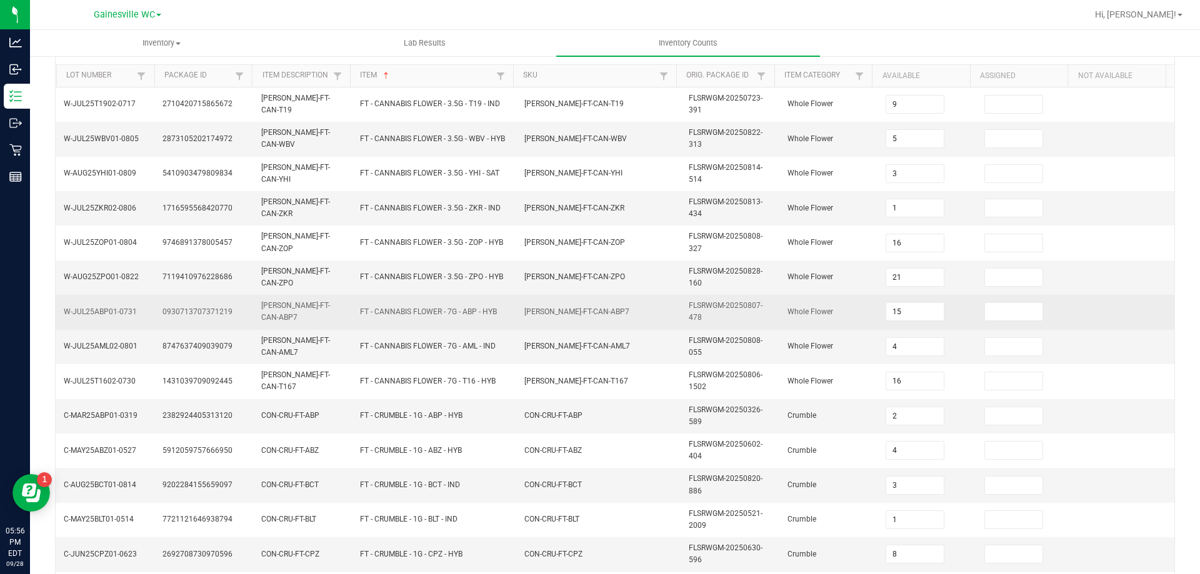
scroll to position [52, 0]
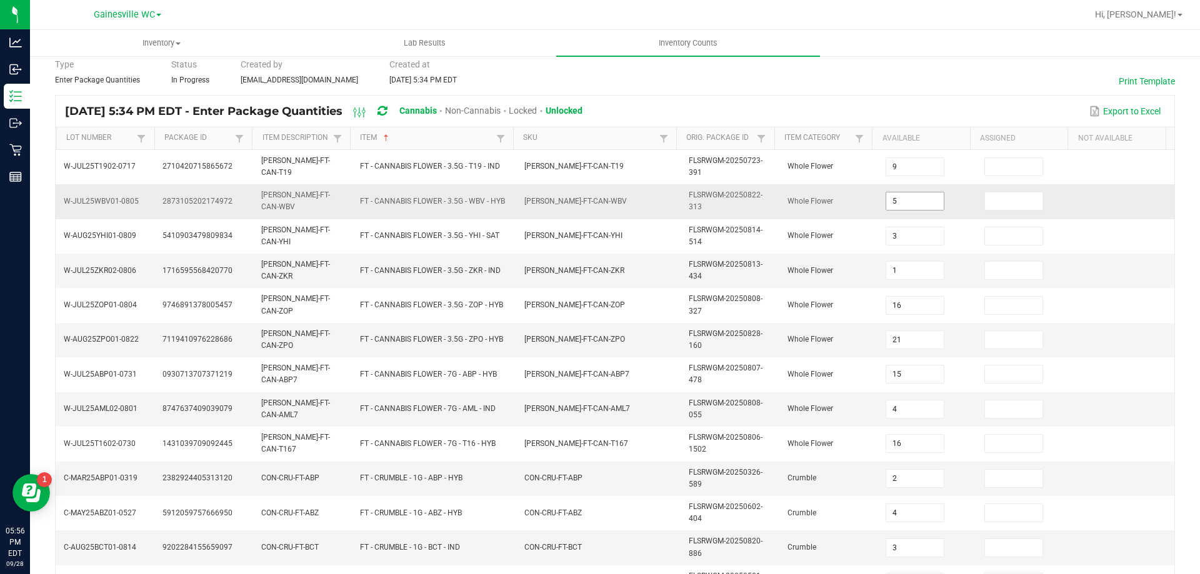
click at [904, 201] on input "5" at bounding box center [915, 202] width 58 height 18
click at [627, 206] on td "FLO-BUD-FT-CAN-WBV" at bounding box center [599, 201] width 164 height 34
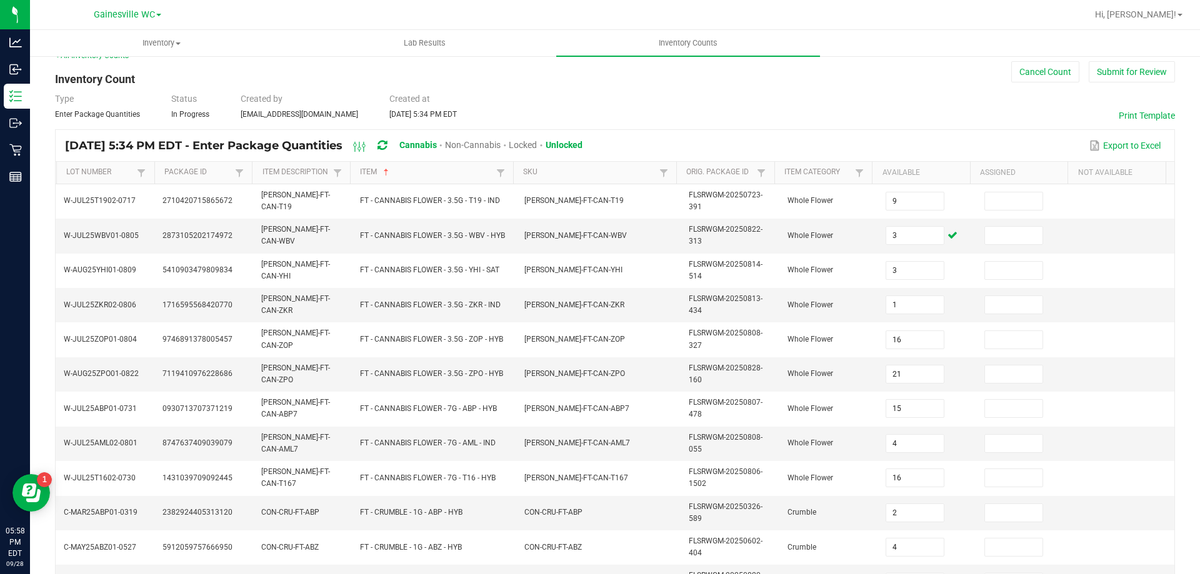
scroll to position [0, 0]
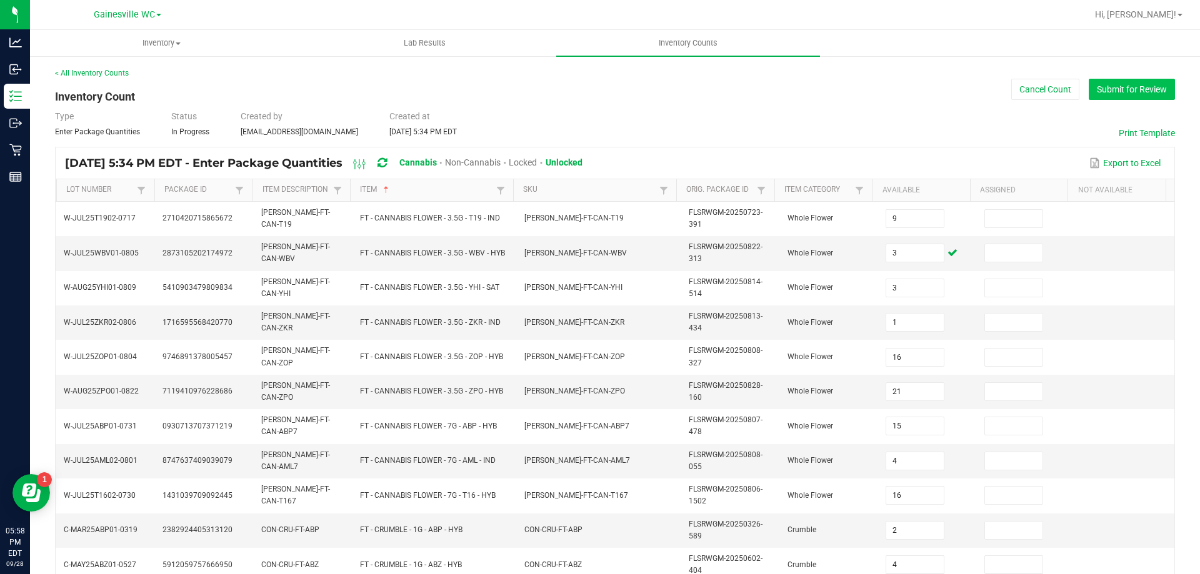
click at [1159, 87] on button "Submit for Review" at bounding box center [1132, 89] width 86 height 21
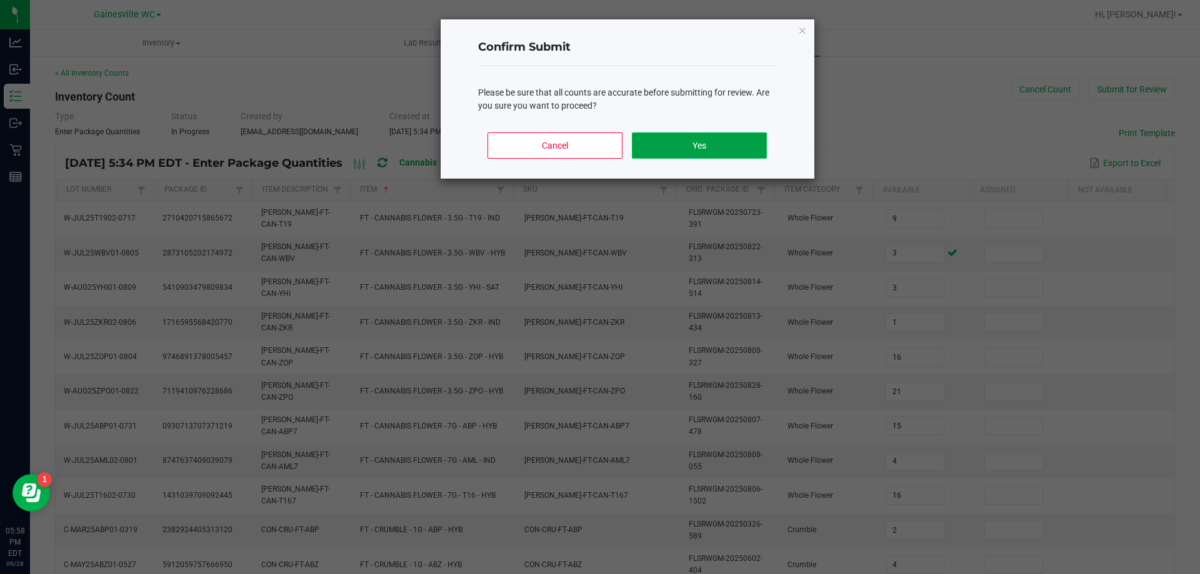
click at [710, 150] on button "Yes" at bounding box center [699, 146] width 134 height 26
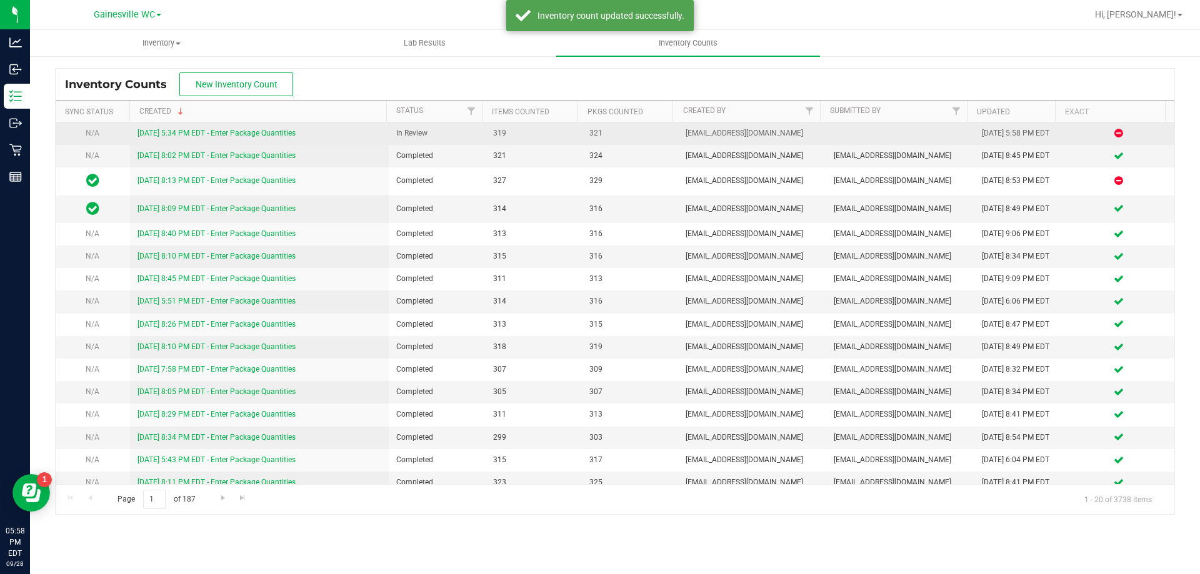
click at [188, 133] on link "9/28/25 5:34 PM EDT - Enter Package Quantities" at bounding box center [217, 133] width 158 height 9
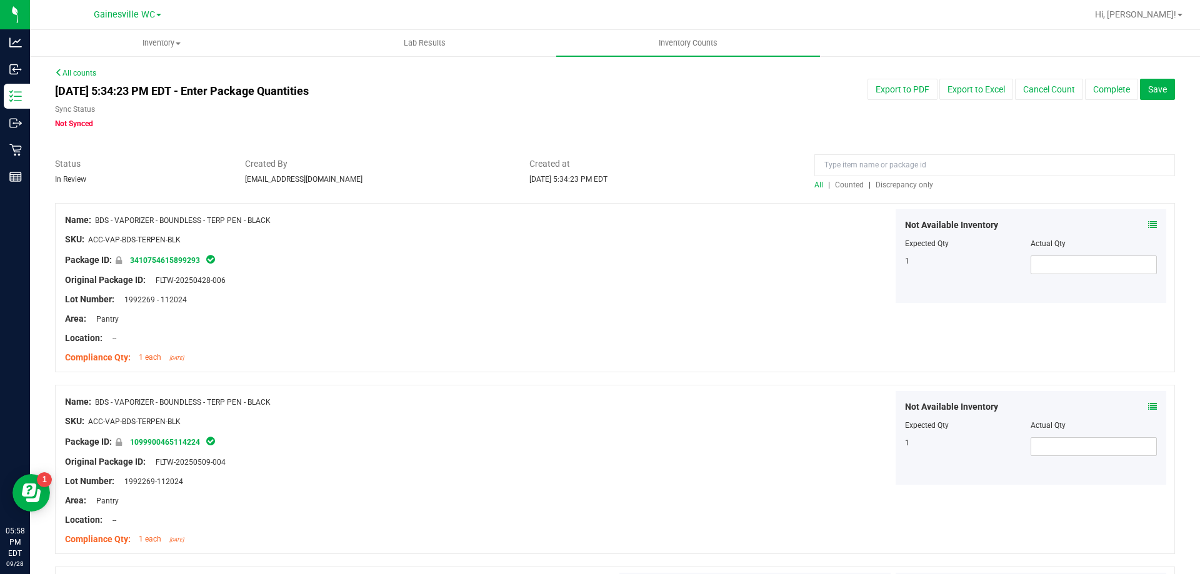
click at [879, 187] on span "Discrepancy only" at bounding box center [905, 185] width 58 height 9
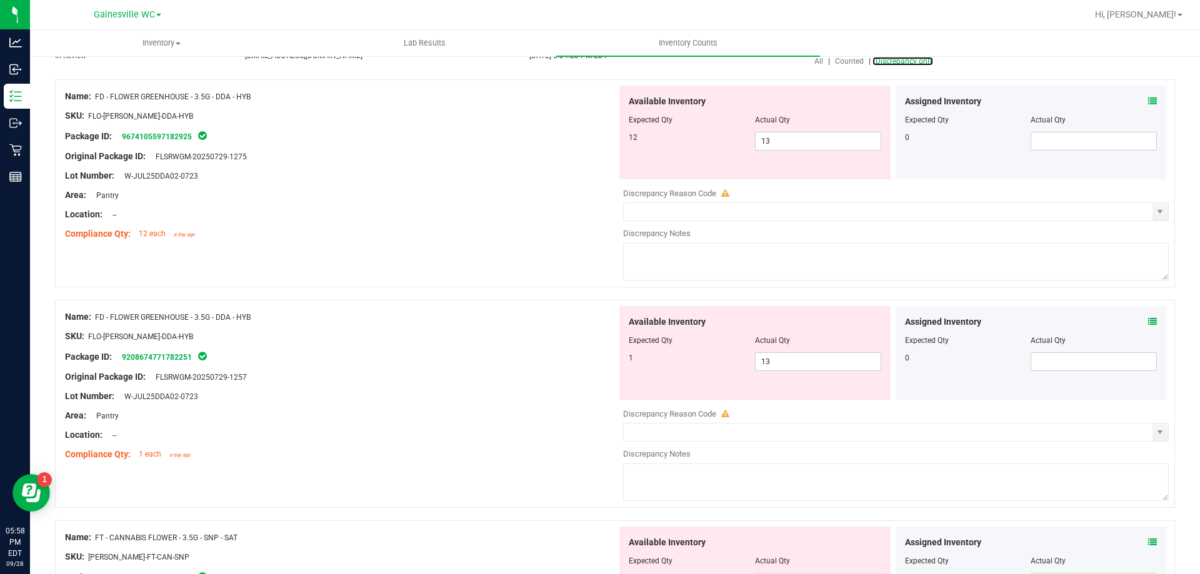
scroll to position [125, 0]
drag, startPoint x: 792, startPoint y: 142, endPoint x: 687, endPoint y: 131, distance: 105.5
click at [687, 131] on div "12 13 13" at bounding box center [755, 140] width 253 height 19
click at [779, 364] on div "Available Inventory Expected Qty Actual Qty 1 13 13" at bounding box center [893, 404] width 552 height 198
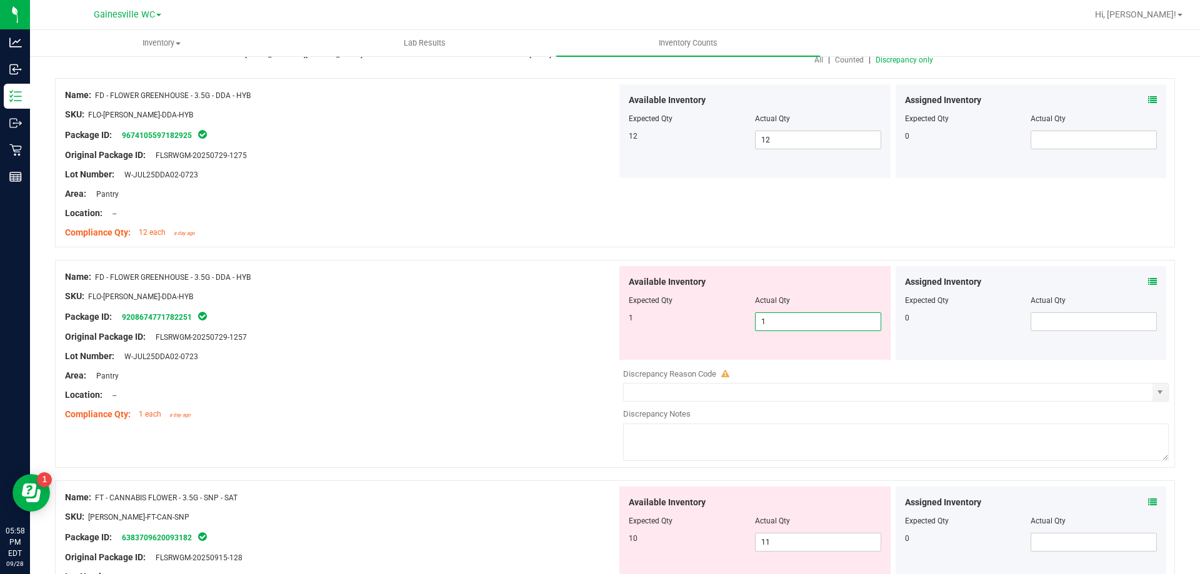
click at [383, 353] on div "Lot Number: W-JUL25DDA02-0723" at bounding box center [341, 356] width 552 height 13
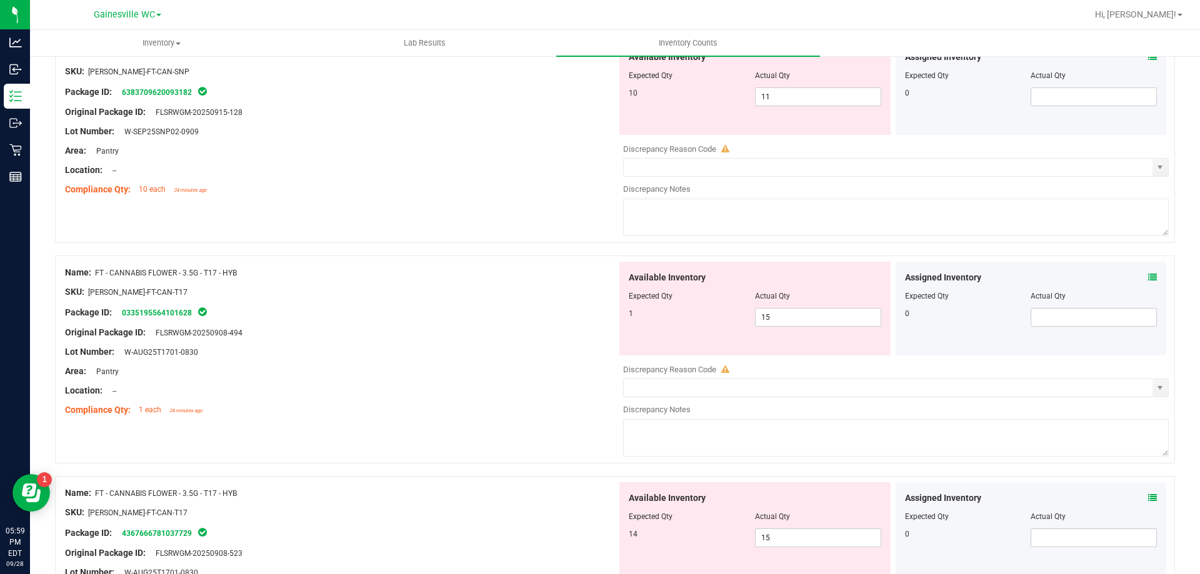
scroll to position [563, 0]
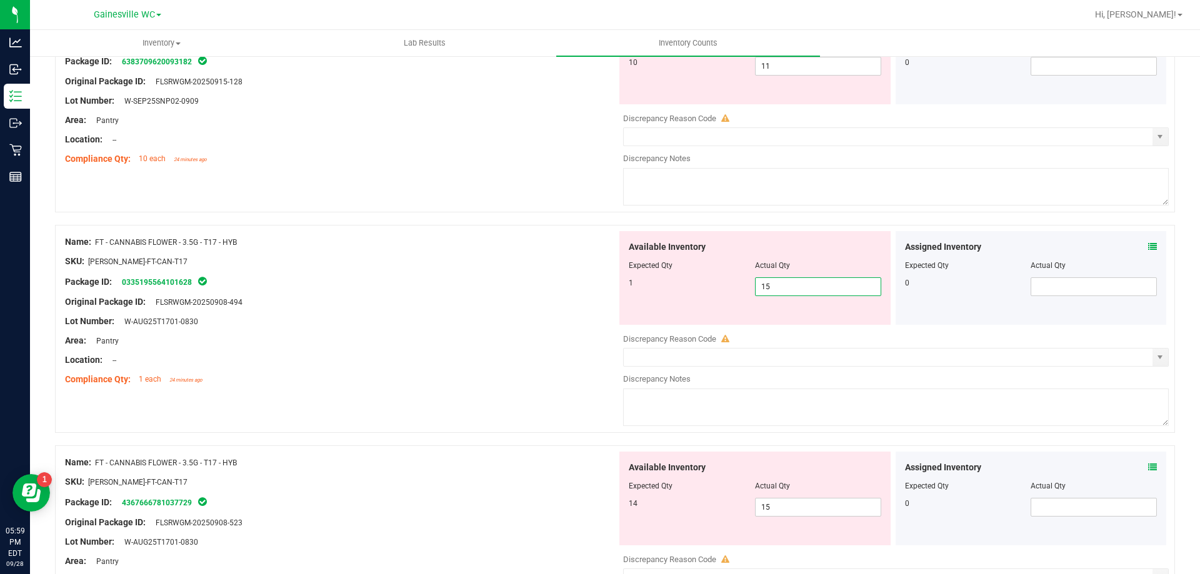
click at [731, 293] on div "1 15 15" at bounding box center [755, 287] width 253 height 19
click at [551, 336] on div "Area: Pantry" at bounding box center [341, 340] width 552 height 13
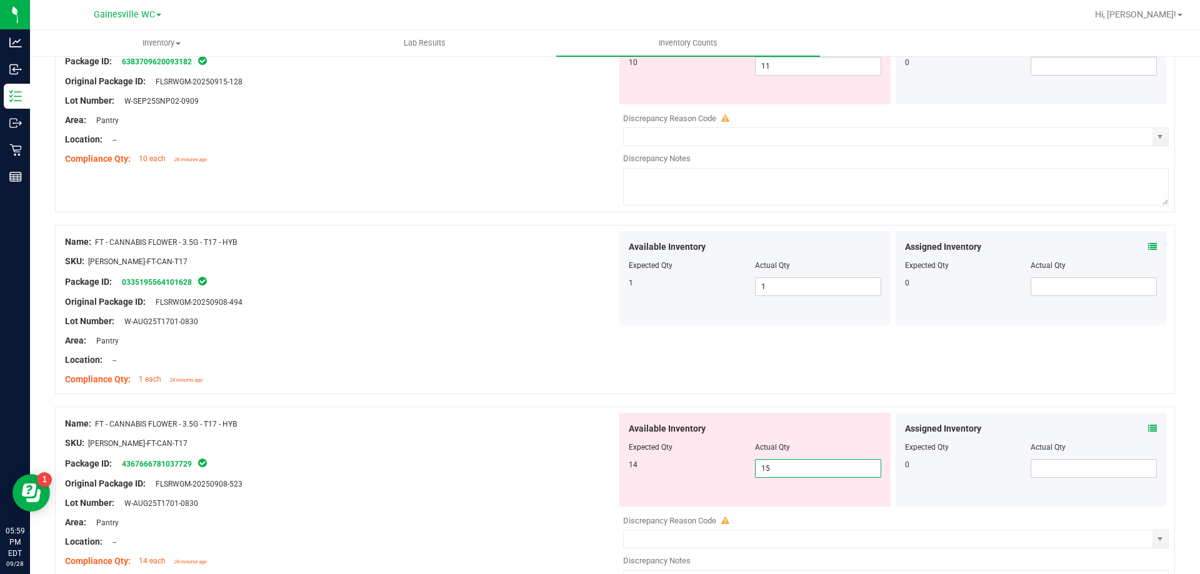
drag, startPoint x: 788, startPoint y: 464, endPoint x: 715, endPoint y: 466, distance: 73.2
click at [715, 466] on div "14 15 15" at bounding box center [755, 468] width 253 height 19
click at [524, 479] on div "Original Package ID: FLSRWGM-20250908-523" at bounding box center [341, 484] width 552 height 13
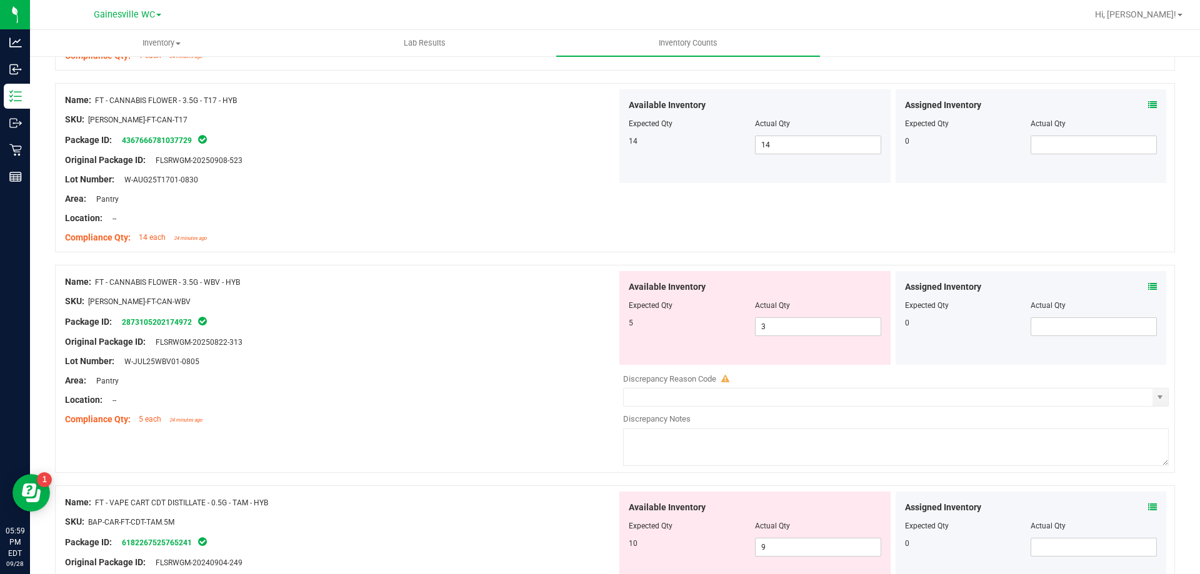
scroll to position [938, 0]
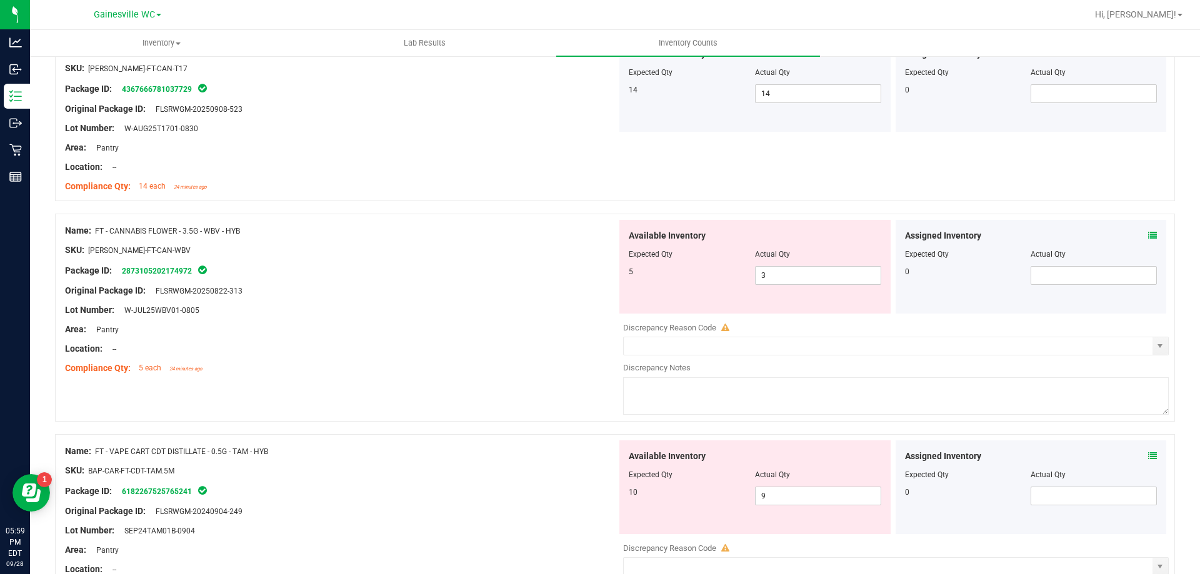
click at [1148, 231] on icon at bounding box center [1152, 235] width 9 height 9
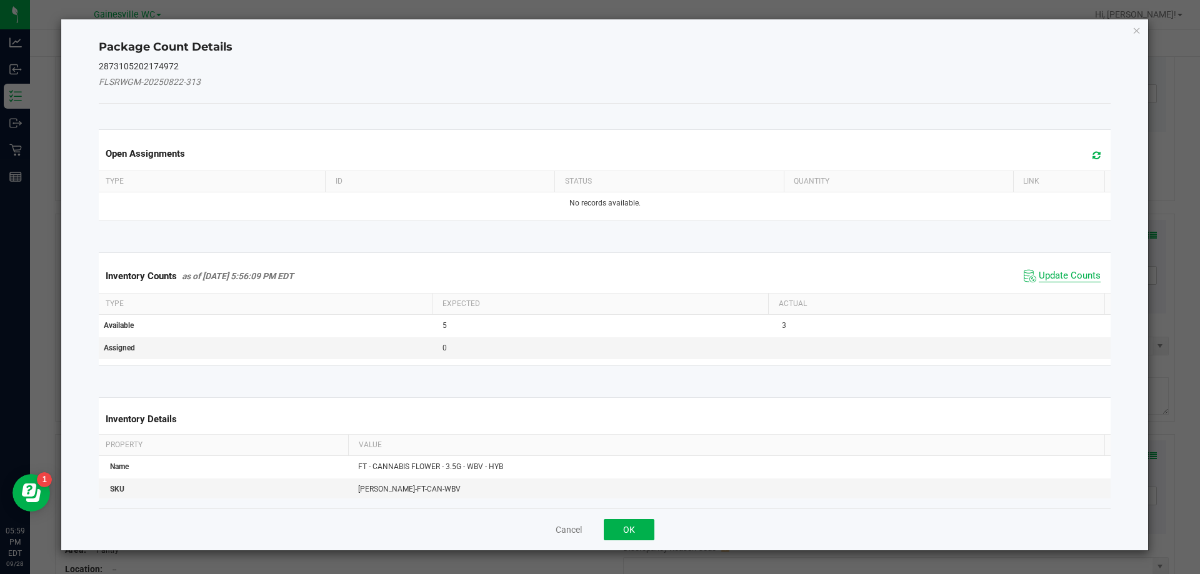
click at [1052, 278] on span "Update Counts" at bounding box center [1070, 276] width 62 height 13
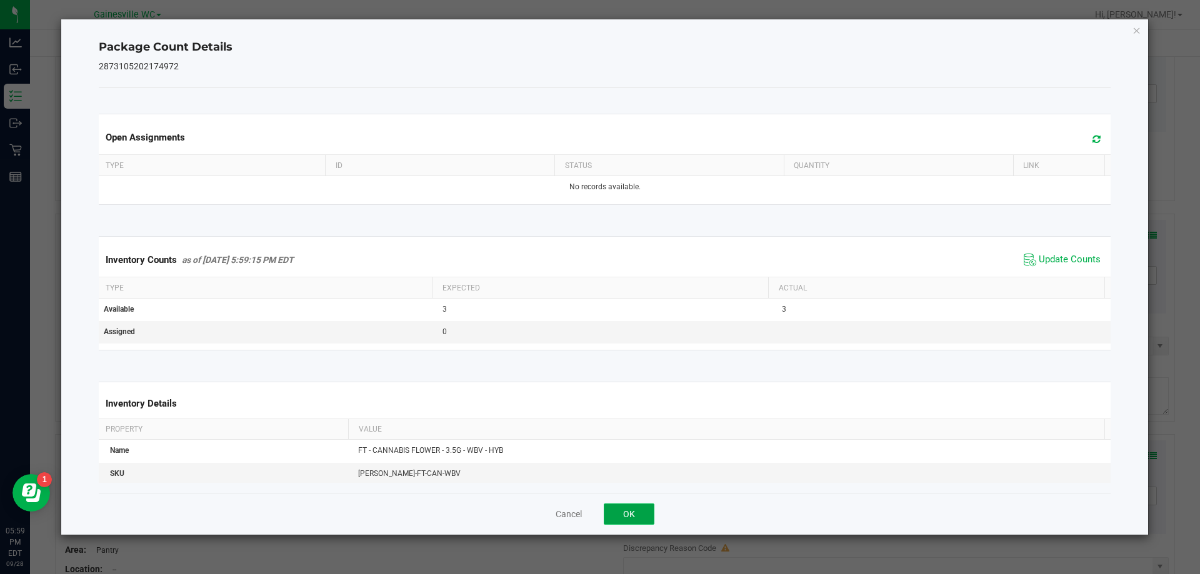
click at [639, 513] on button "OK" at bounding box center [629, 514] width 51 height 21
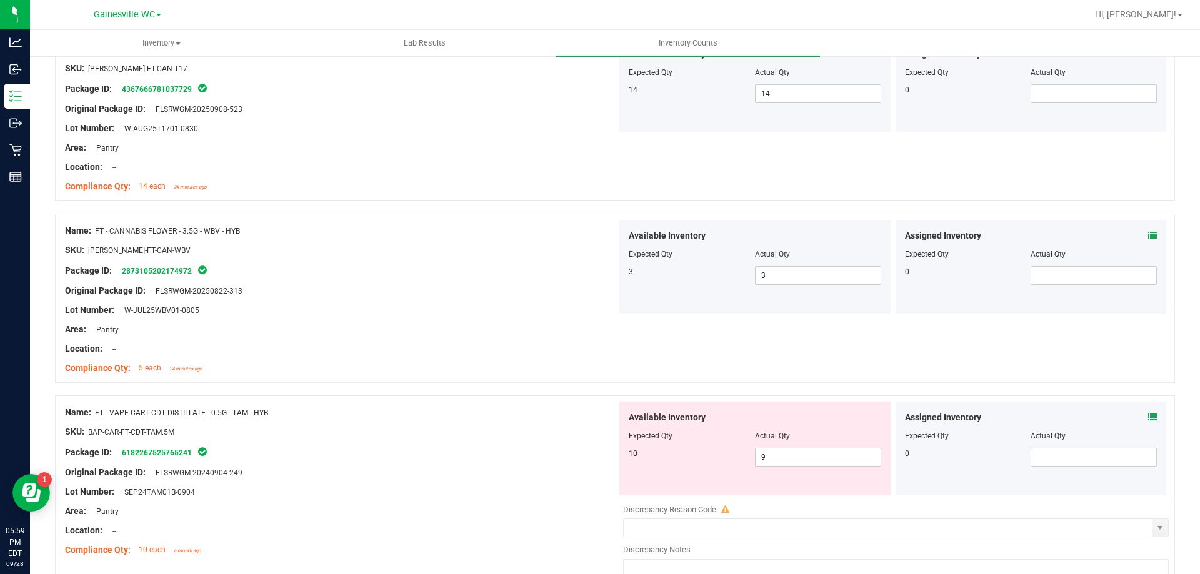
click at [1148, 418] on icon at bounding box center [1152, 417] width 9 height 9
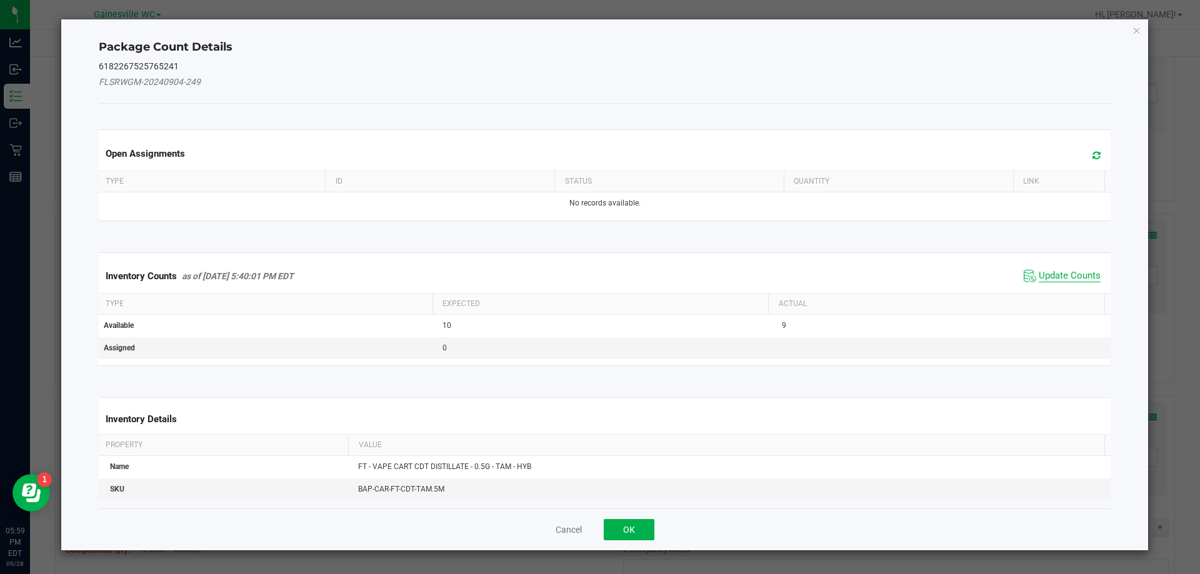
click at [1076, 271] on span "Update Counts" at bounding box center [1070, 276] width 62 height 13
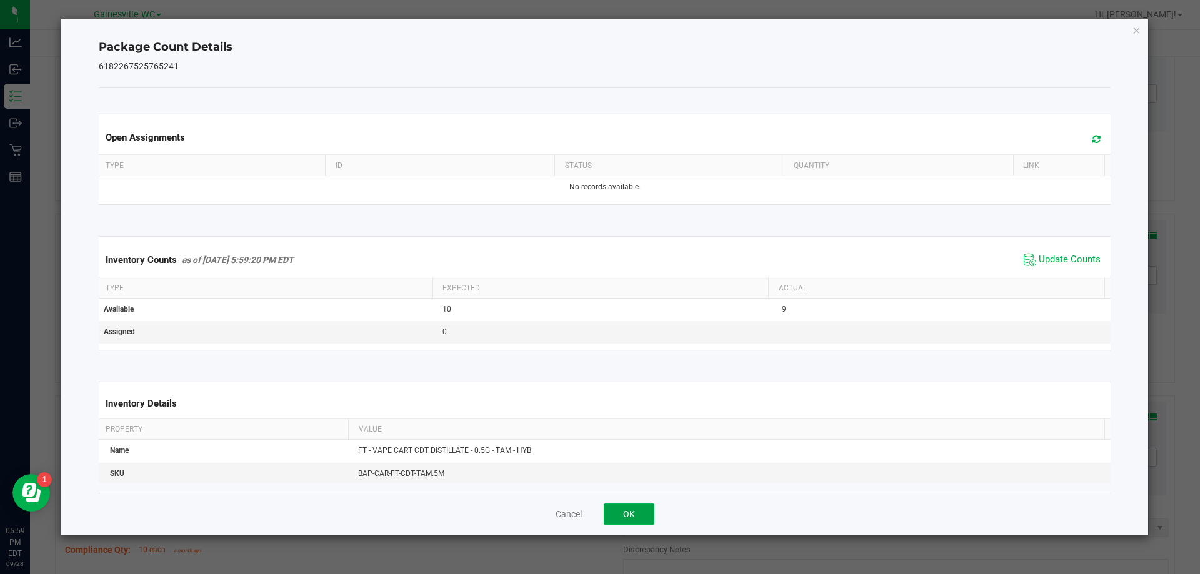
click at [628, 518] on button "OK" at bounding box center [629, 514] width 51 height 21
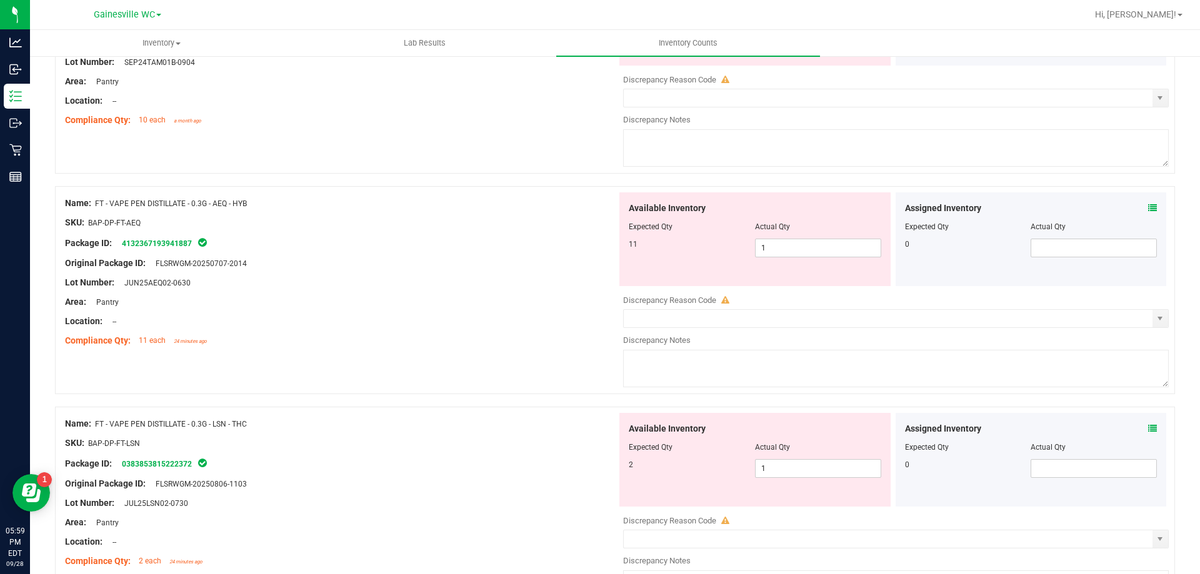
scroll to position [1375, 0]
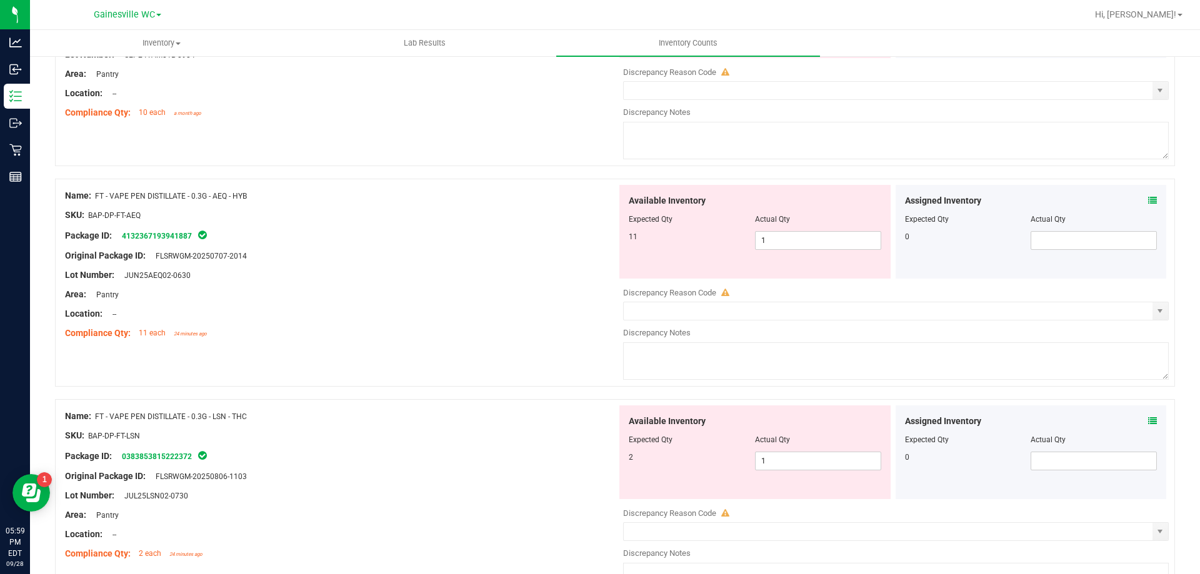
click at [1148, 199] on icon at bounding box center [1152, 200] width 9 height 9
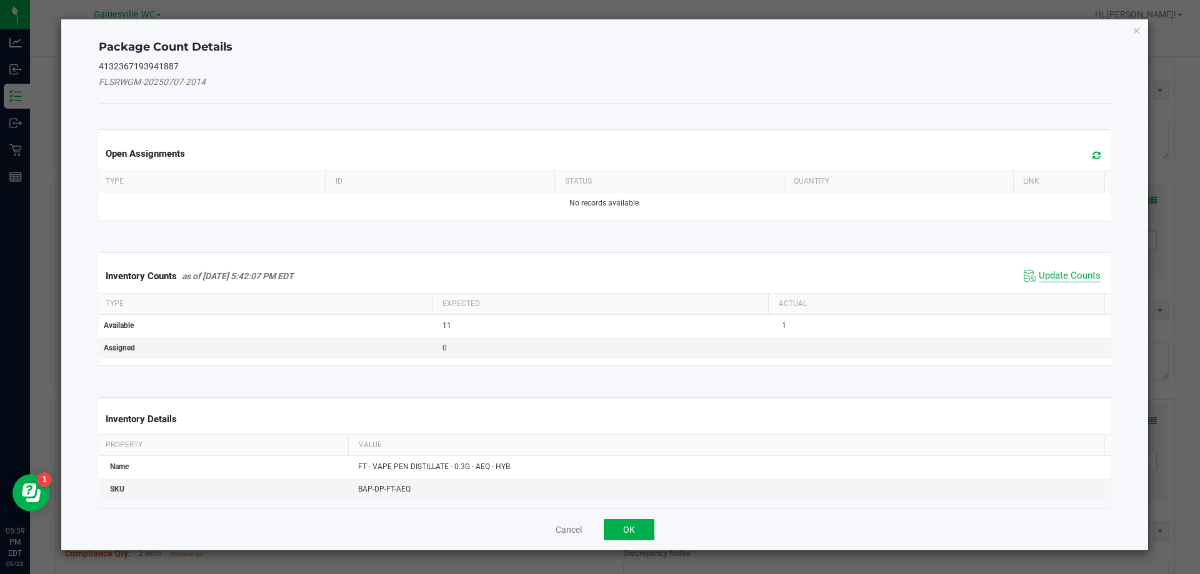
click at [1041, 272] on span "Update Counts" at bounding box center [1070, 276] width 62 height 13
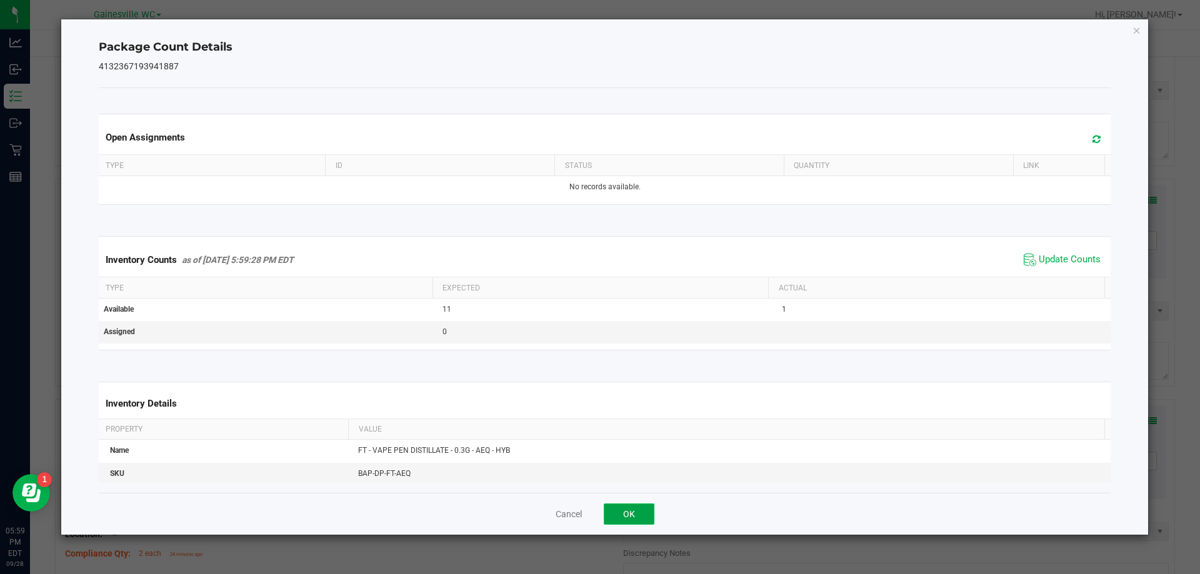
click at [632, 518] on button "OK" at bounding box center [629, 514] width 51 height 21
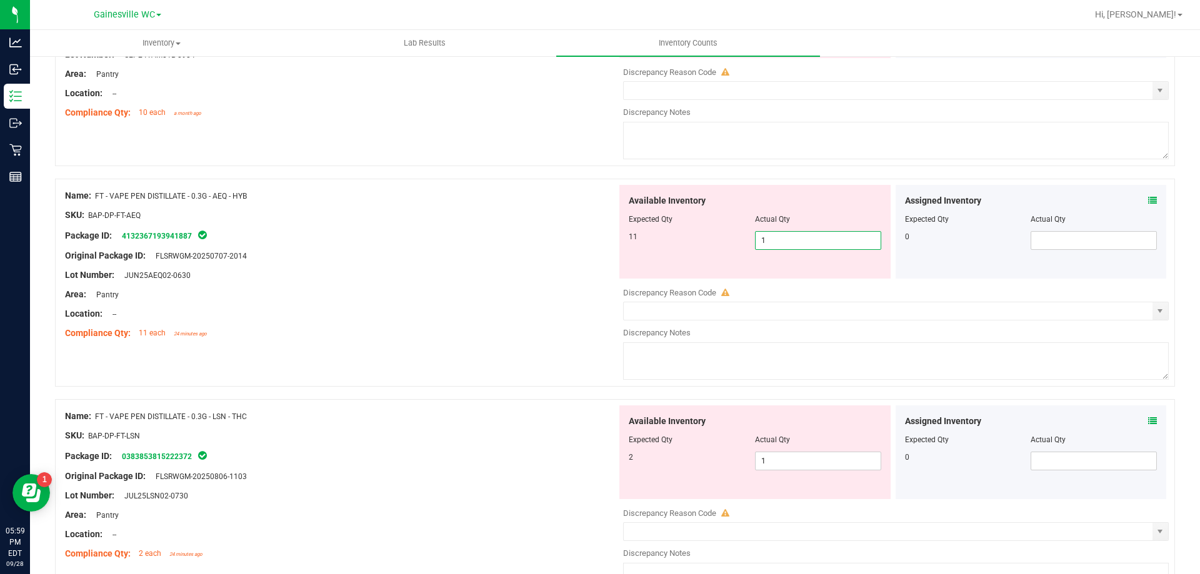
click at [786, 246] on span "1 1" at bounding box center [818, 240] width 126 height 19
click at [442, 301] on div at bounding box center [341, 304] width 552 height 6
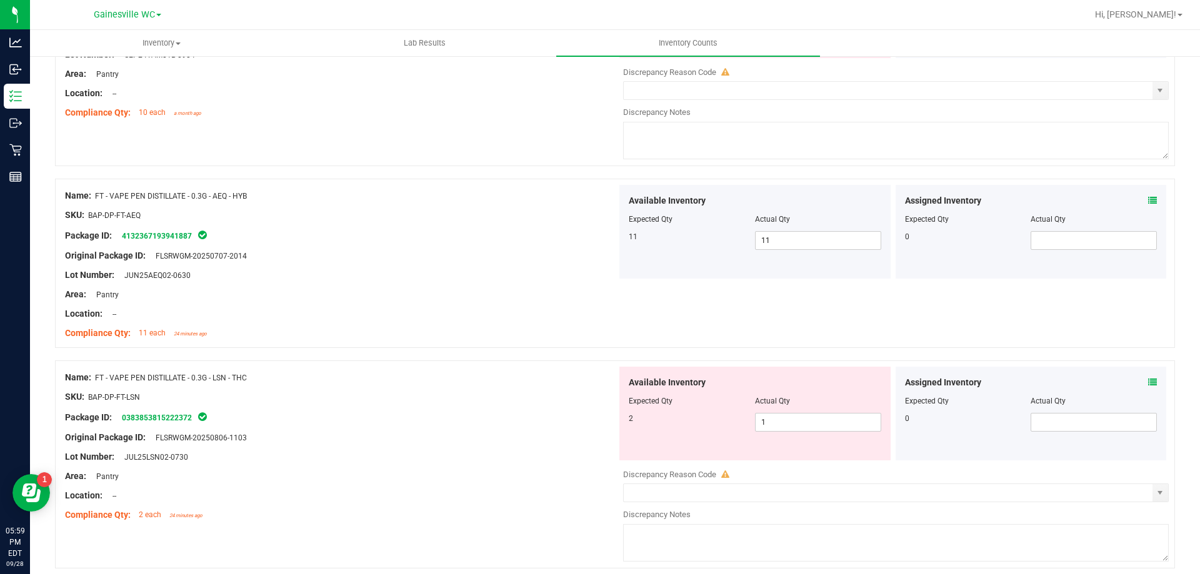
click at [1148, 382] on icon at bounding box center [1152, 382] width 9 height 9
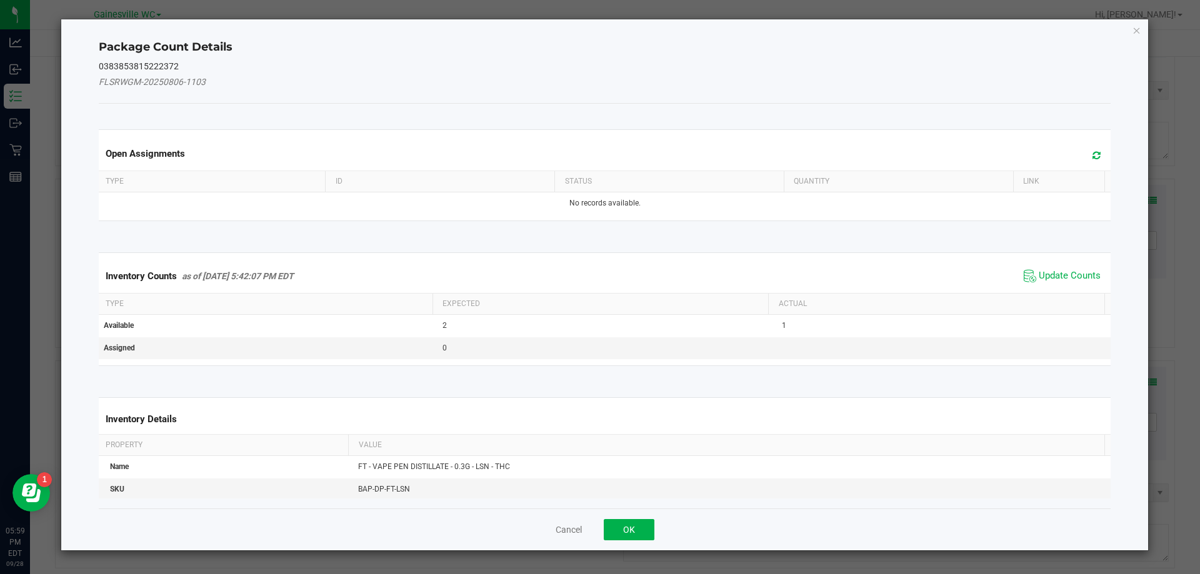
click at [1035, 269] on span "Update Counts" at bounding box center [1062, 276] width 83 height 19
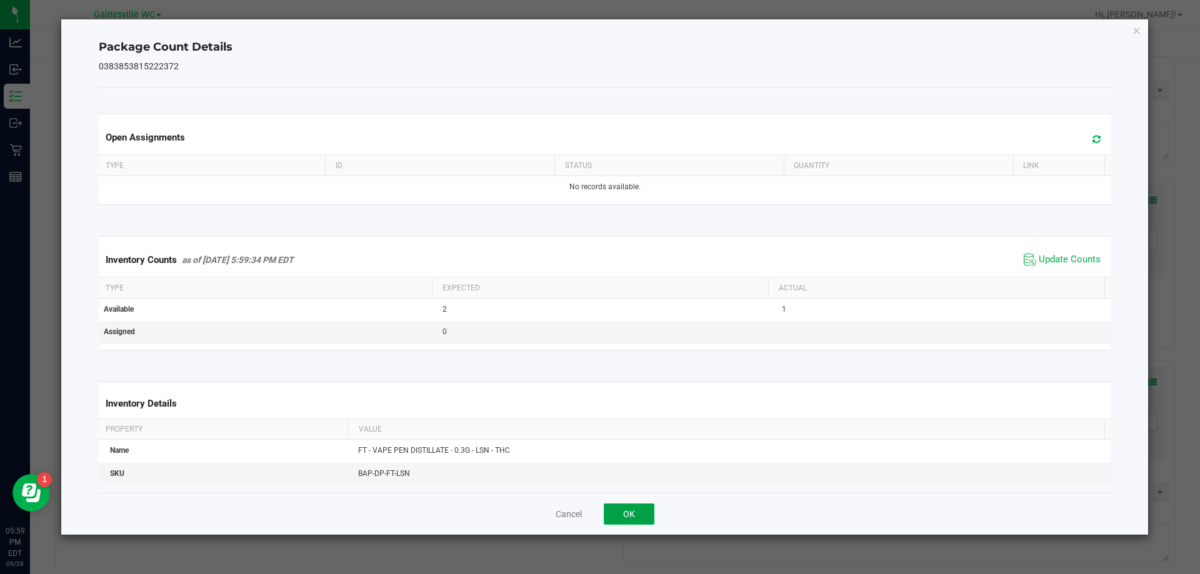
click at [622, 520] on button "OK" at bounding box center [629, 514] width 51 height 21
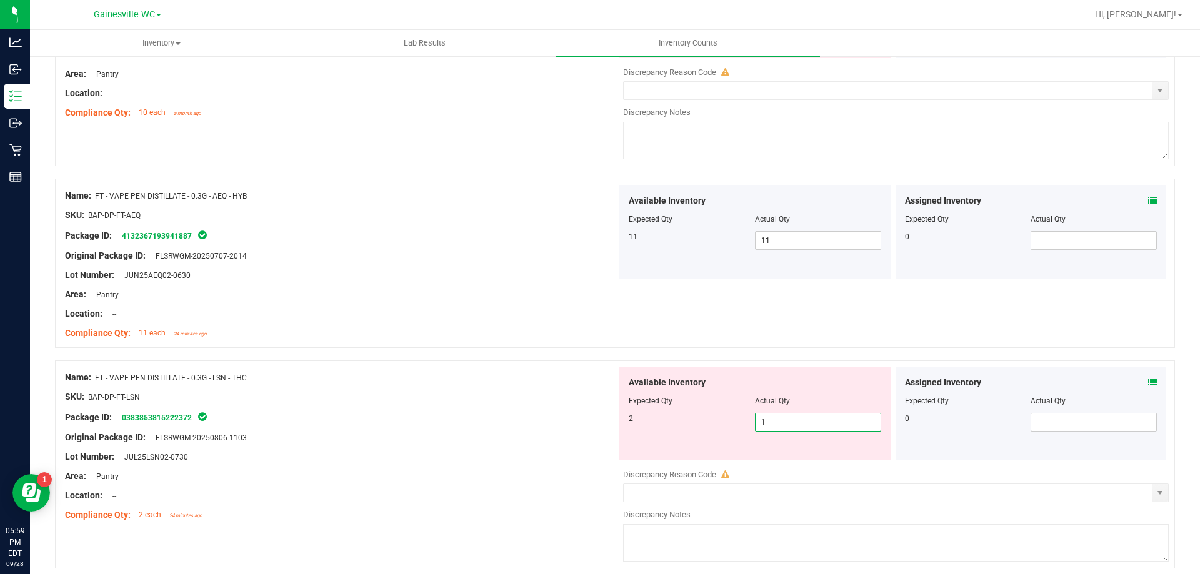
drag, startPoint x: 781, startPoint y: 422, endPoint x: 748, endPoint y: 422, distance: 33.8
click at [748, 422] on div "2 1 1" at bounding box center [755, 422] width 253 height 19
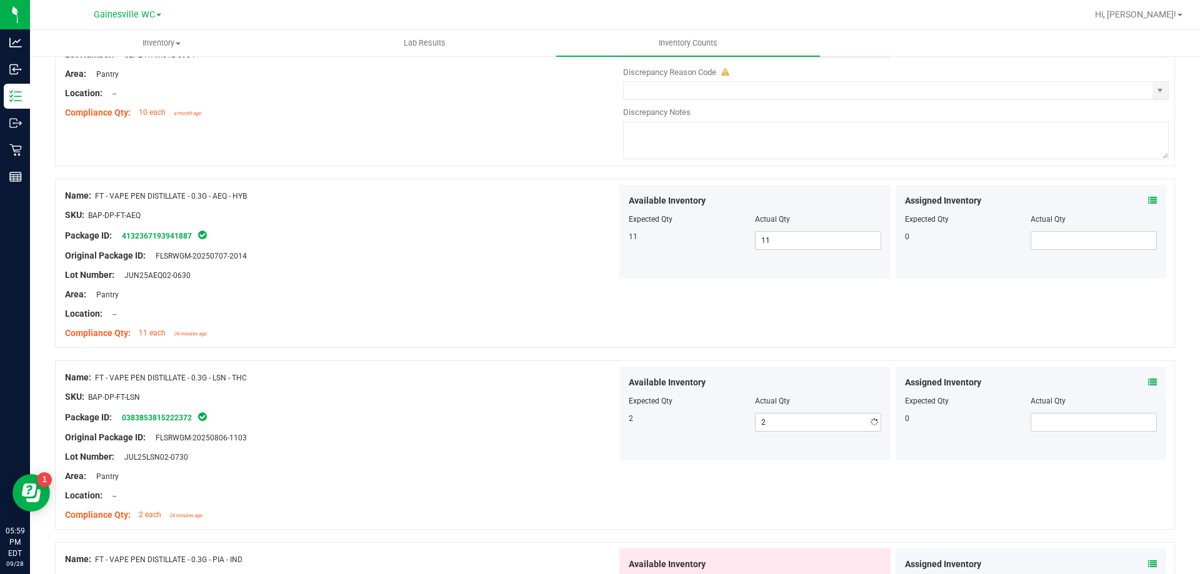
click at [495, 406] on div at bounding box center [341, 407] width 552 height 6
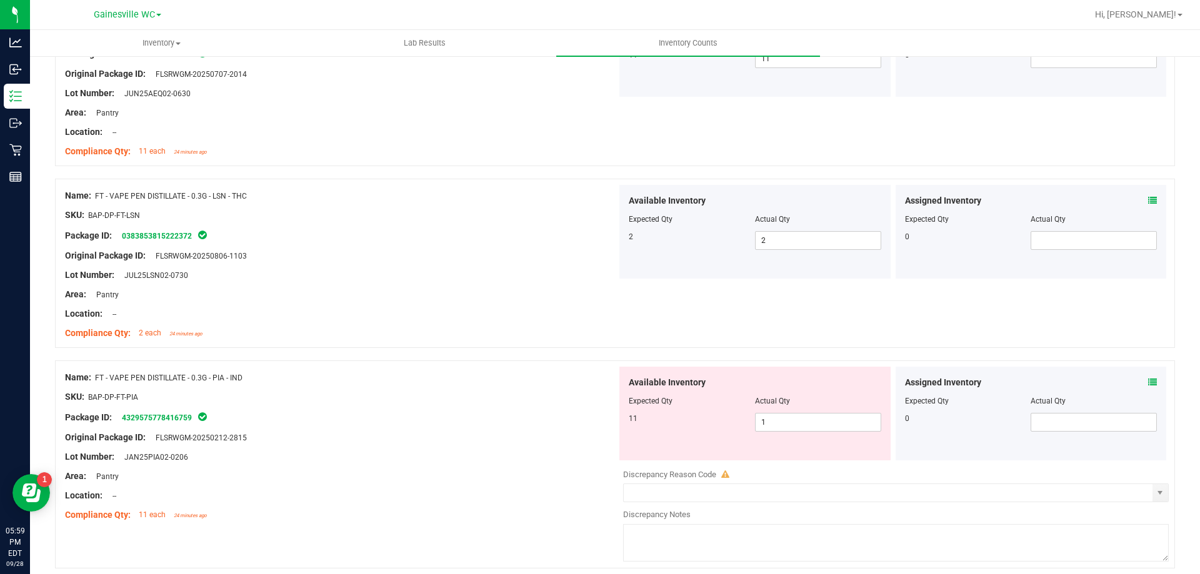
scroll to position [1563, 0]
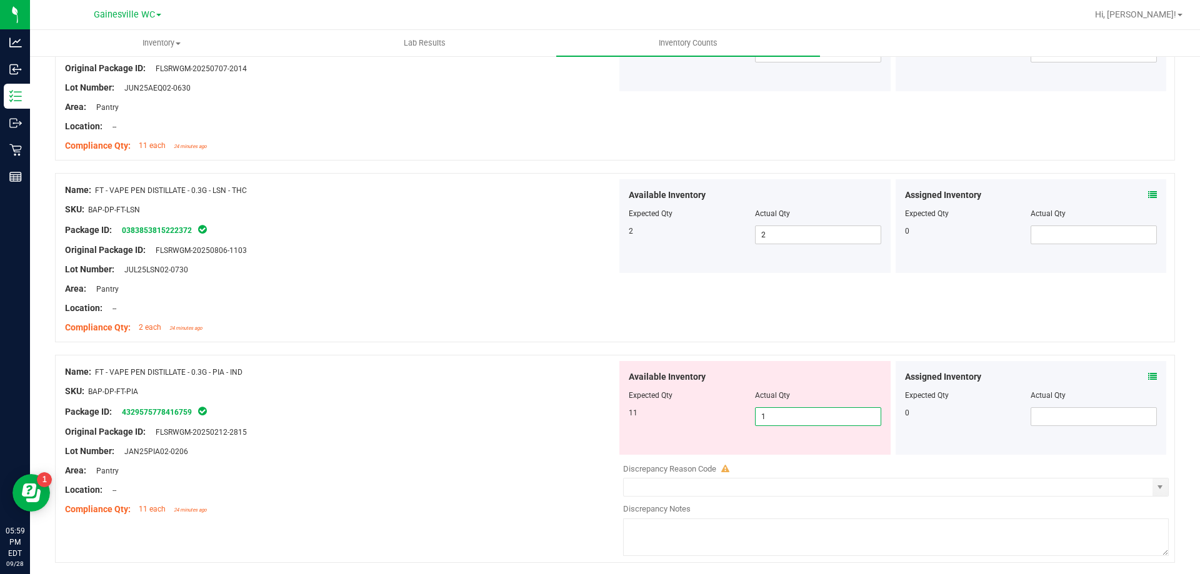
drag, startPoint x: 801, startPoint y: 423, endPoint x: 697, endPoint y: 413, distance: 104.8
click at [697, 413] on div "11 1 1" at bounding box center [755, 417] width 253 height 19
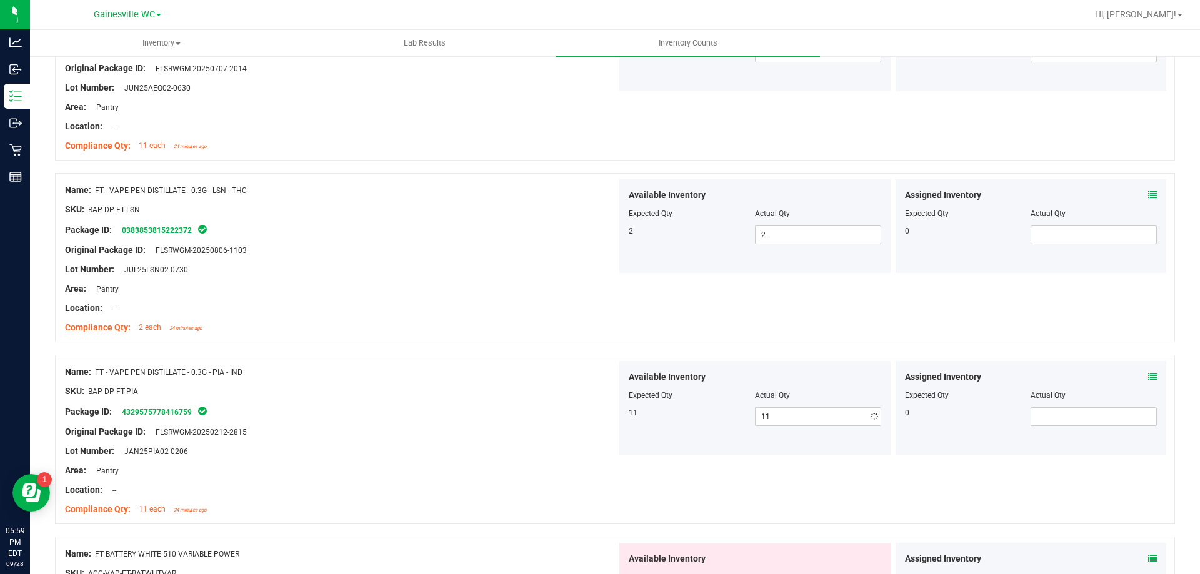
click at [564, 414] on div "Package ID: 4329575778416759" at bounding box center [341, 411] width 552 height 15
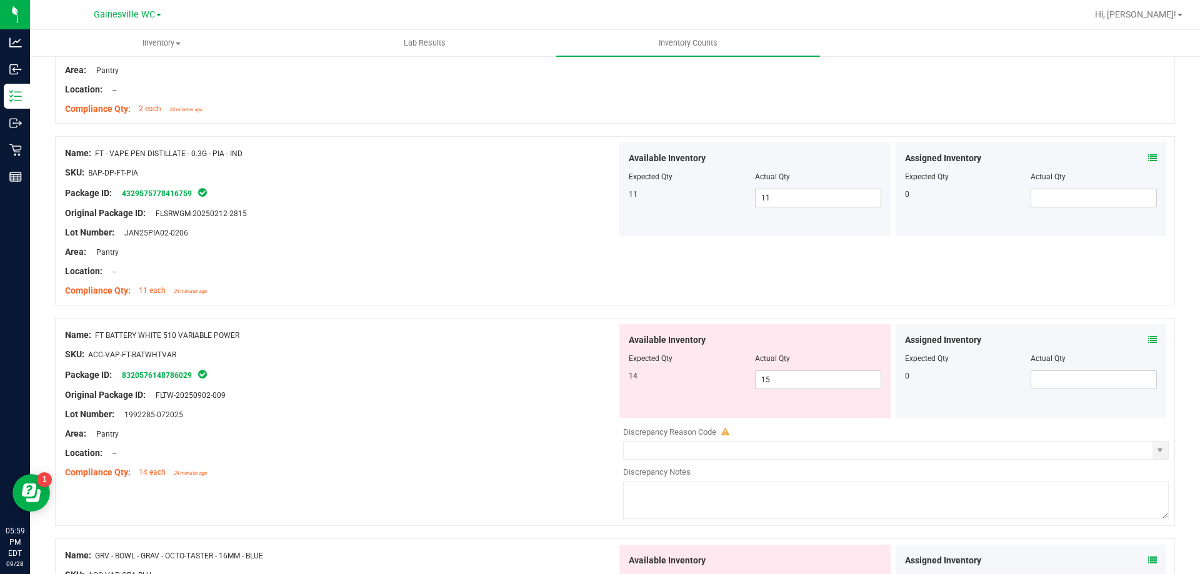
scroll to position [1813, 0]
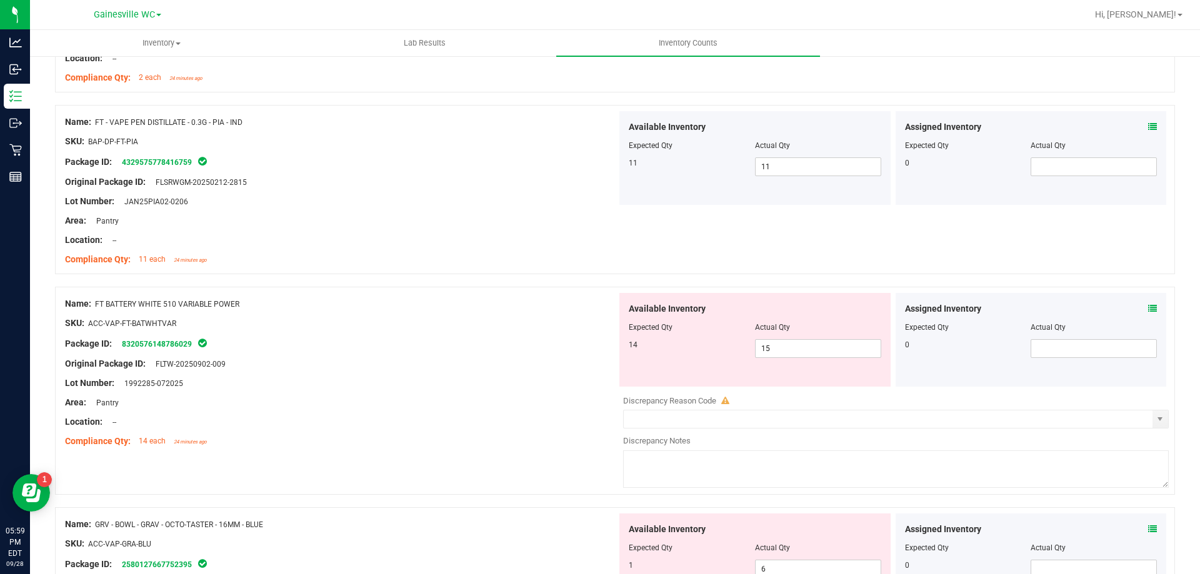
click at [1148, 308] on icon at bounding box center [1152, 308] width 9 height 9
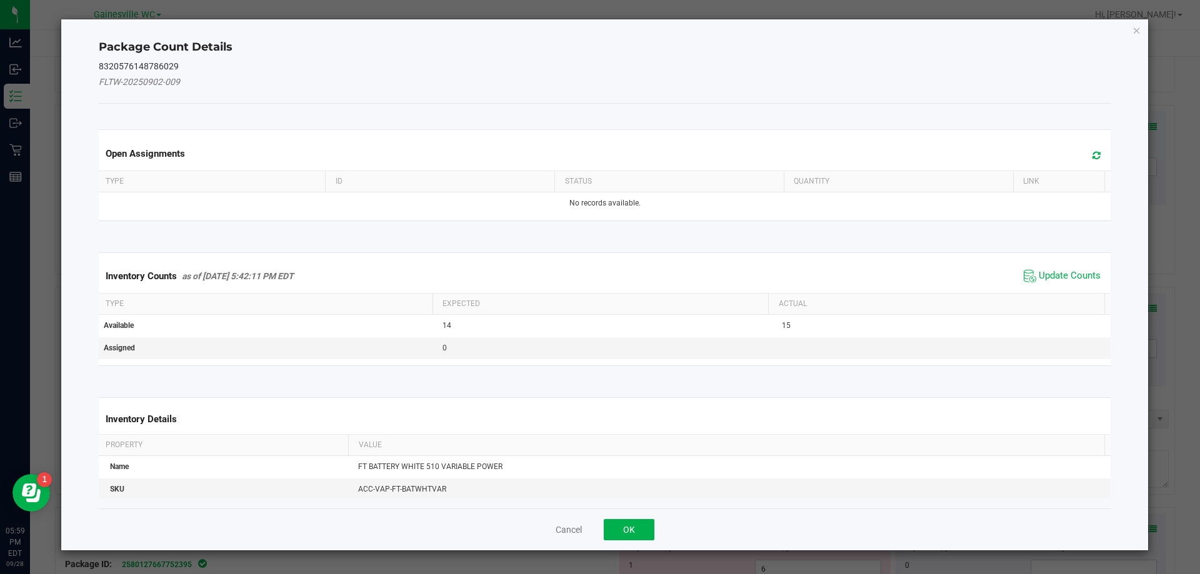
click at [1062, 268] on span "Update Counts" at bounding box center [1062, 276] width 83 height 19
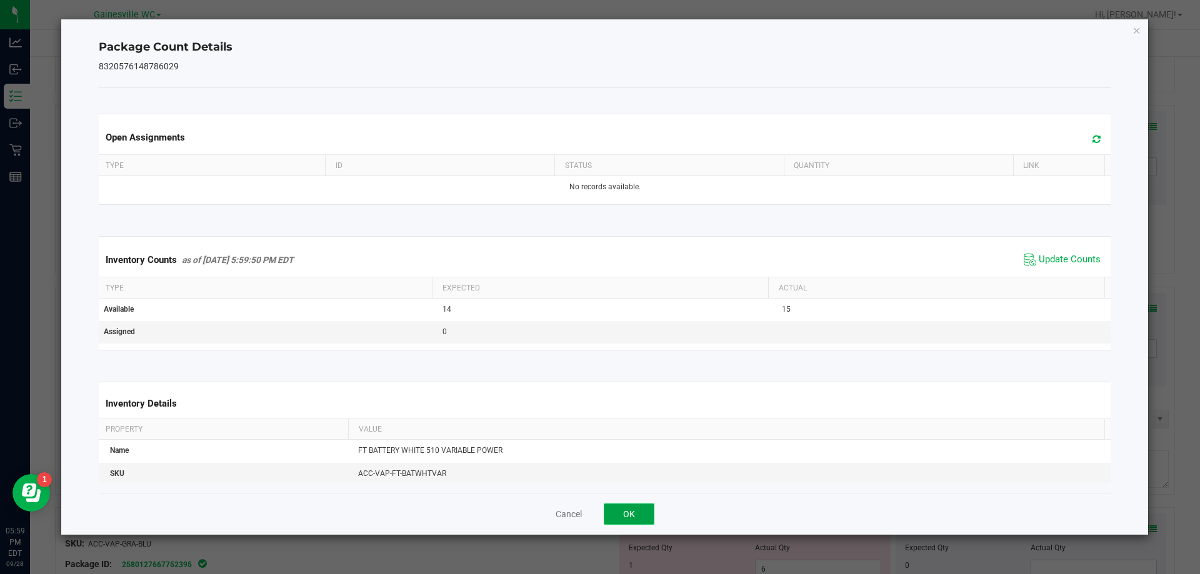
click at [625, 519] on button "OK" at bounding box center [629, 514] width 51 height 21
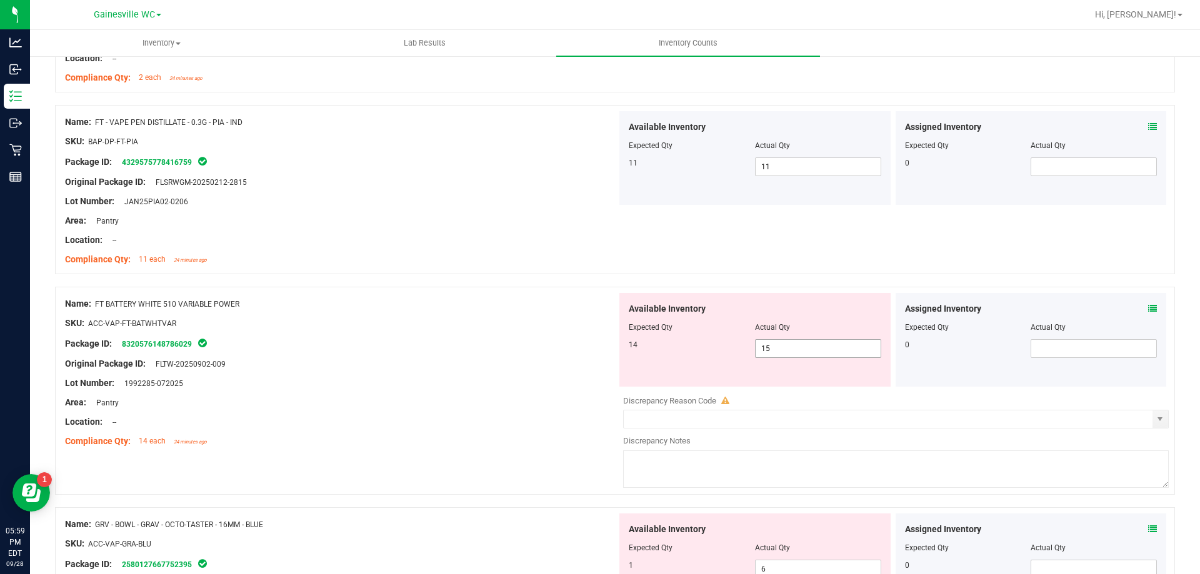
click at [793, 348] on span "15 15" at bounding box center [818, 348] width 126 height 19
click at [536, 351] on div at bounding box center [341, 354] width 552 height 6
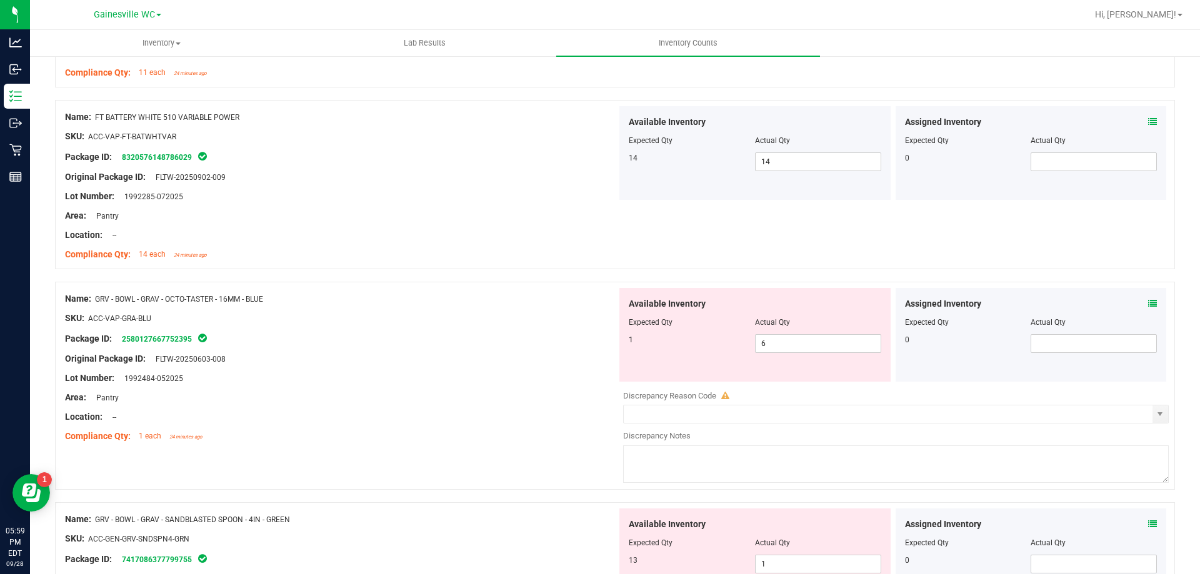
scroll to position [2000, 0]
drag, startPoint x: 811, startPoint y: 344, endPoint x: 723, endPoint y: 344, distance: 87.5
click at [723, 344] on div "1 6 6" at bounding box center [755, 343] width 253 height 19
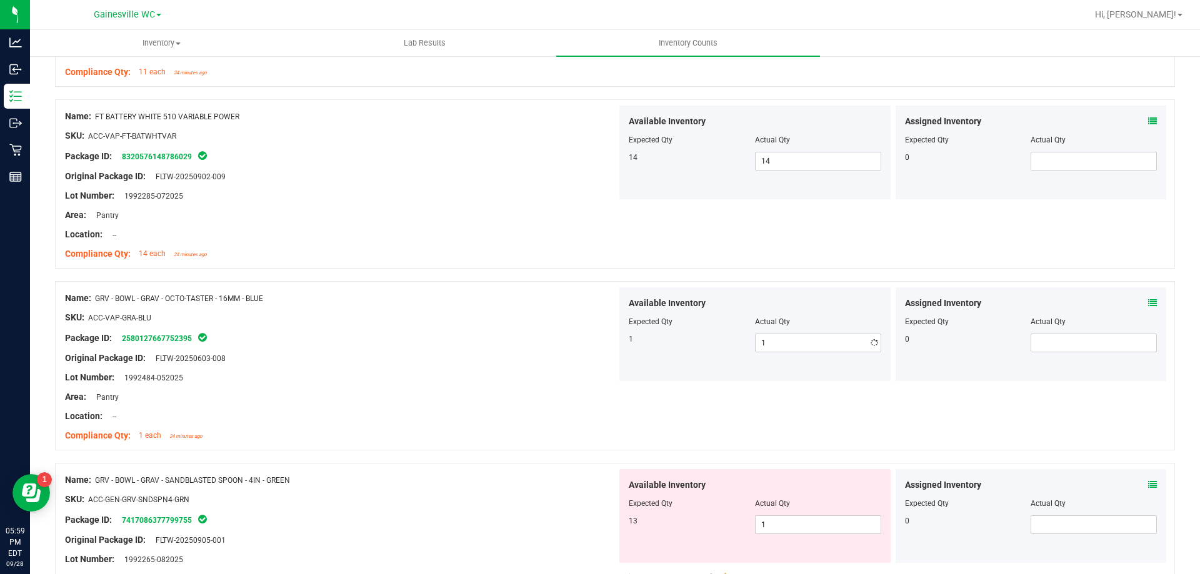
click at [451, 324] on div at bounding box center [341, 327] width 552 height 6
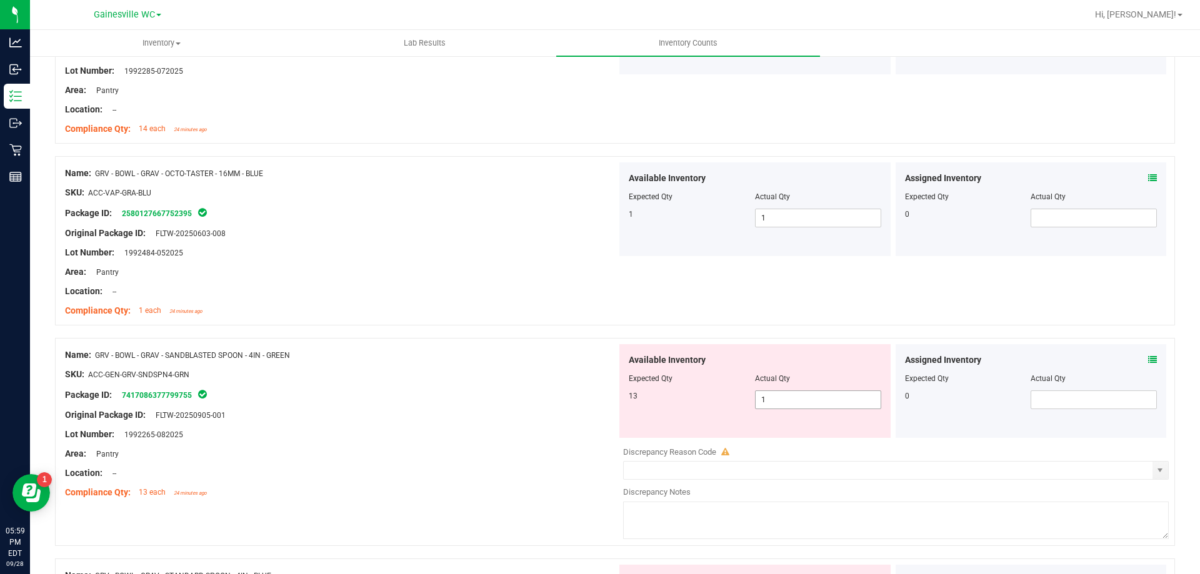
click at [774, 402] on span "1 1" at bounding box center [818, 400] width 126 height 19
click at [461, 392] on div "Package ID: 7417086377799755" at bounding box center [341, 395] width 552 height 15
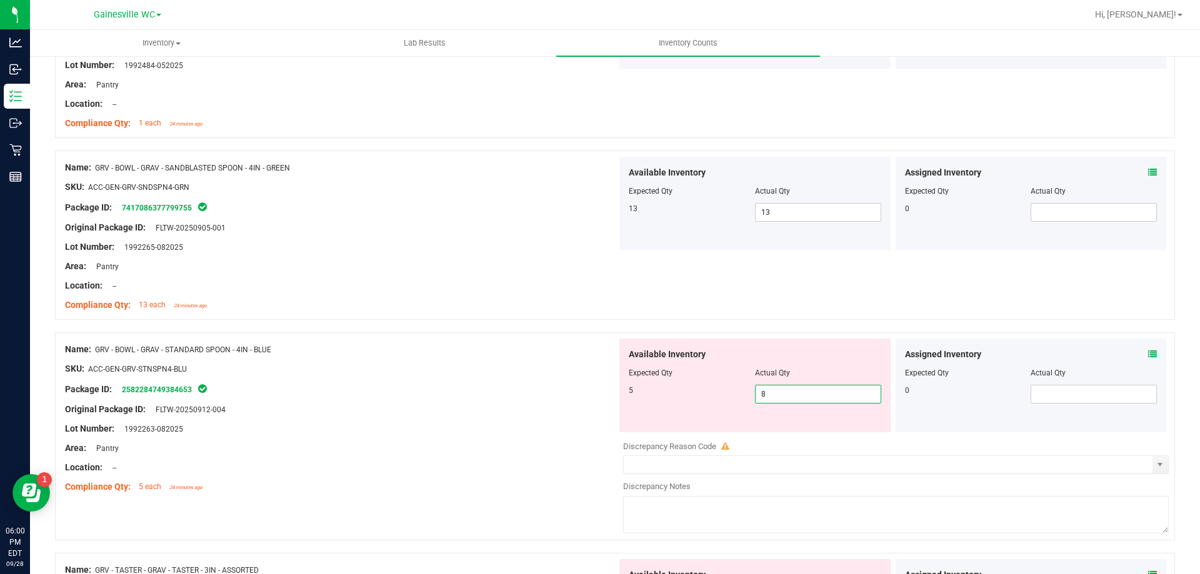
drag, startPoint x: 777, startPoint y: 401, endPoint x: 688, endPoint y: 402, distance: 88.8
click at [688, 402] on div "5 8 8" at bounding box center [755, 394] width 253 height 19
click at [449, 410] on div "Original Package ID: FLTW-20250912-004" at bounding box center [341, 409] width 552 height 13
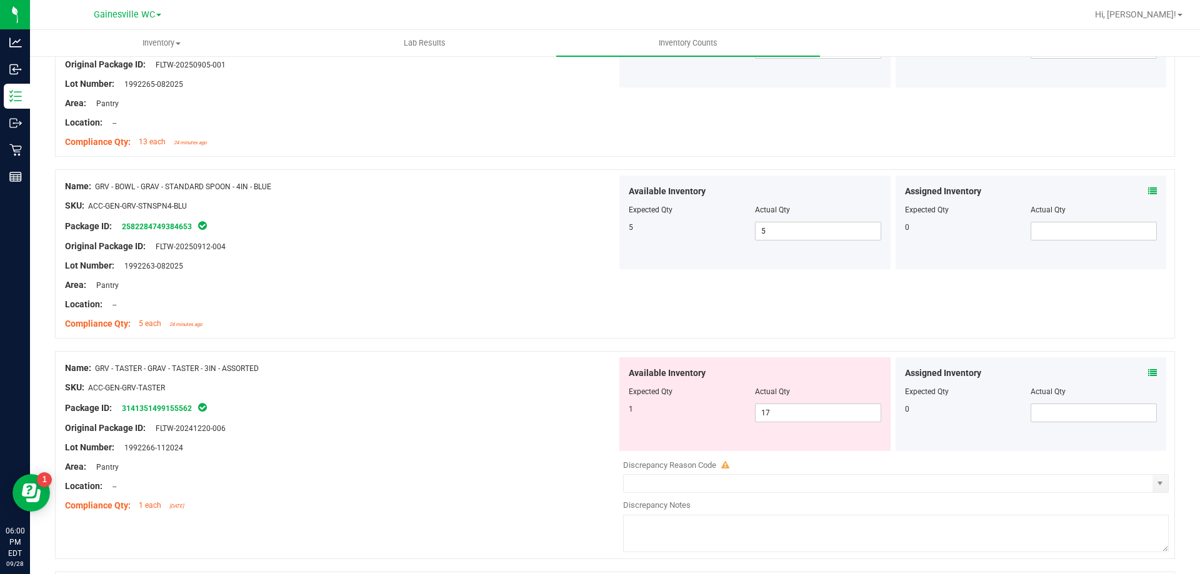
scroll to position [2500, 0]
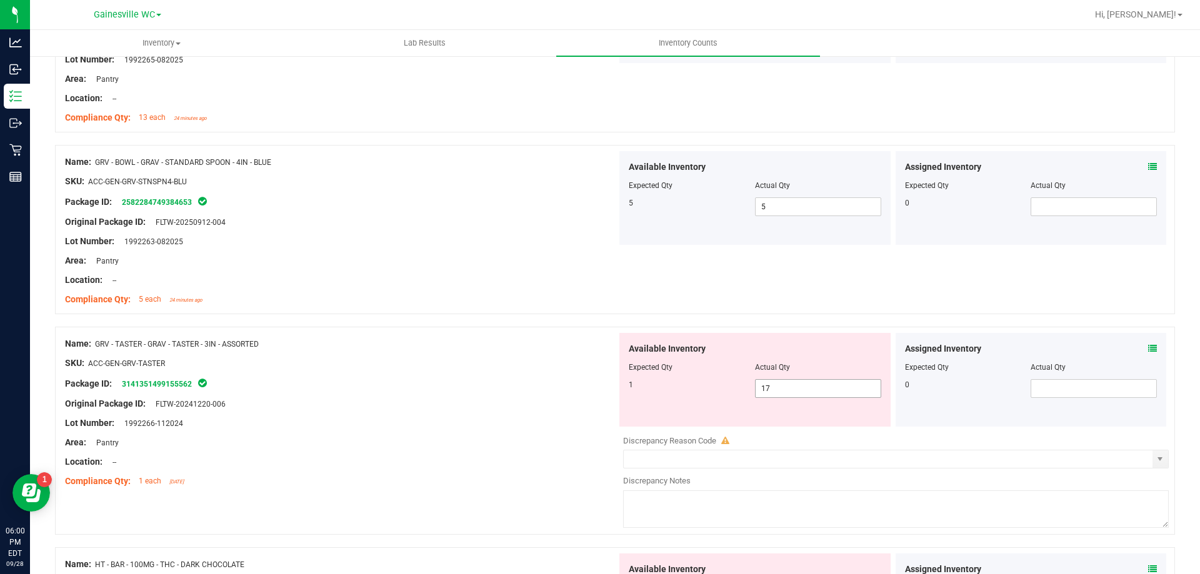
click at [806, 389] on span "17 17" at bounding box center [818, 388] width 126 height 19
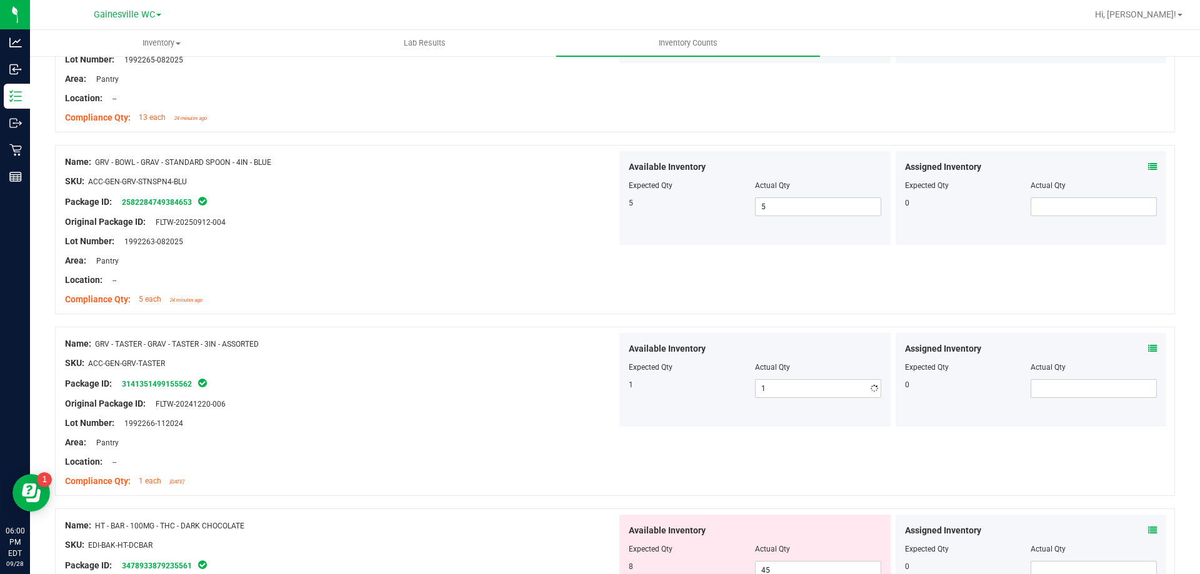
click at [629, 384] on div "1" at bounding box center [692, 384] width 126 height 11
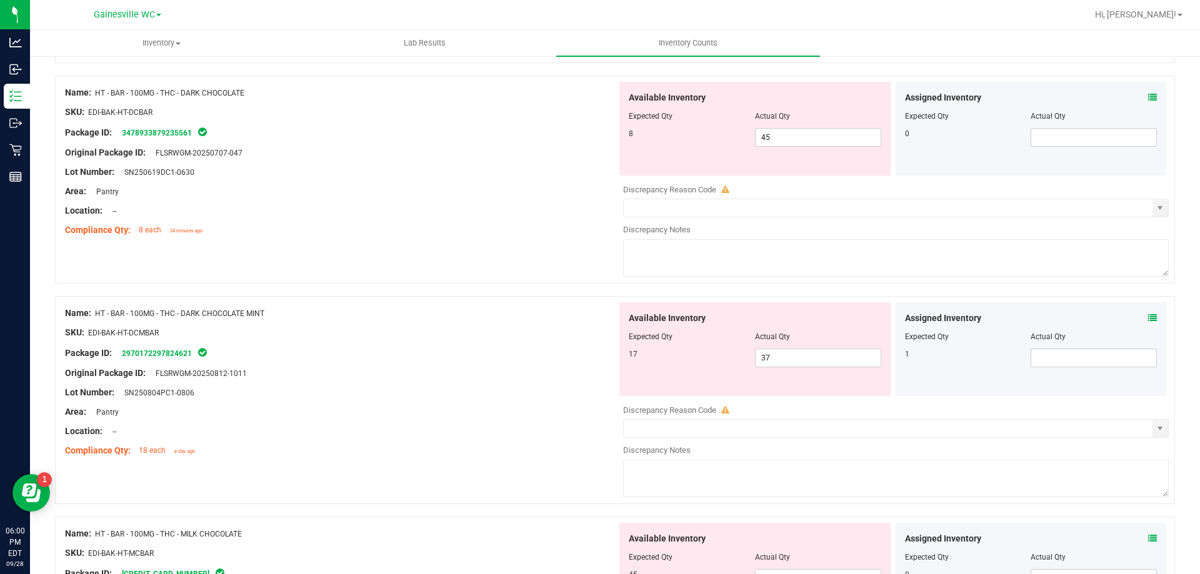
scroll to position [2938, 0]
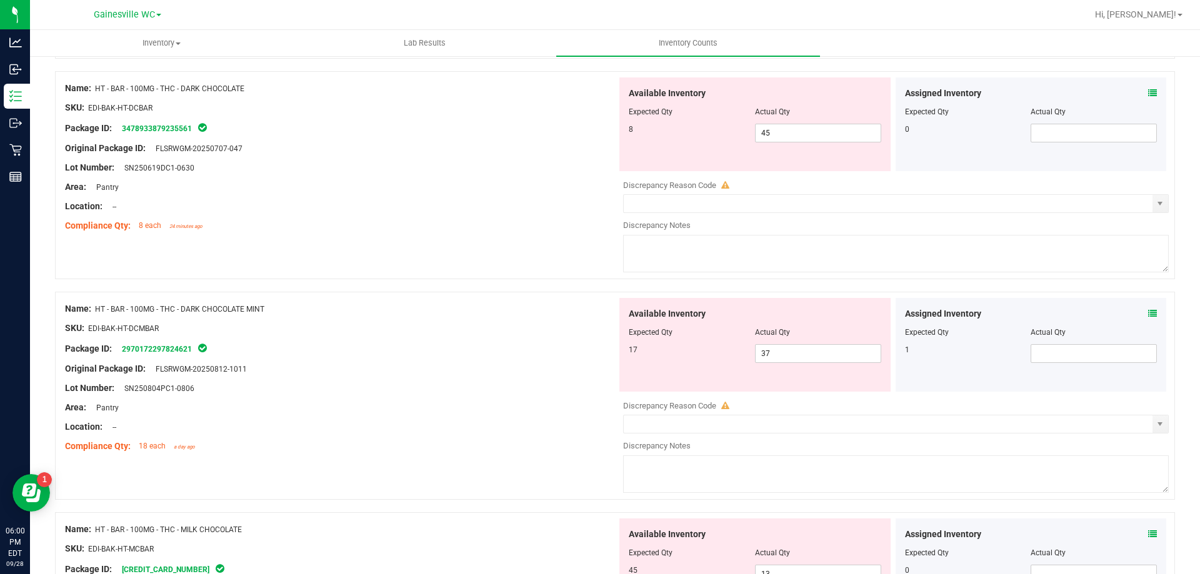
click at [1148, 311] on icon at bounding box center [1152, 313] width 9 height 9
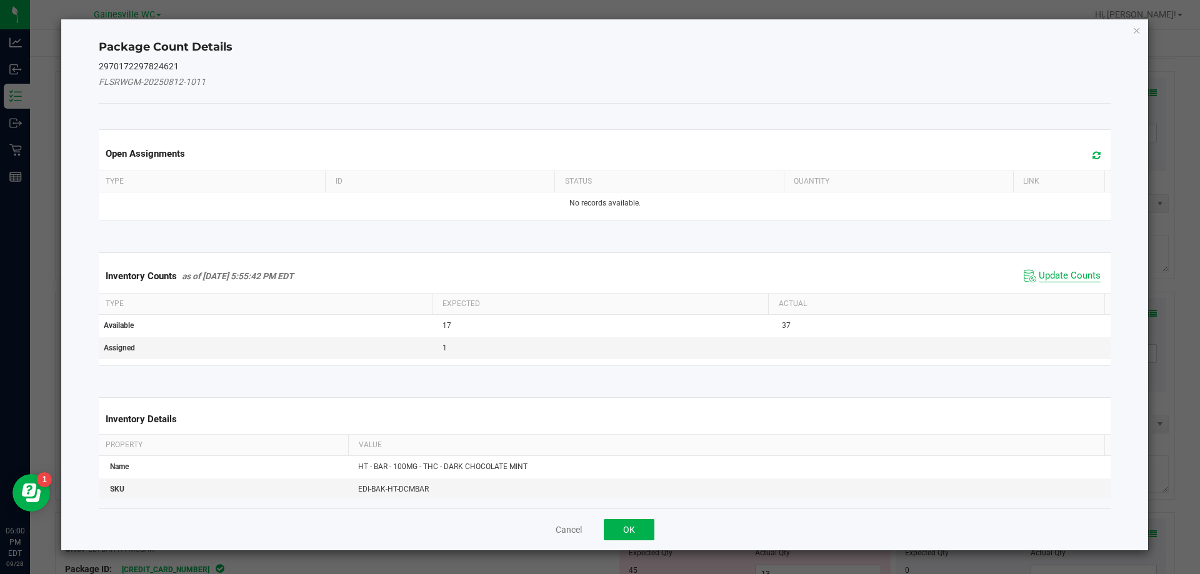
click at [1050, 271] on span "Update Counts" at bounding box center [1070, 276] width 62 height 13
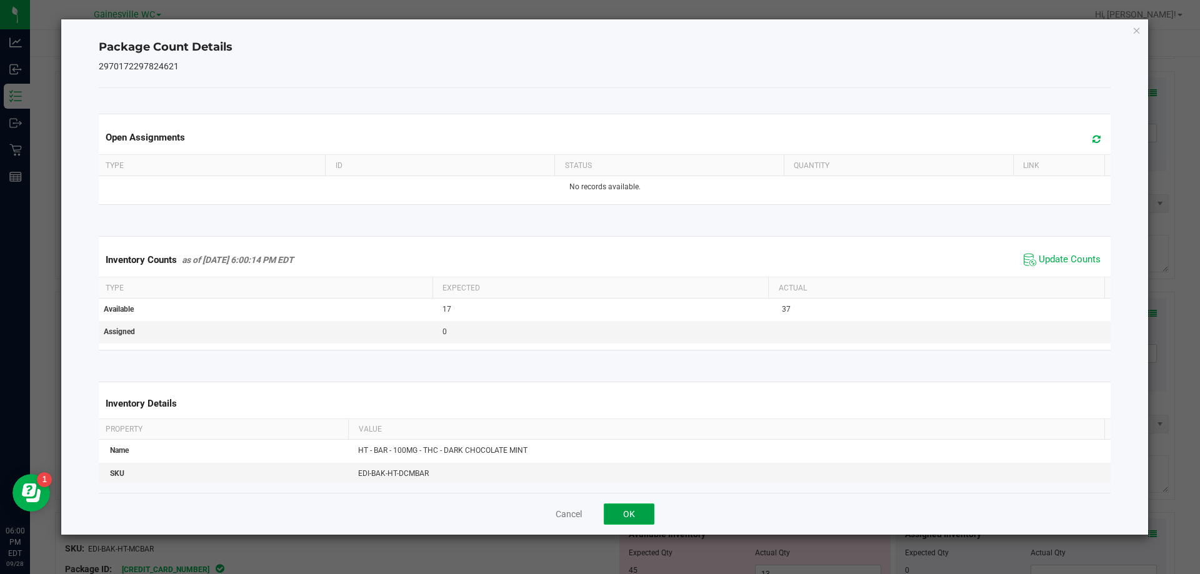
click at [624, 515] on button "OK" at bounding box center [629, 514] width 51 height 21
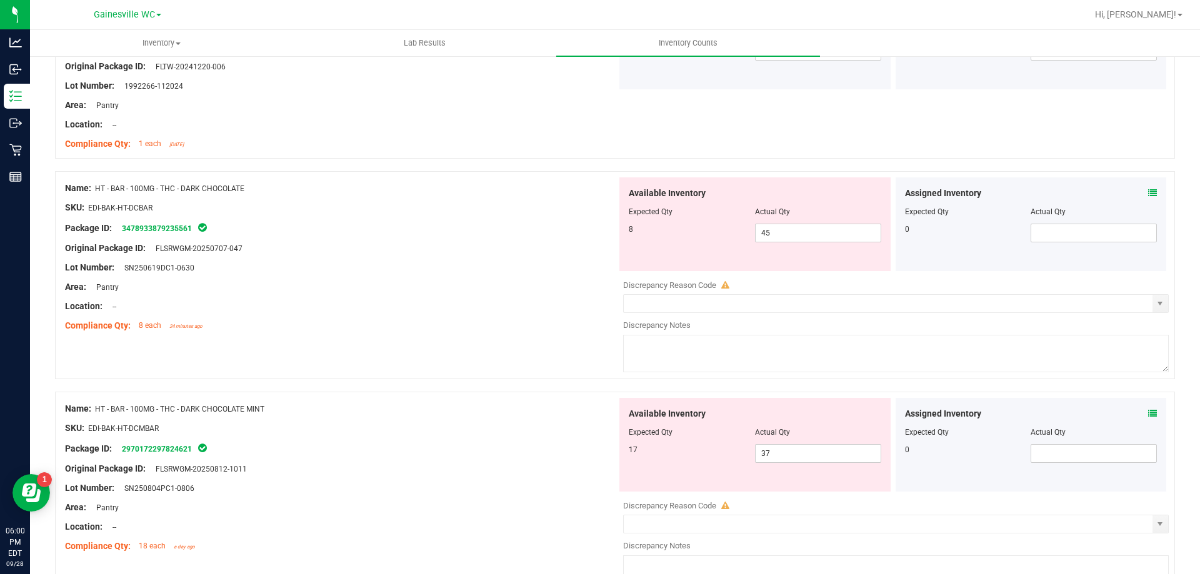
scroll to position [2688, 0]
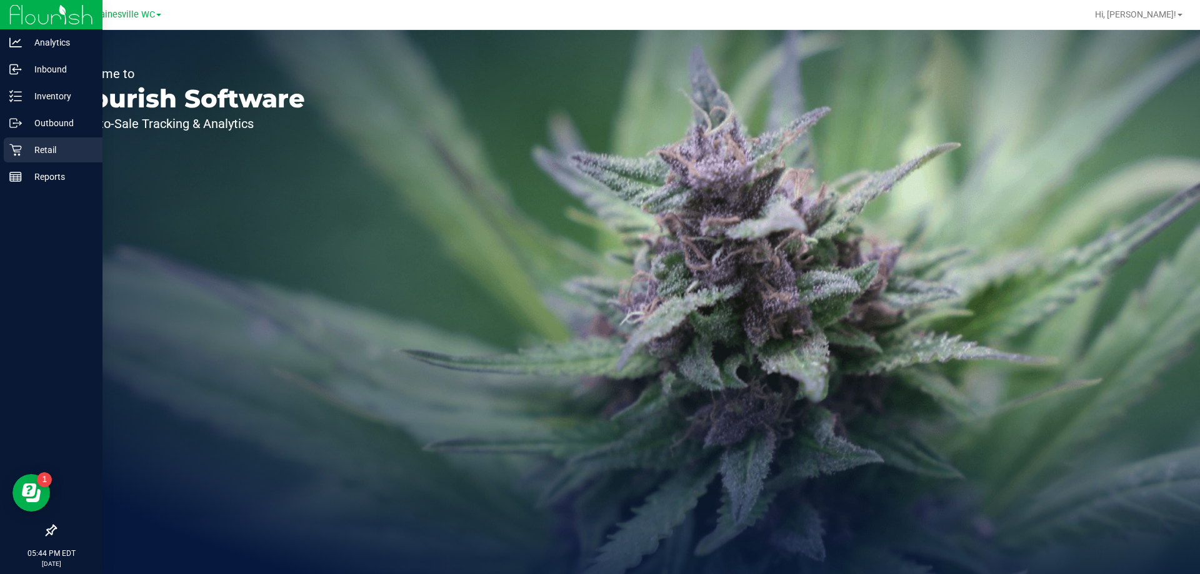
click at [44, 151] on p "Retail" at bounding box center [59, 150] width 75 height 15
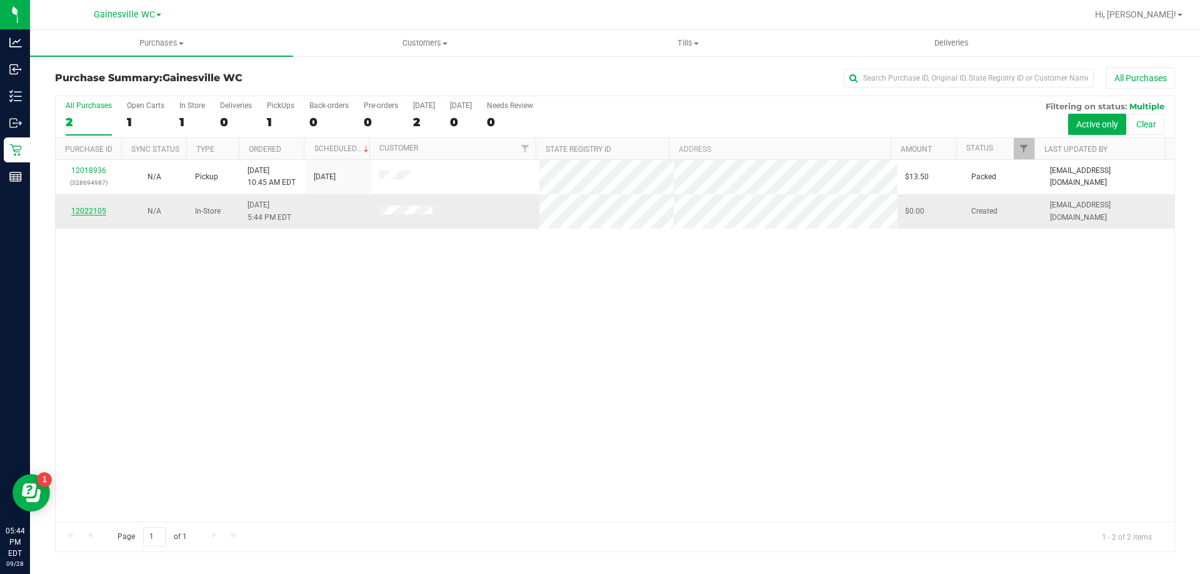
click at [86, 212] on link "12022105" at bounding box center [88, 211] width 35 height 9
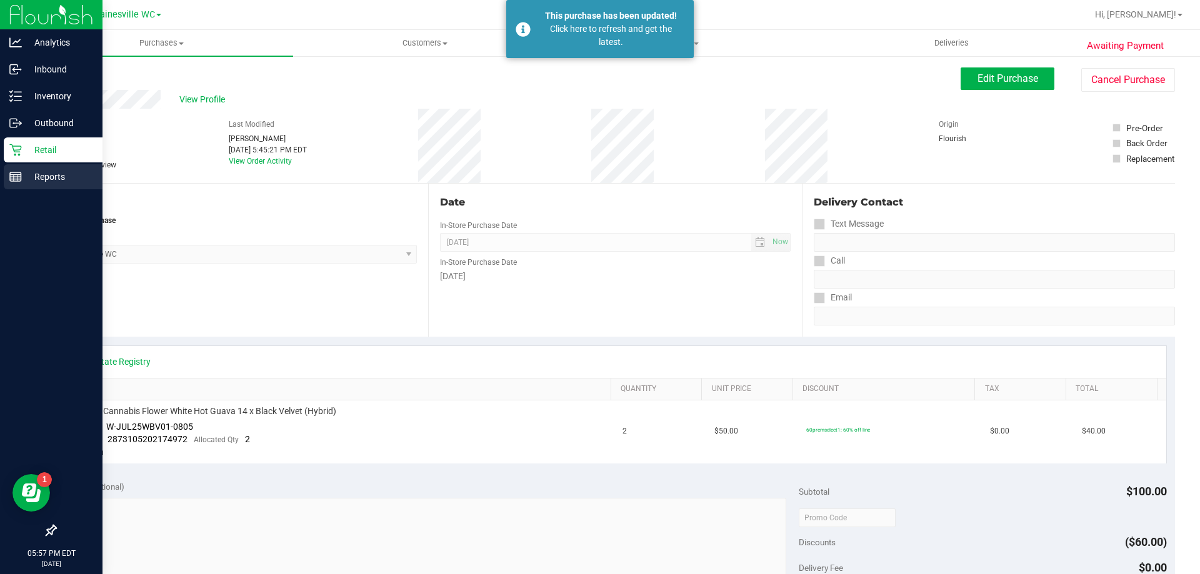
click at [53, 175] on p "Reports" at bounding box center [59, 176] width 75 height 15
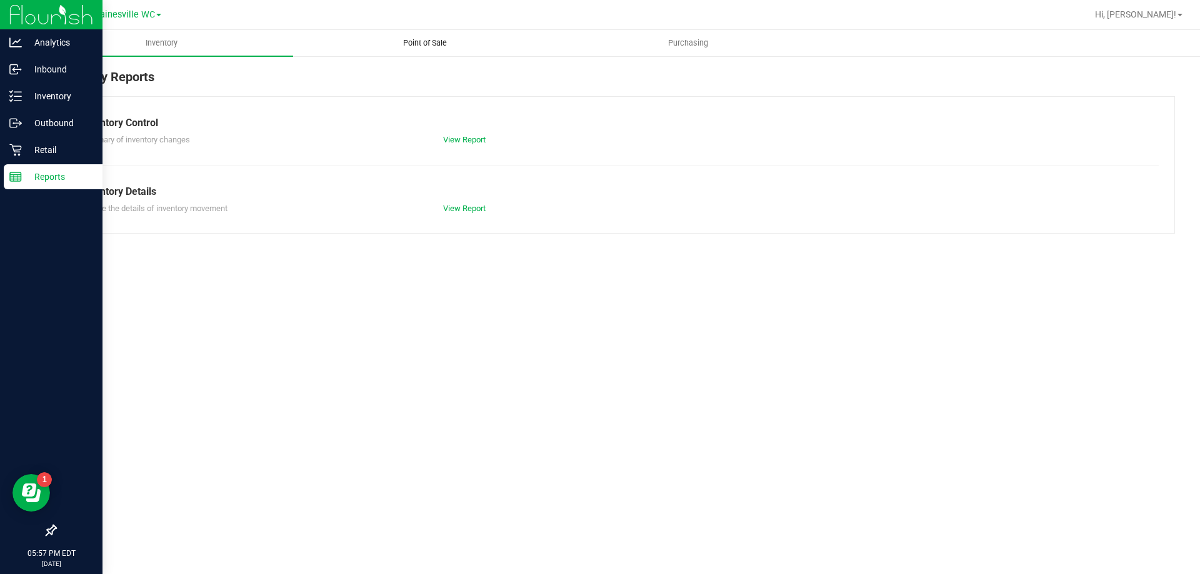
click at [429, 41] on span "Point of Sale" at bounding box center [425, 43] width 78 height 11
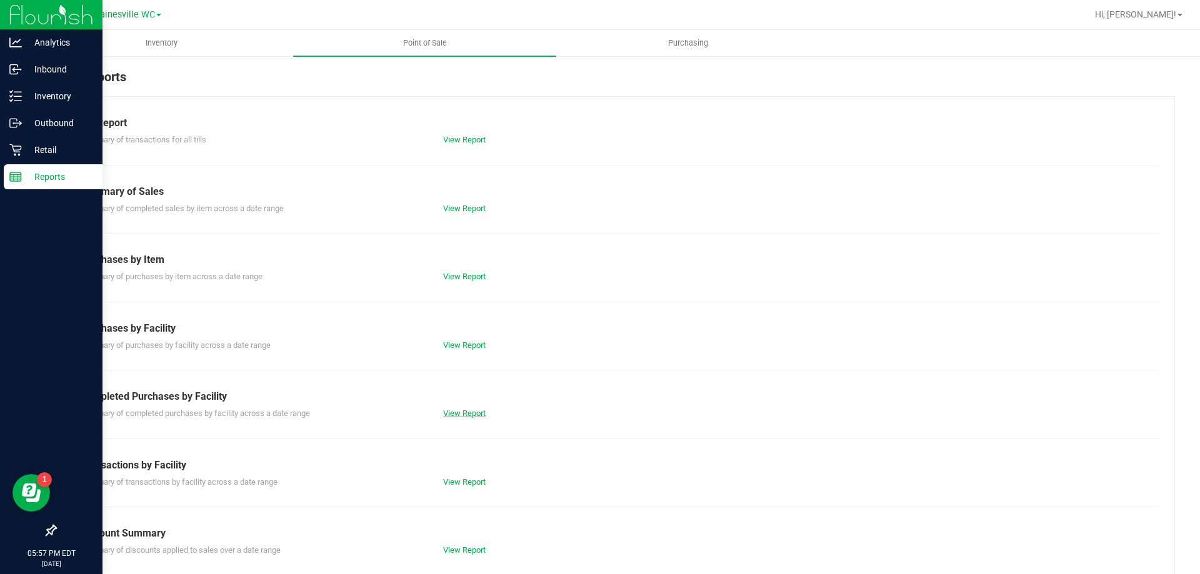
click at [458, 409] on link "View Report" at bounding box center [464, 413] width 43 height 9
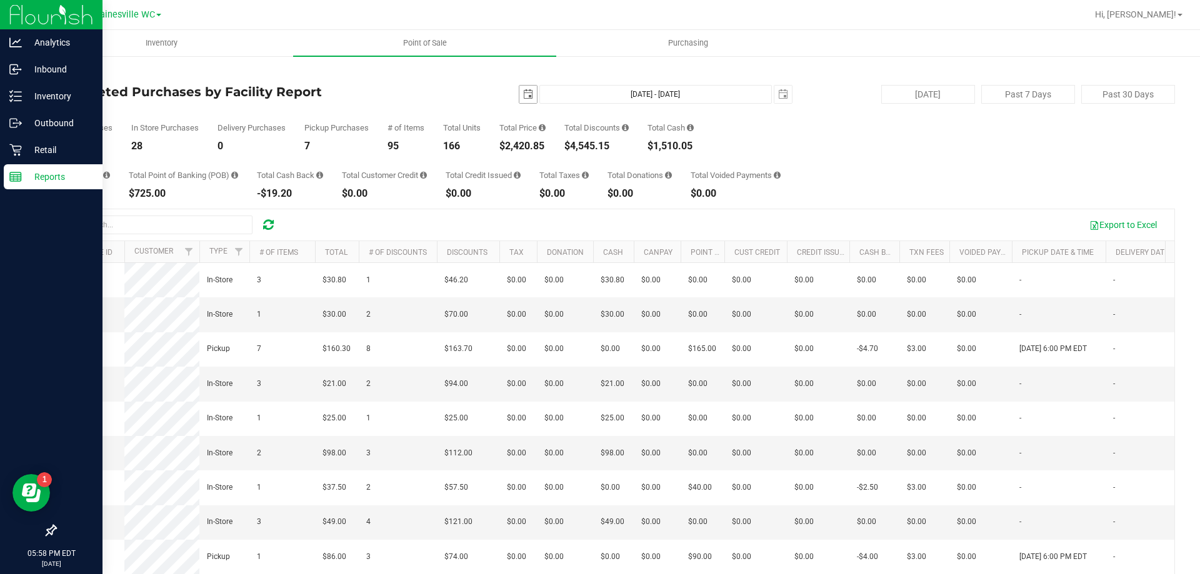
click at [523, 91] on span "select" at bounding box center [528, 94] width 10 height 10
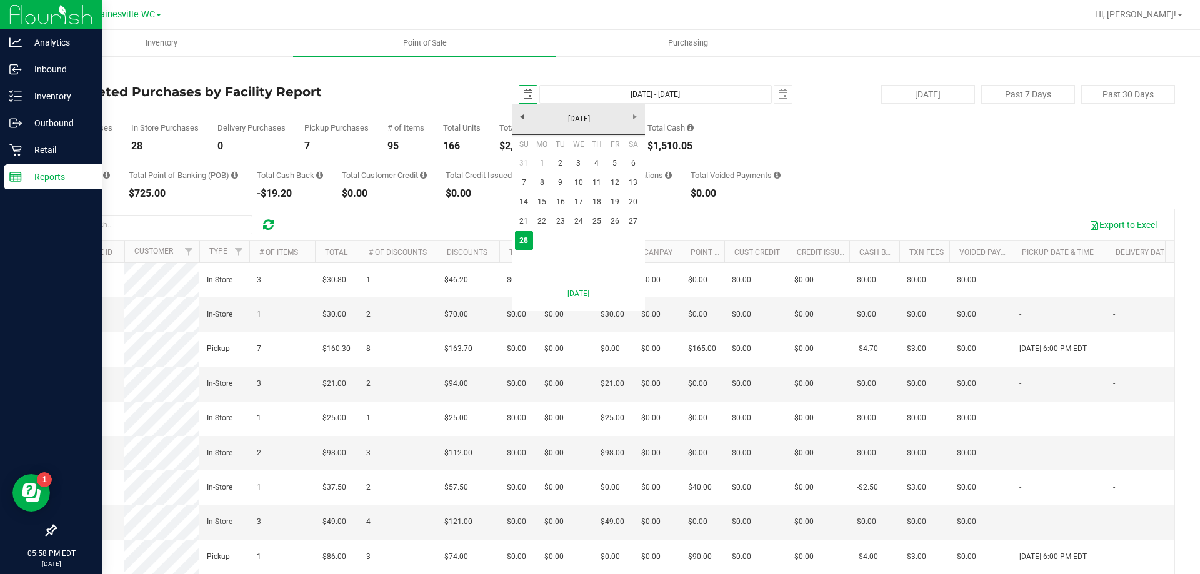
scroll to position [0, 31]
click at [536, 223] on link "22" at bounding box center [542, 221] width 18 height 19
type input "2025-09-22"
type input "Sep 22, 2025 - Sep 28, 2025"
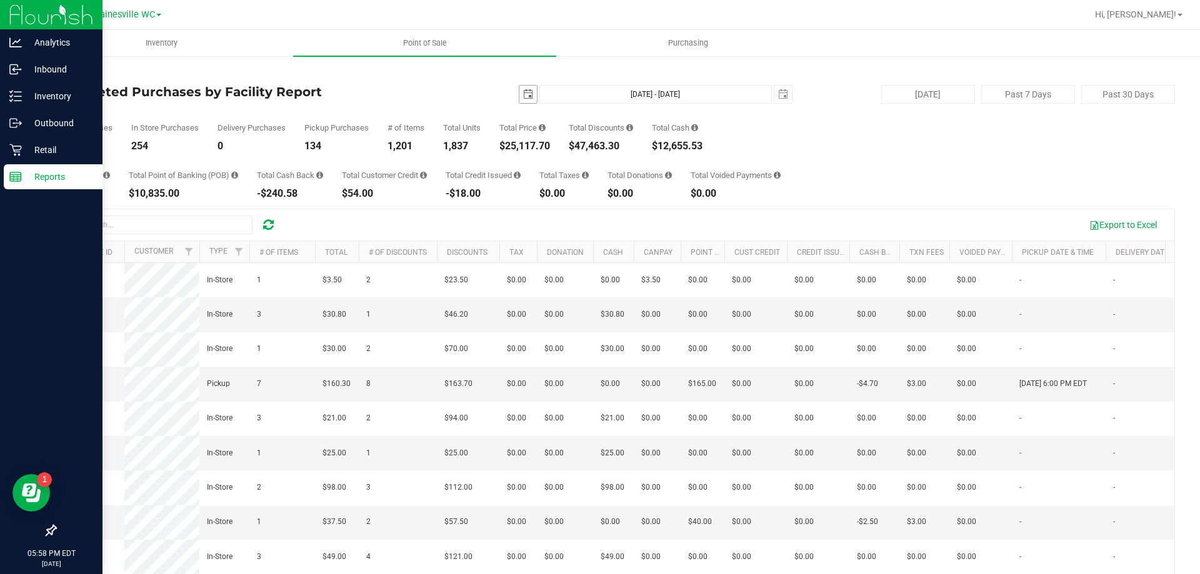
click at [523, 99] on span "select" at bounding box center [528, 94] width 10 height 10
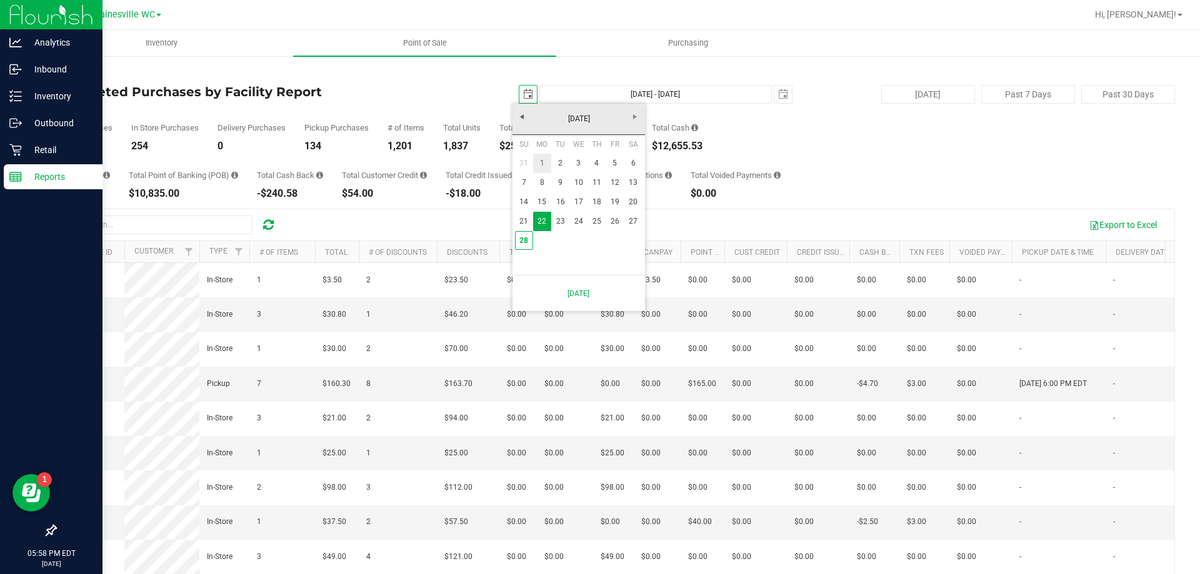
click at [548, 163] on link "1" at bounding box center [542, 163] width 18 height 19
type input "2025-09-01"
type input "Sep 1, 2025 - Sep 28, 2025"
